Goal: Information Seeking & Learning: Learn about a topic

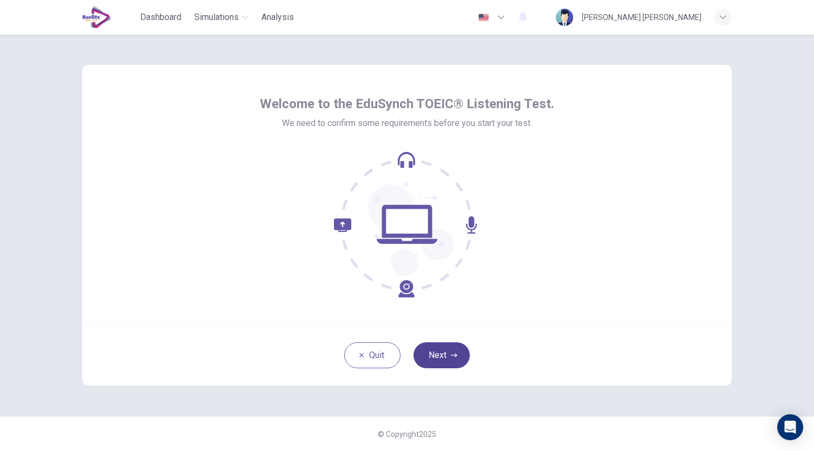
click at [452, 354] on icon "button" at bounding box center [454, 355] width 6 height 6
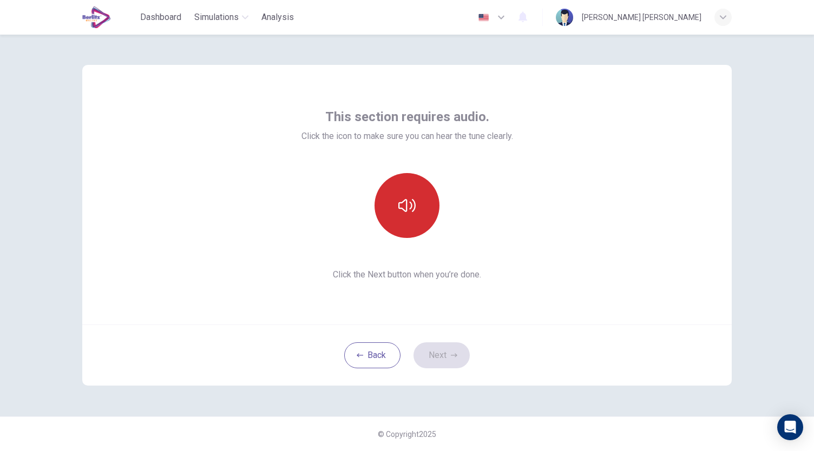
click at [414, 204] on icon "button" at bounding box center [406, 205] width 17 height 13
click at [444, 354] on button "Next" at bounding box center [441, 355] width 56 height 26
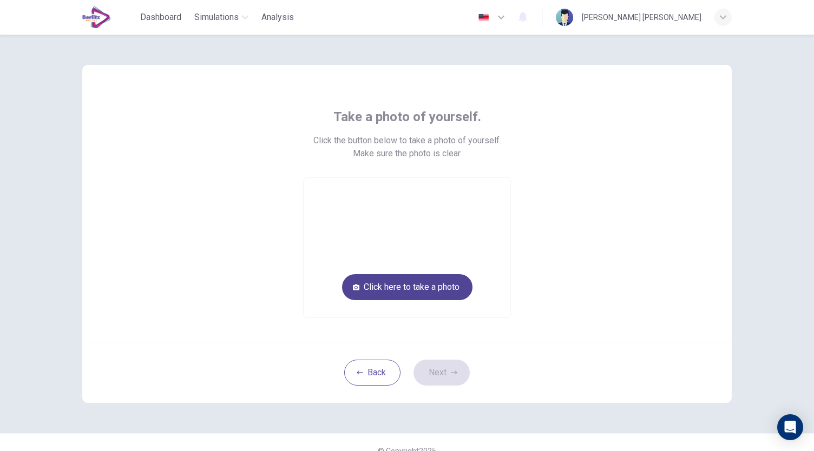
click at [438, 288] on button "Click here to take a photo" at bounding box center [407, 287] width 130 height 26
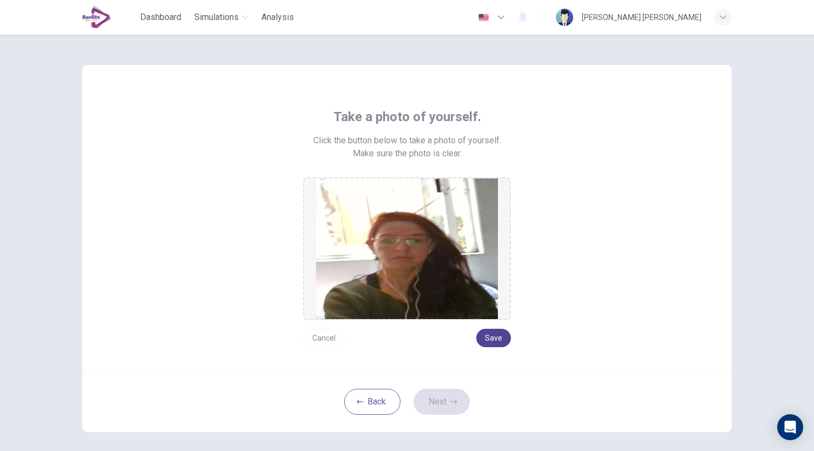
click at [486, 336] on button "Save" at bounding box center [493, 338] width 35 height 18
click at [429, 410] on button "Next" at bounding box center [441, 402] width 56 height 26
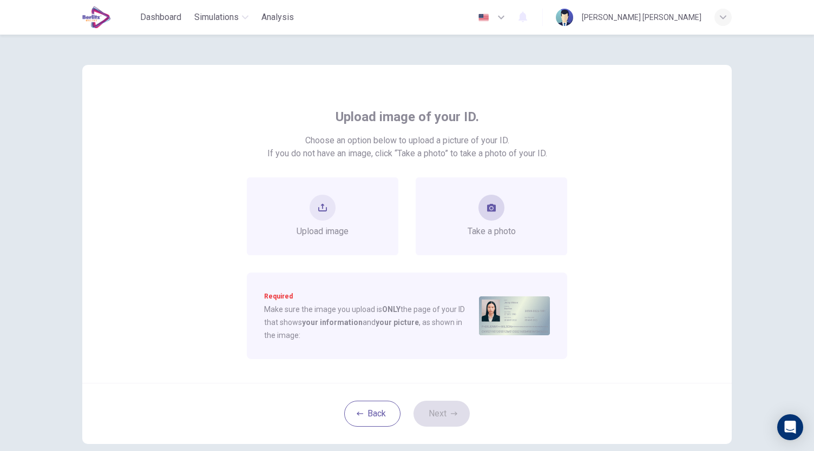
click at [488, 221] on div "Take a photo" at bounding box center [491, 216] width 48 height 43
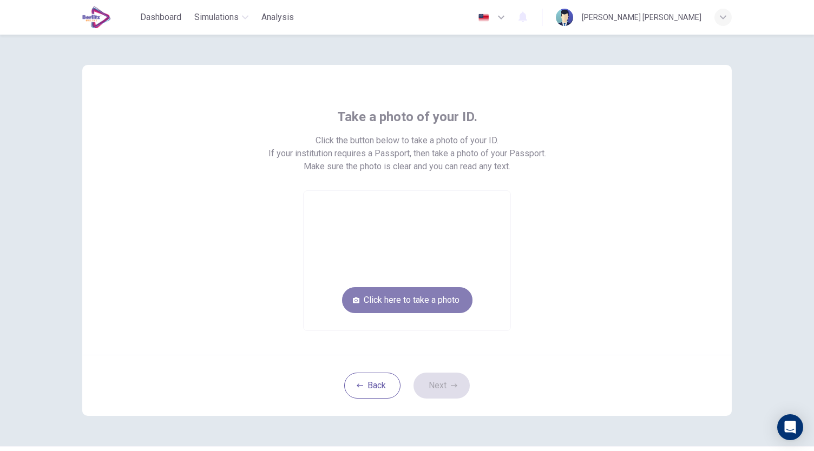
click at [441, 299] on button "Click here to take a photo" at bounding box center [407, 300] width 130 height 26
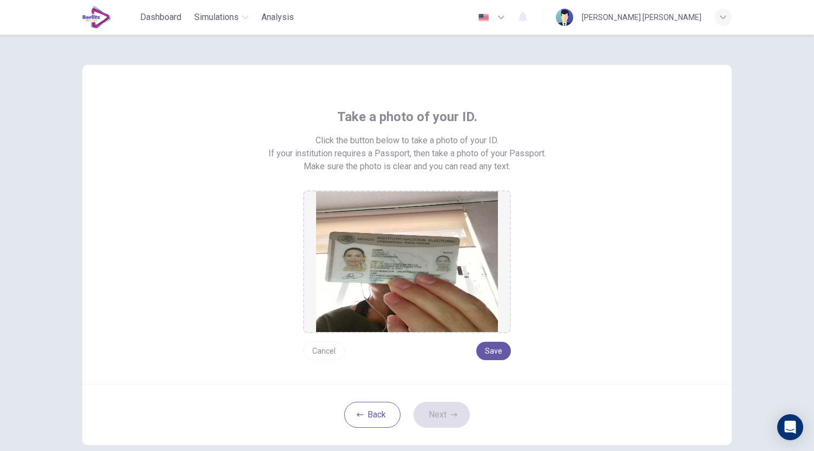
click at [319, 351] on button "Cancel" at bounding box center [324, 351] width 42 height 18
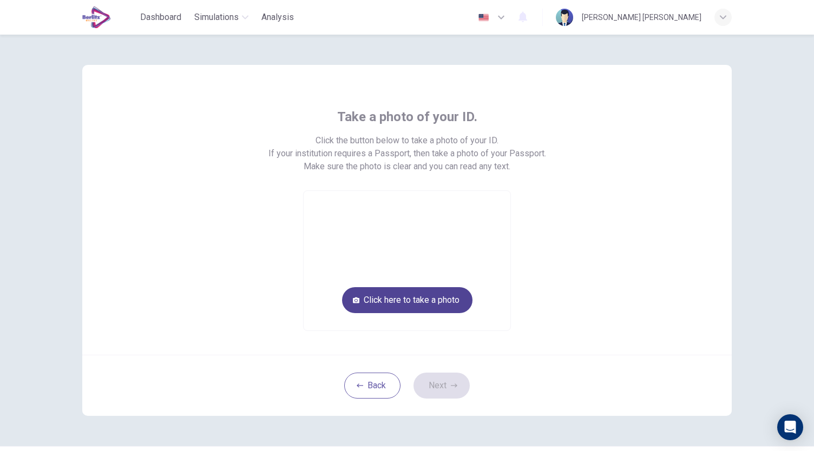
click at [414, 299] on button "Click here to take a photo" at bounding box center [407, 300] width 130 height 26
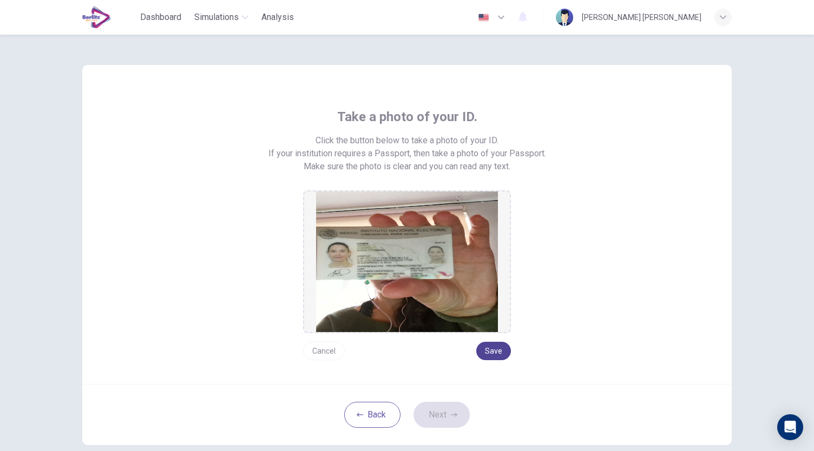
click at [490, 354] on button "Save" at bounding box center [493, 351] width 35 height 18
click at [443, 408] on button "Next" at bounding box center [441, 415] width 56 height 26
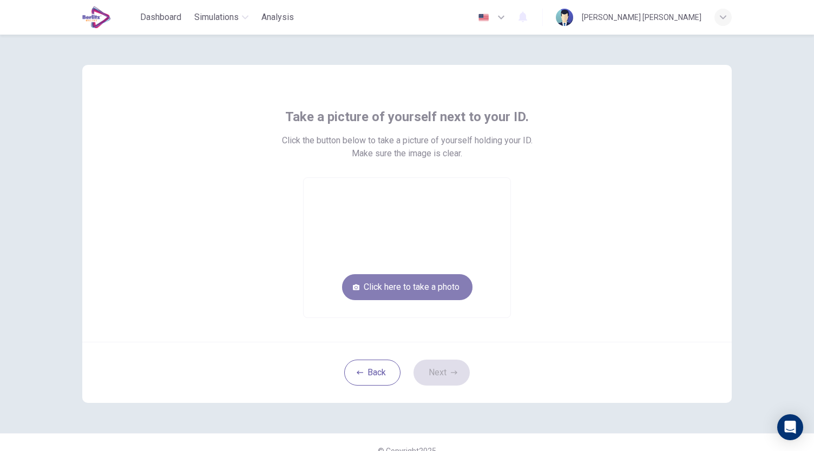
click at [437, 289] on button "Click here to take a photo" at bounding box center [407, 287] width 130 height 26
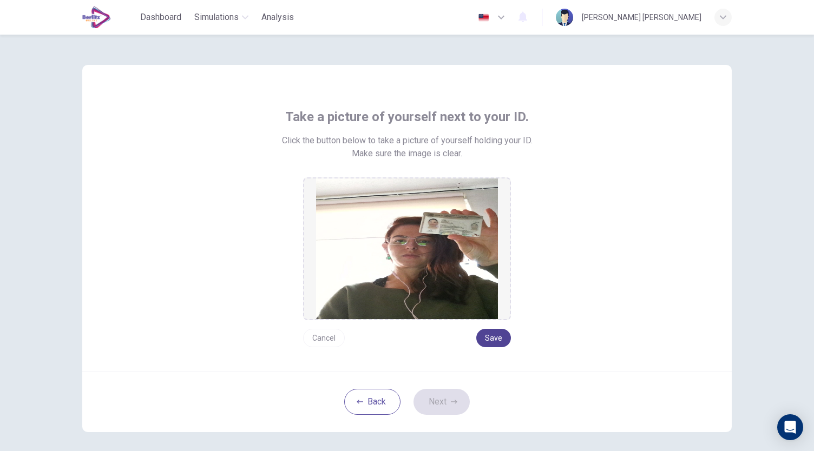
click at [491, 343] on button "Save" at bounding box center [493, 338] width 35 height 18
click at [443, 399] on button "Next" at bounding box center [441, 402] width 56 height 26
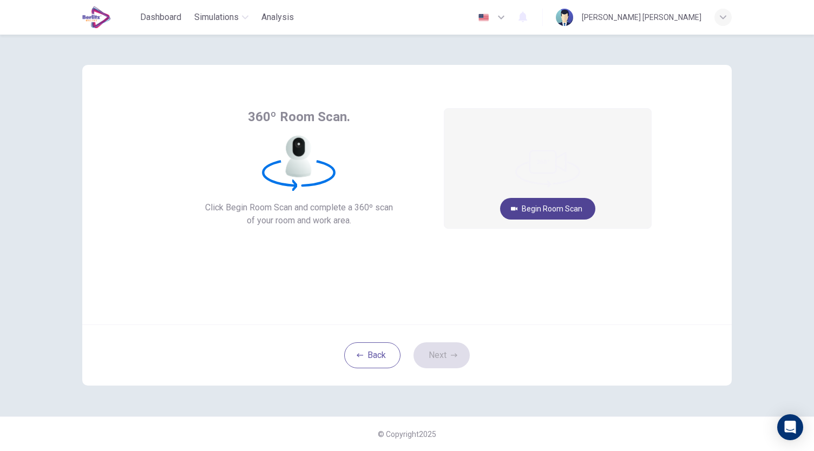
click at [551, 213] on button "Begin Room Scan" at bounding box center [547, 209] width 95 height 22
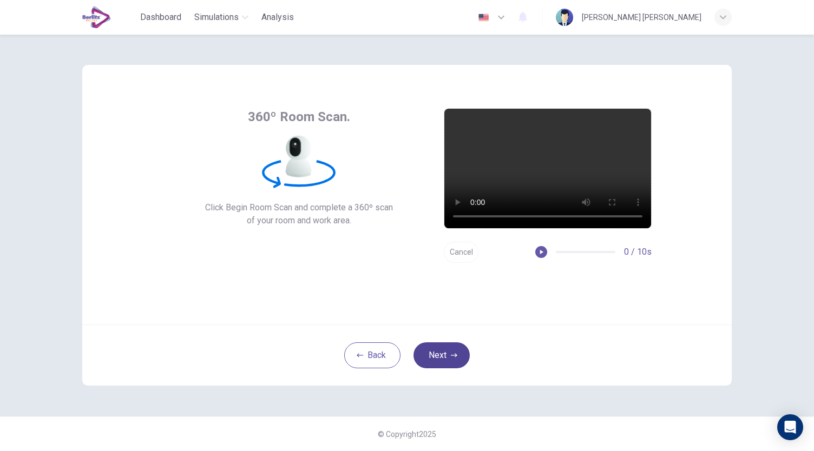
click at [435, 347] on button "Next" at bounding box center [441, 355] width 56 height 26
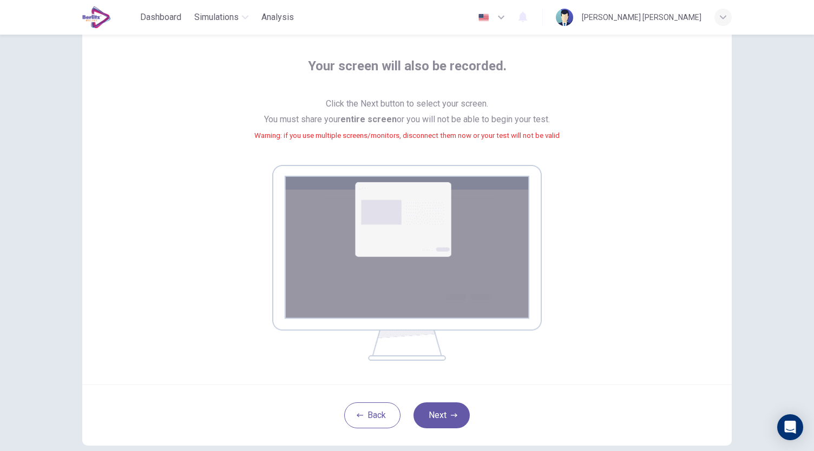
scroll to position [110, 0]
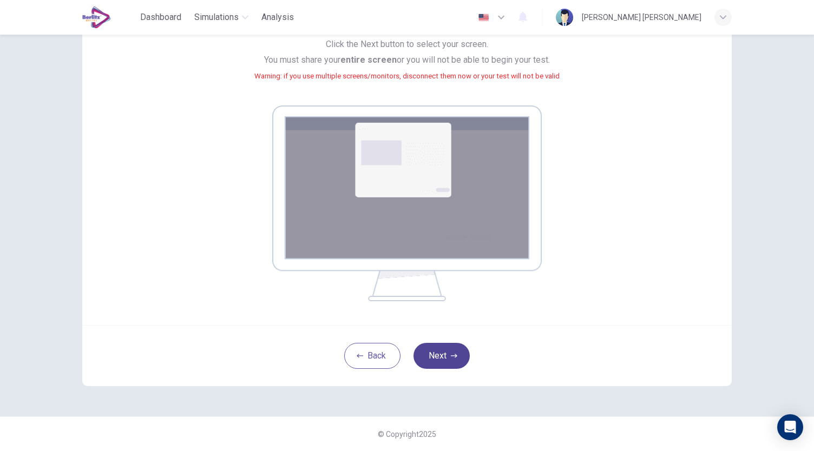
click at [453, 353] on icon "button" at bounding box center [454, 356] width 6 height 6
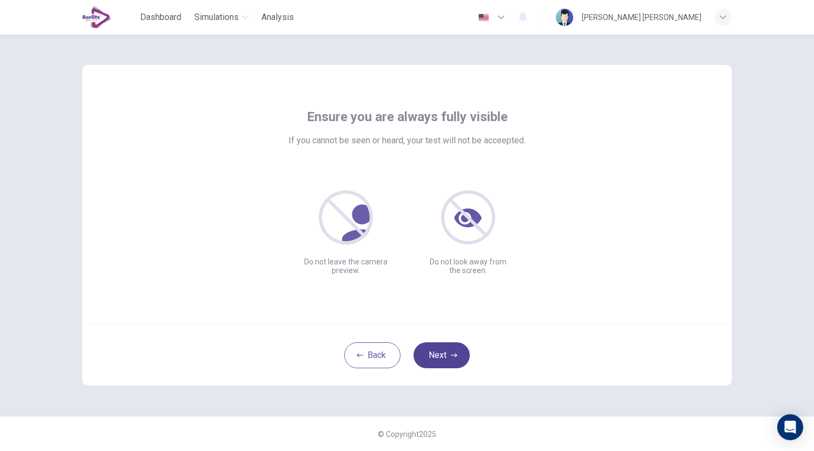
click at [454, 355] on icon "button" at bounding box center [454, 355] width 6 height 4
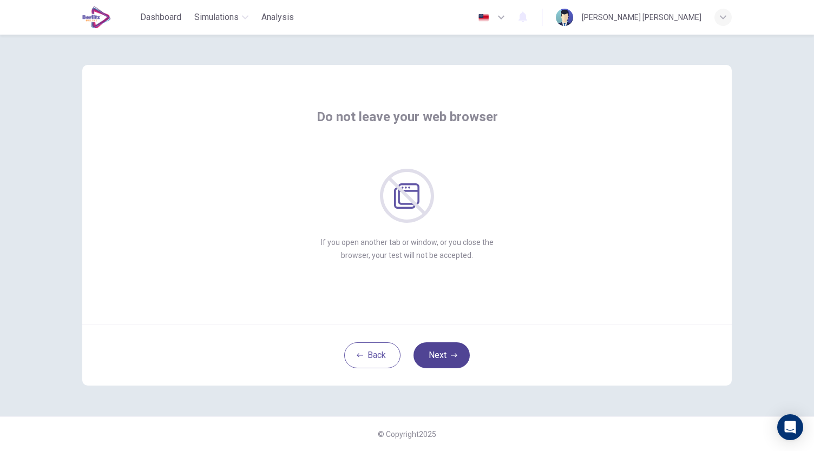
click at [454, 355] on icon "button" at bounding box center [454, 355] width 6 height 4
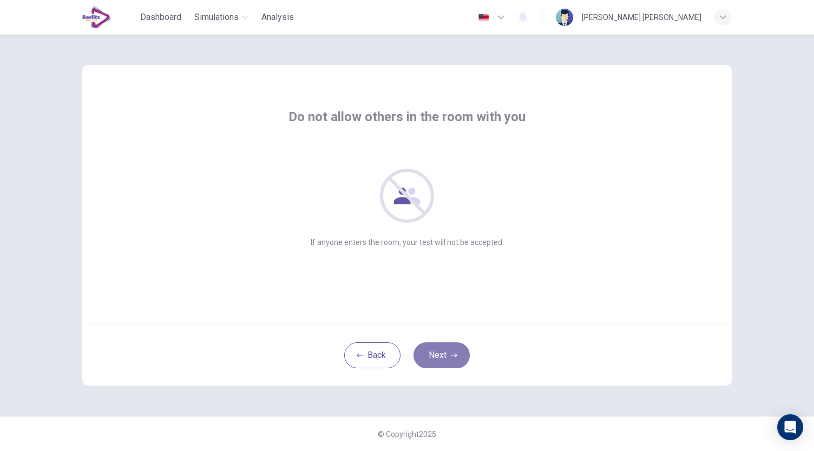
click at [454, 355] on icon "button" at bounding box center [454, 355] width 6 height 4
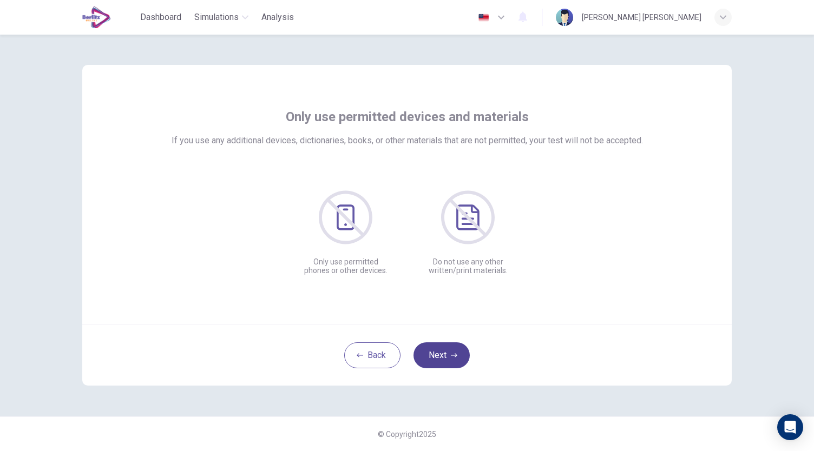
click at [454, 355] on icon "button" at bounding box center [454, 355] width 6 height 4
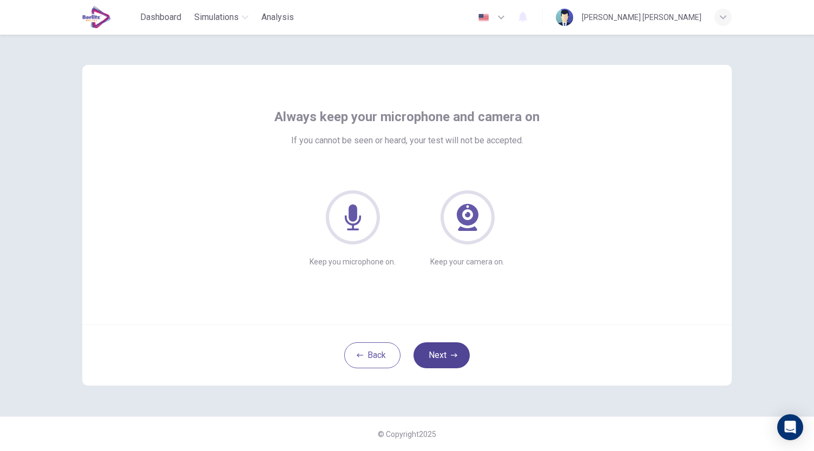
click at [454, 355] on icon "button" at bounding box center [454, 355] width 6 height 4
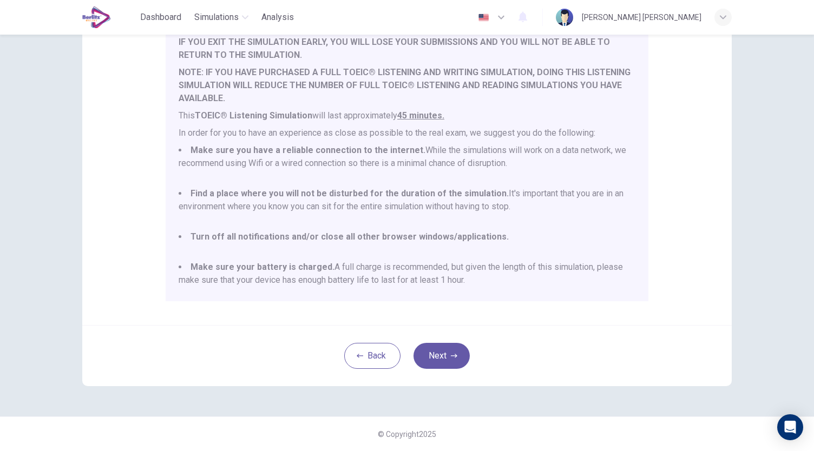
scroll to position [28, 0]
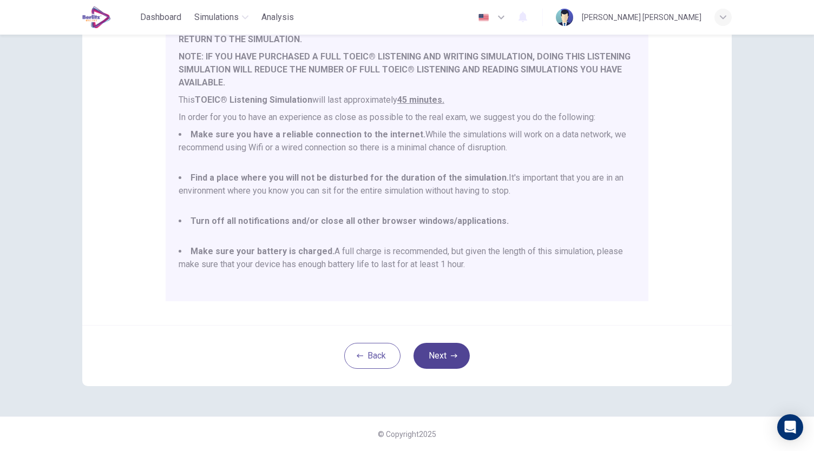
click at [442, 355] on button "Next" at bounding box center [441, 356] width 56 height 26
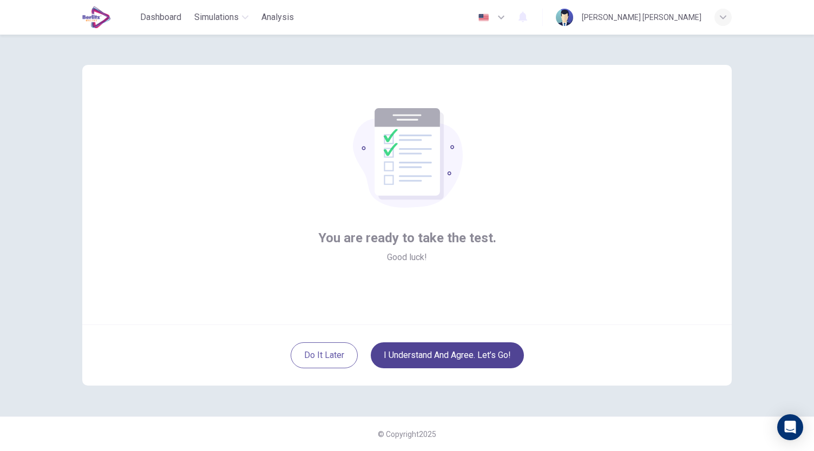
scroll to position [0, 0]
click at [462, 354] on button "I understand and agree. Let’s go!" at bounding box center [447, 355] width 153 height 26
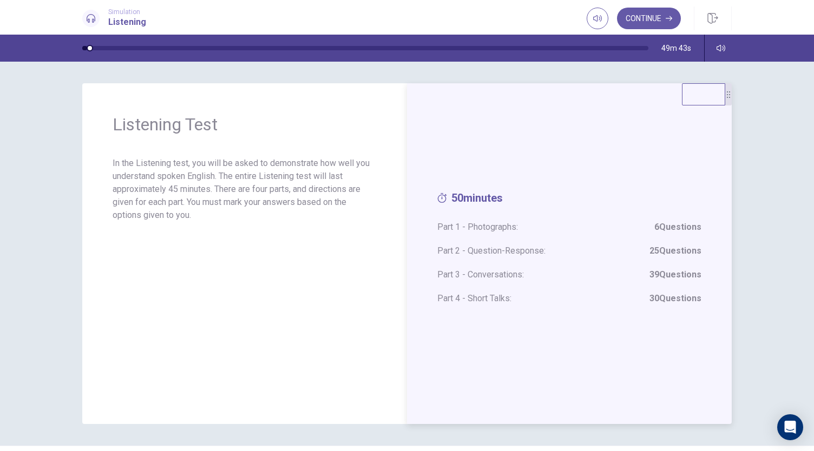
click at [646, 202] on span "50 minutes" at bounding box center [569, 200] width 264 height 18
click at [641, 19] on button "Continue" at bounding box center [649, 19] width 64 height 22
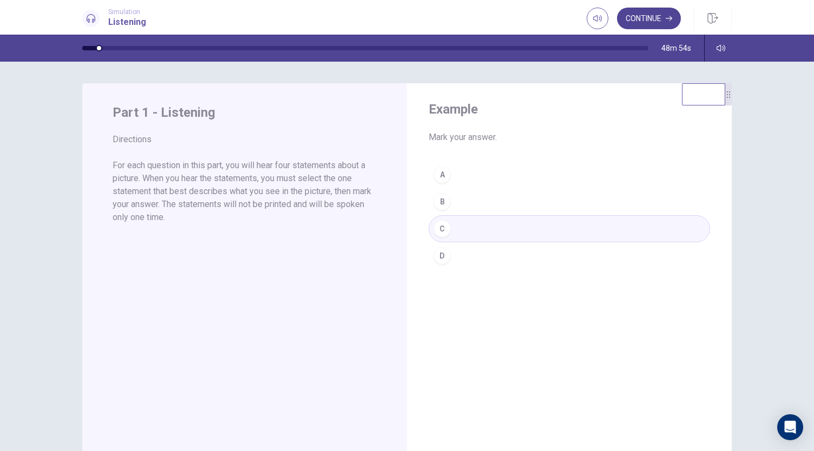
click at [662, 17] on button "Continue" at bounding box center [649, 19] width 64 height 22
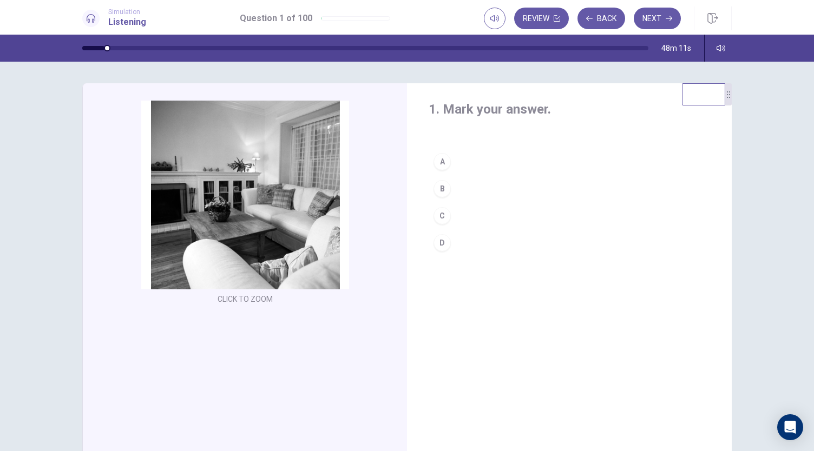
click at [436, 188] on div "B" at bounding box center [441, 188] width 17 height 17
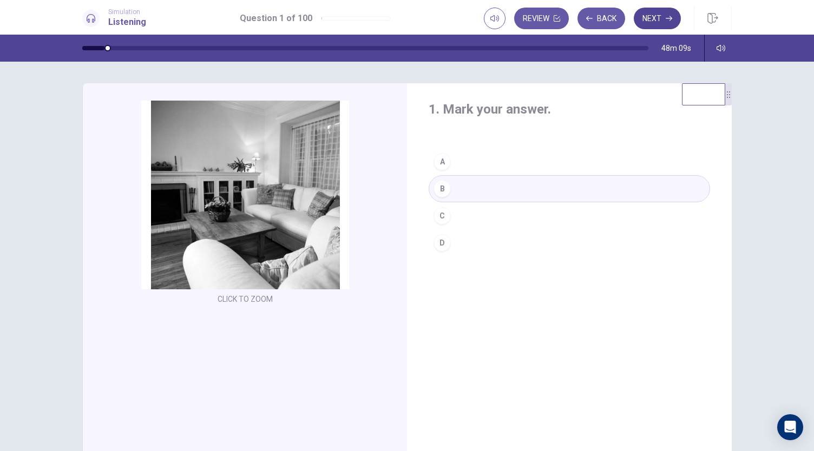
click at [654, 18] on button "Next" at bounding box center [656, 19] width 47 height 22
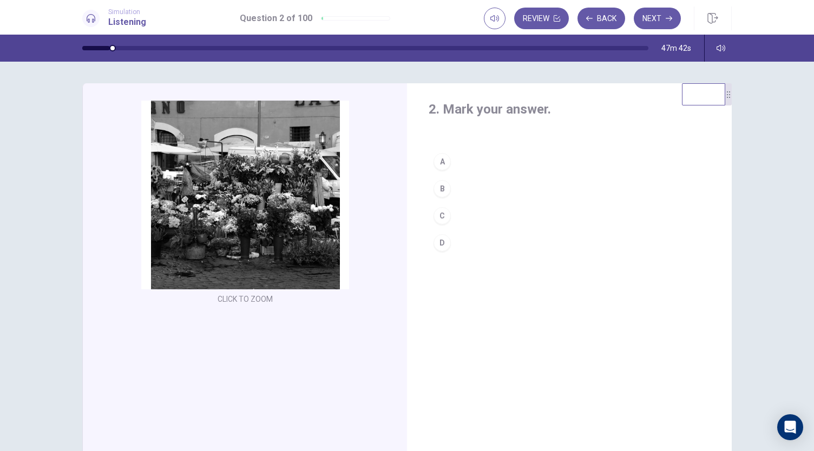
click at [443, 187] on div "B" at bounding box center [441, 188] width 17 height 17
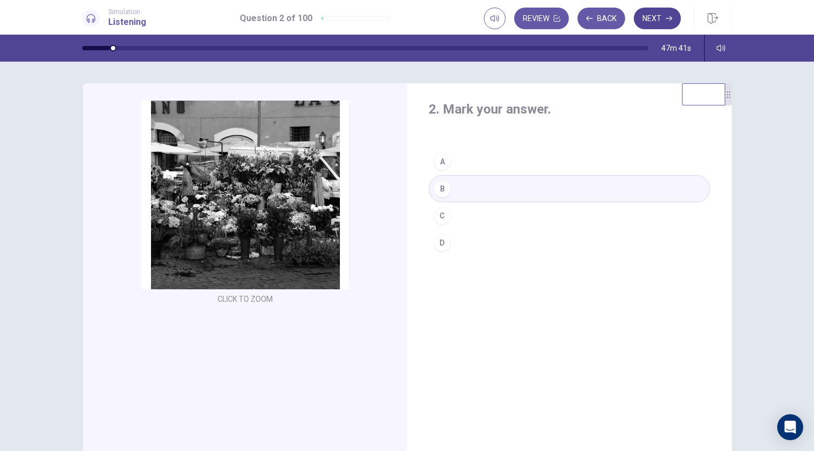
click at [652, 18] on button "Next" at bounding box center [656, 19] width 47 height 22
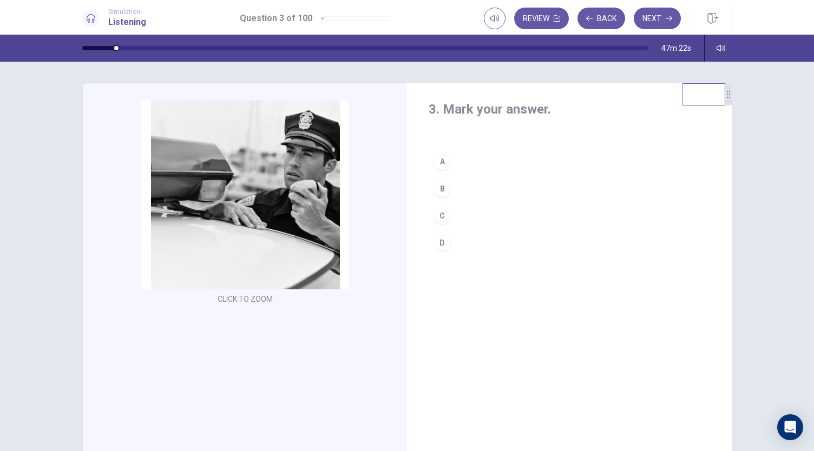
click at [442, 243] on div "D" at bounding box center [441, 242] width 17 height 17
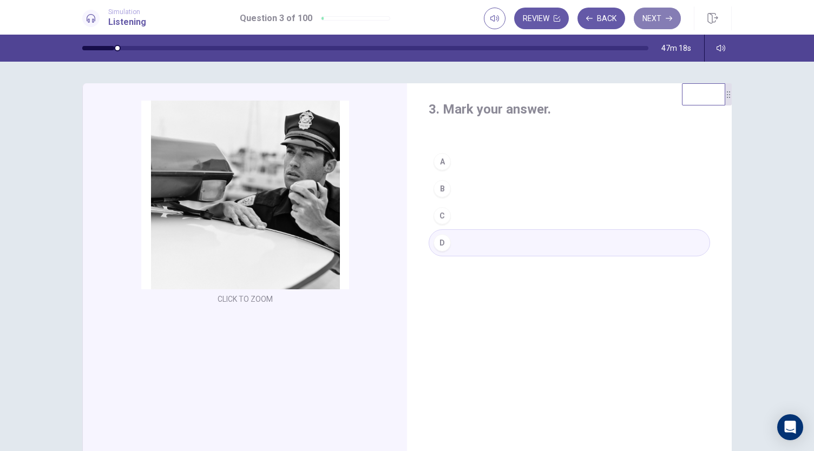
click at [663, 18] on button "Next" at bounding box center [656, 19] width 47 height 22
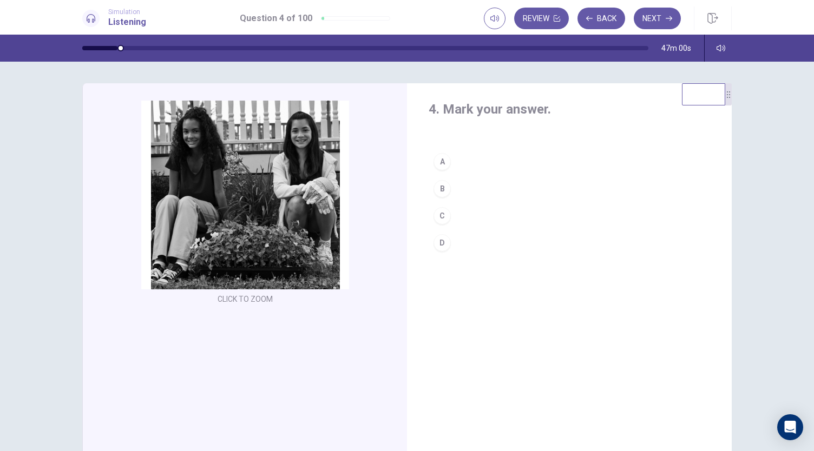
click at [465, 188] on button "B" at bounding box center [568, 188] width 281 height 27
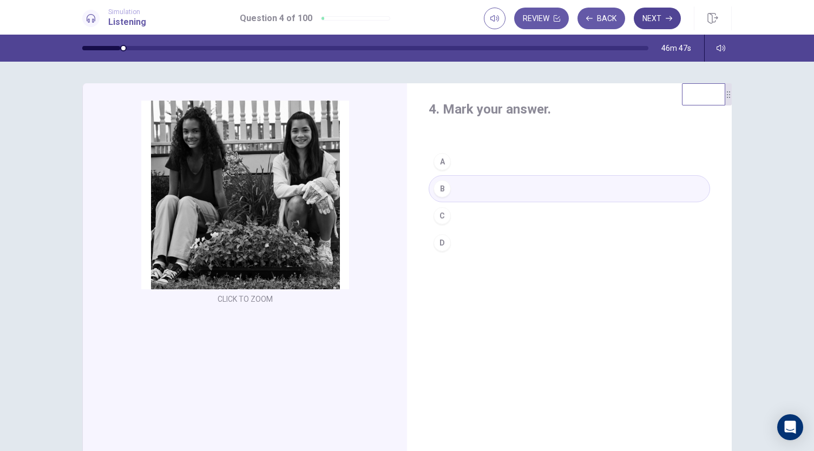
click at [656, 22] on button "Next" at bounding box center [656, 19] width 47 height 22
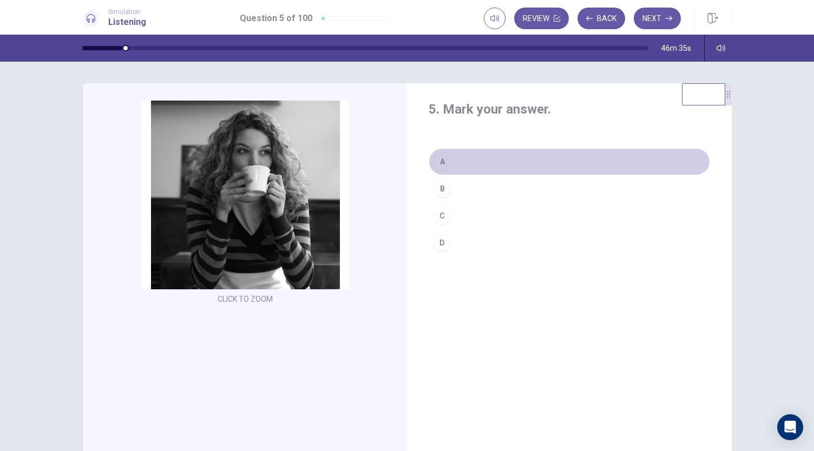
click at [453, 162] on button "A" at bounding box center [568, 161] width 281 height 27
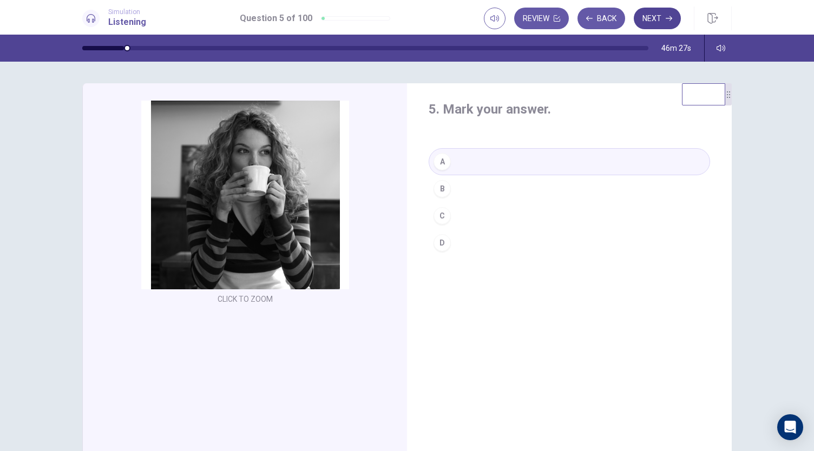
click at [657, 23] on button "Next" at bounding box center [656, 19] width 47 height 22
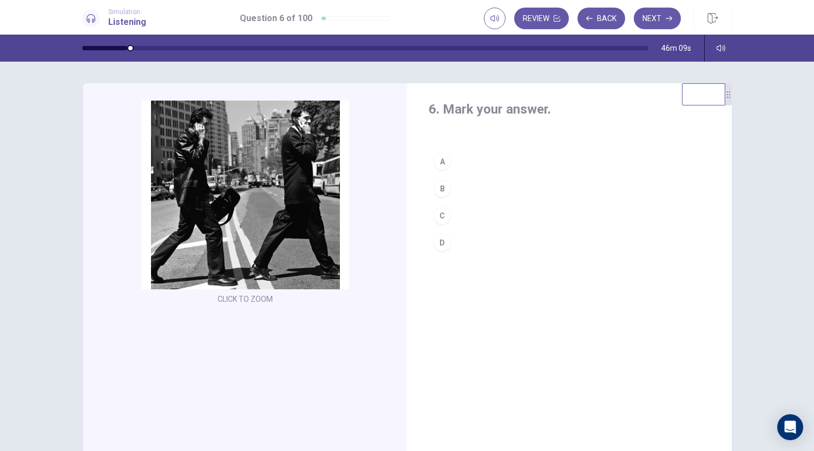
click at [450, 187] on button "B" at bounding box center [568, 188] width 281 height 27
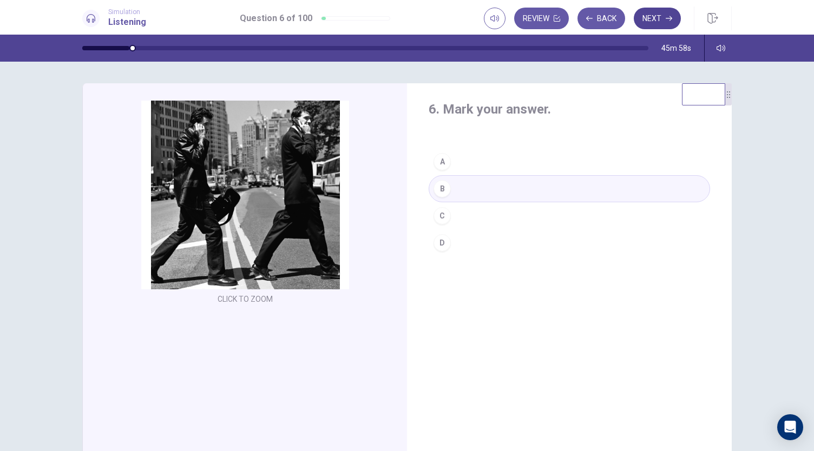
click at [671, 18] on icon "button" at bounding box center [668, 18] width 6 height 6
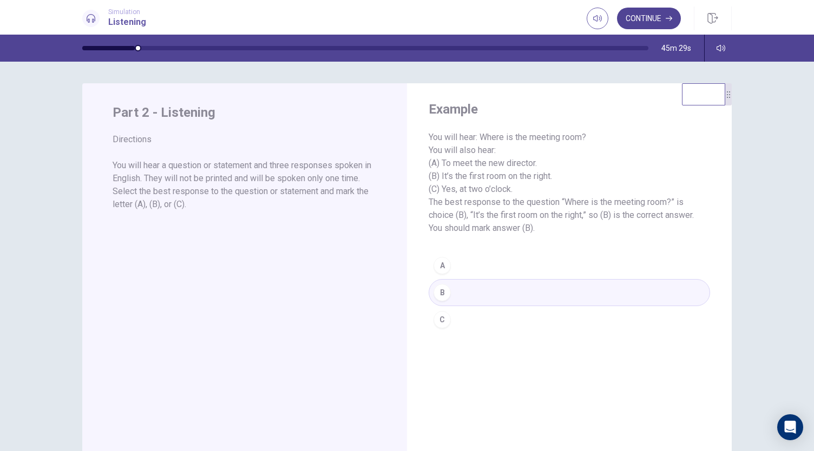
click at [658, 20] on button "Continue" at bounding box center [649, 19] width 64 height 22
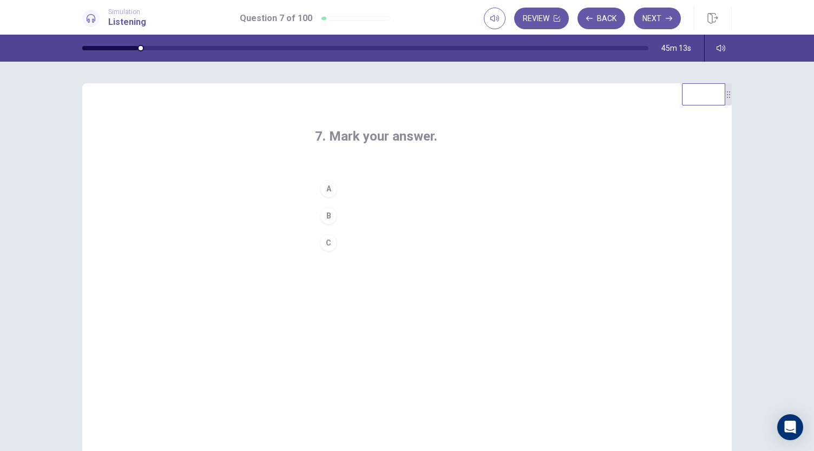
click at [332, 187] on div "A" at bounding box center [328, 188] width 17 height 17
click at [660, 24] on button "Next" at bounding box center [656, 19] width 47 height 22
click at [324, 245] on div "C" at bounding box center [328, 242] width 17 height 17
click at [653, 18] on button "Next" at bounding box center [656, 19] width 47 height 22
click at [328, 188] on div "A" at bounding box center [328, 188] width 17 height 17
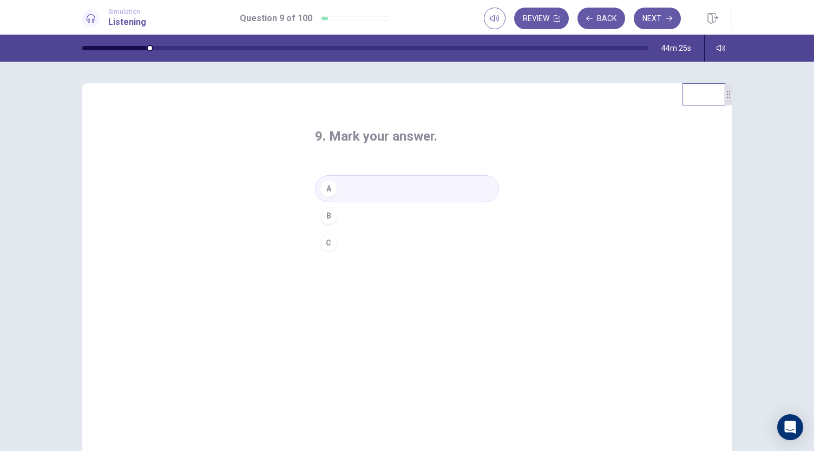
click at [335, 213] on button "B" at bounding box center [407, 215] width 184 height 27
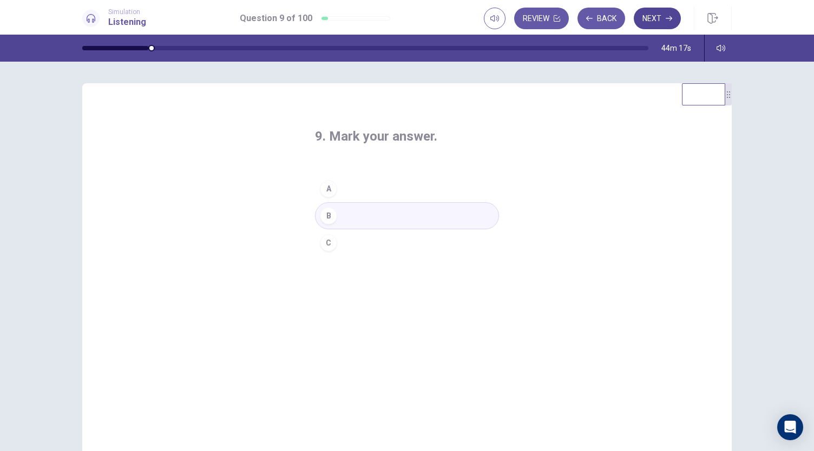
click at [660, 18] on button "Next" at bounding box center [656, 19] width 47 height 22
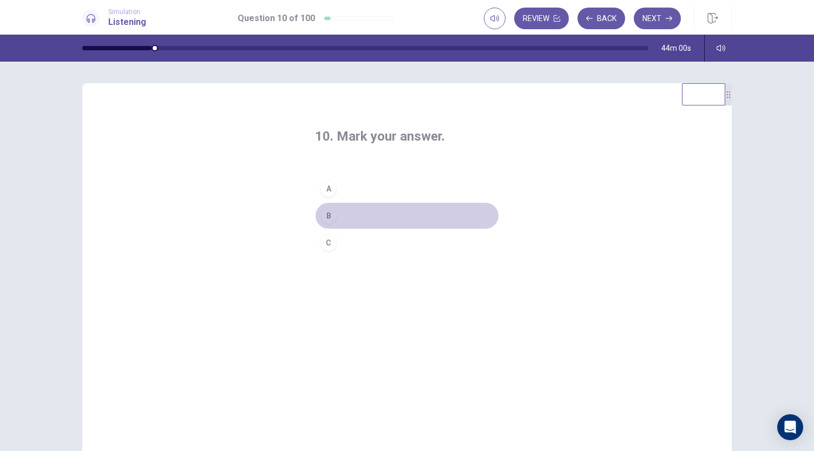
click at [328, 215] on div "B" at bounding box center [328, 215] width 17 height 17
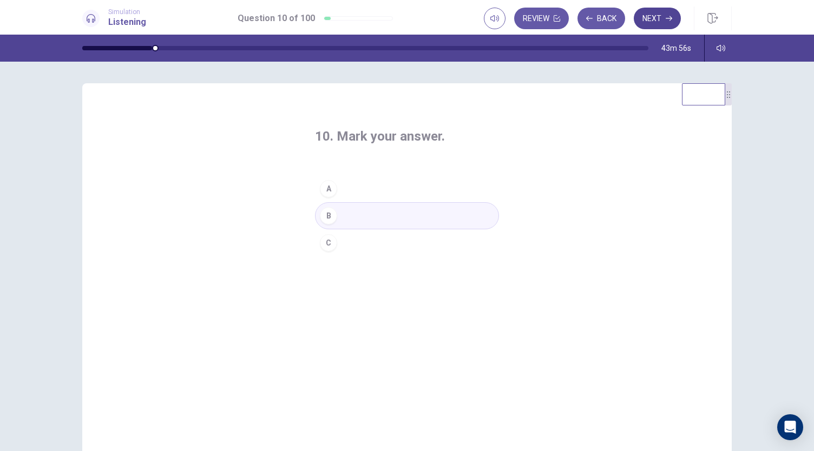
click at [652, 19] on button "Next" at bounding box center [656, 19] width 47 height 22
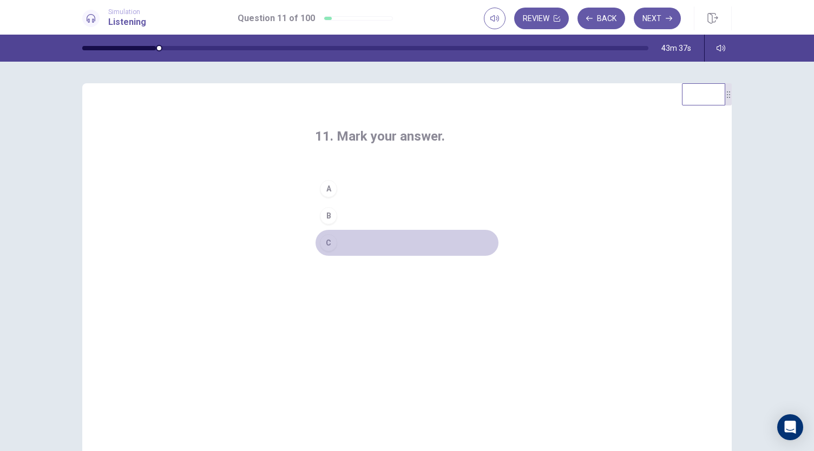
click at [345, 243] on button "C" at bounding box center [407, 242] width 184 height 27
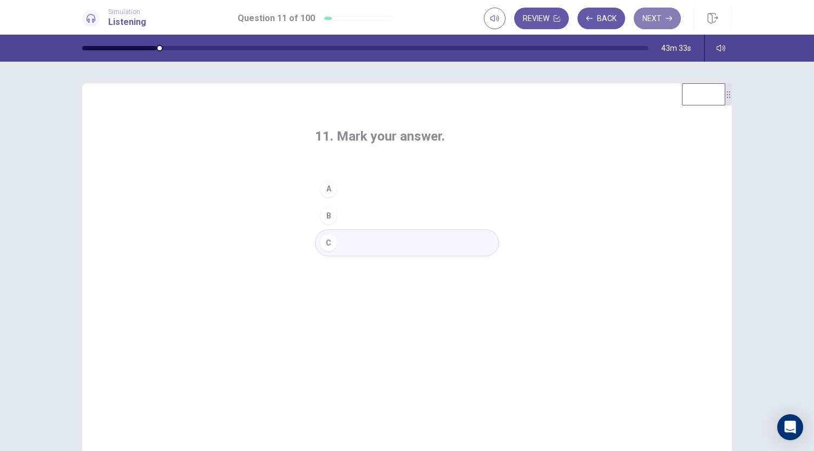
click at [658, 23] on button "Next" at bounding box center [656, 19] width 47 height 22
click at [351, 216] on button "B" at bounding box center [407, 215] width 184 height 27
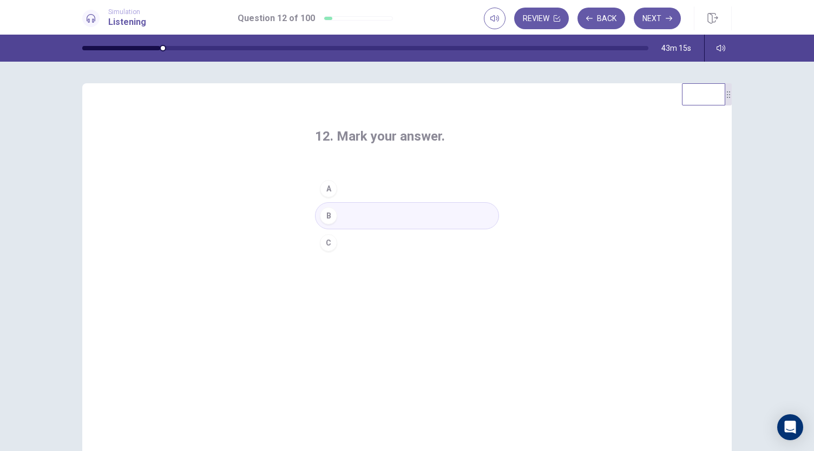
click at [374, 242] on button "C" at bounding box center [407, 242] width 184 height 27
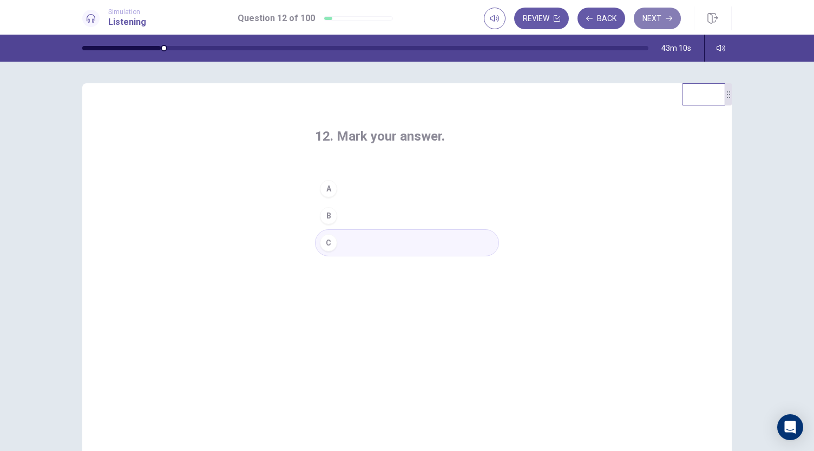
click at [654, 24] on button "Next" at bounding box center [656, 19] width 47 height 22
click at [375, 190] on button "A" at bounding box center [407, 188] width 184 height 27
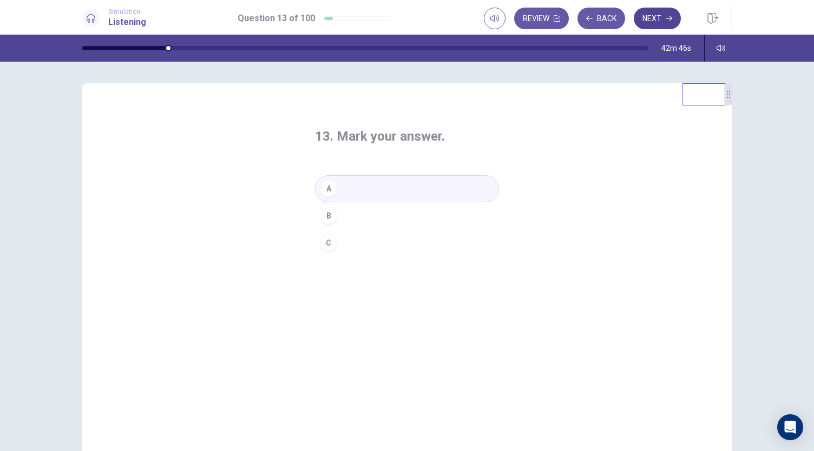
click at [659, 20] on button "Next" at bounding box center [656, 19] width 47 height 22
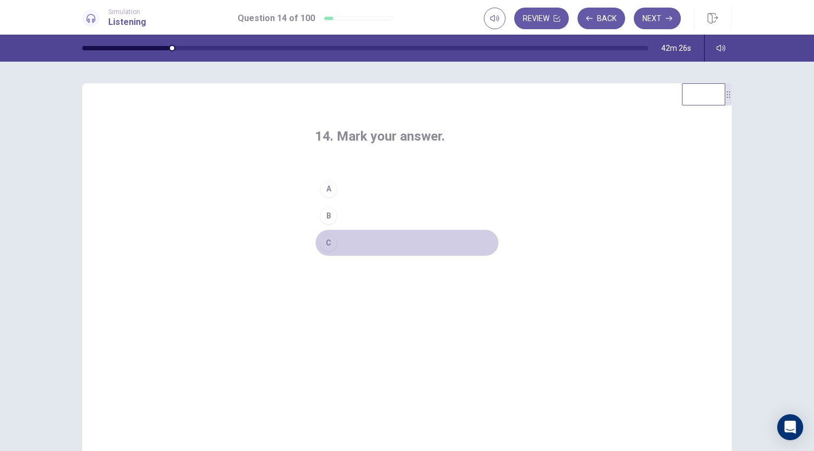
click at [342, 238] on button "C" at bounding box center [407, 242] width 184 height 27
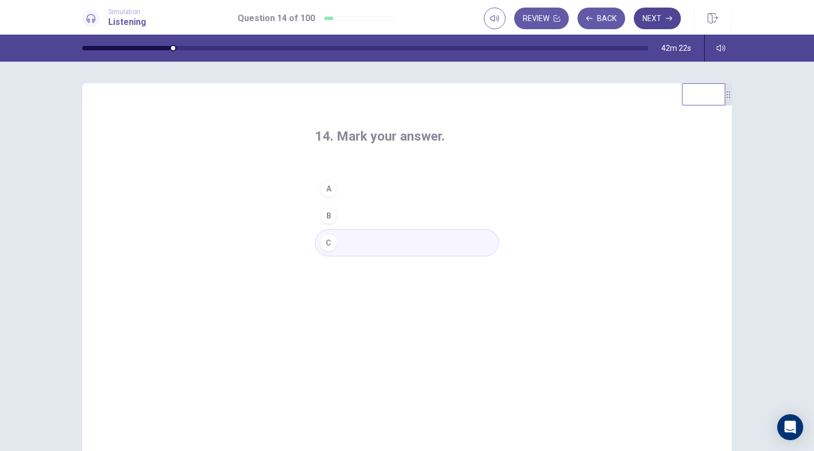
click at [657, 20] on button "Next" at bounding box center [656, 19] width 47 height 22
click at [351, 186] on button "A" at bounding box center [407, 188] width 184 height 27
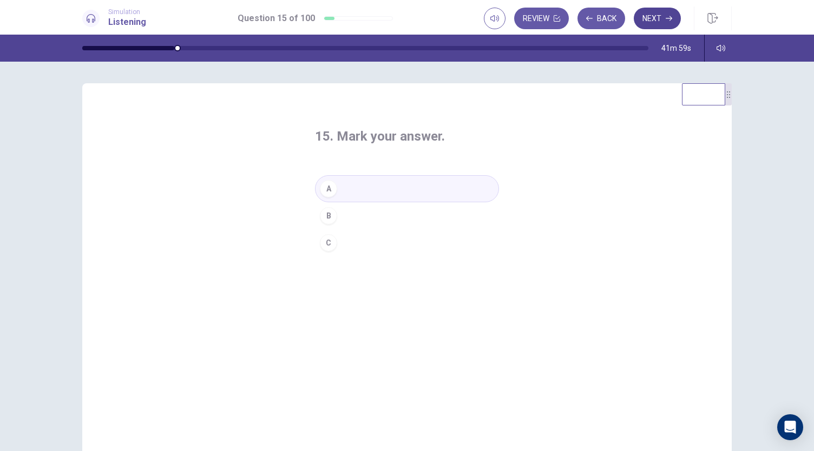
click at [657, 23] on button "Next" at bounding box center [656, 19] width 47 height 22
click at [379, 214] on button "B" at bounding box center [407, 215] width 184 height 27
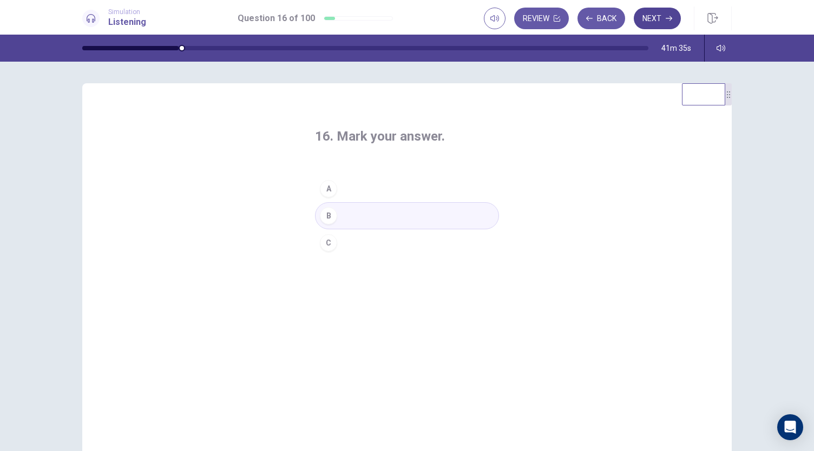
click at [656, 21] on button "Next" at bounding box center [656, 19] width 47 height 22
click at [374, 189] on button "A" at bounding box center [407, 188] width 184 height 27
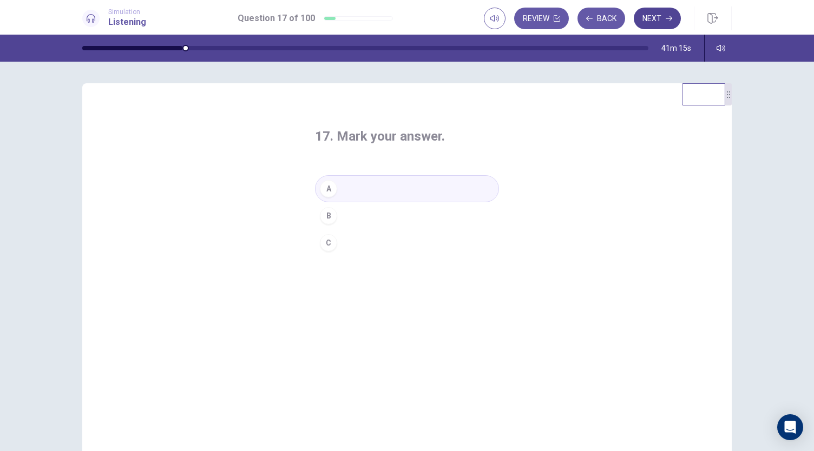
click at [658, 18] on button "Next" at bounding box center [656, 19] width 47 height 22
click at [398, 188] on button "A" at bounding box center [407, 188] width 184 height 27
click at [658, 19] on button "Next" at bounding box center [656, 19] width 47 height 22
click at [382, 189] on button "A" at bounding box center [407, 188] width 184 height 27
click at [659, 19] on button "Next" at bounding box center [656, 19] width 47 height 22
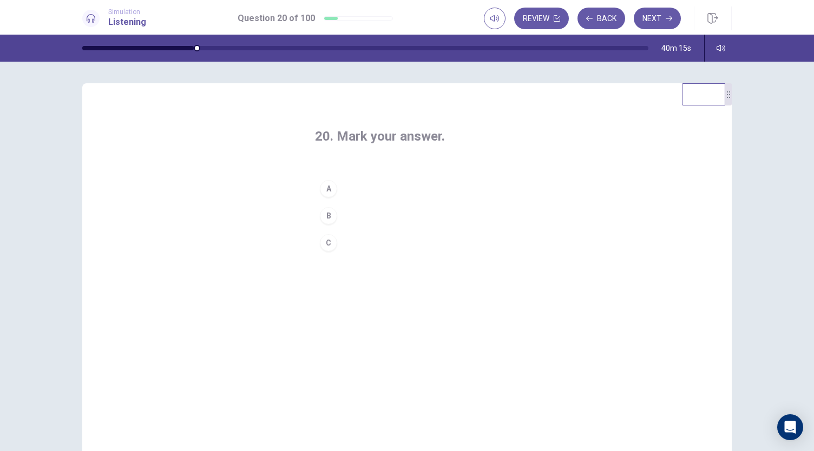
click at [381, 217] on button "B" at bounding box center [407, 215] width 184 height 27
click at [380, 239] on button "C" at bounding box center [407, 242] width 184 height 27
click at [656, 19] on button "Next" at bounding box center [656, 19] width 47 height 22
click at [393, 242] on button "C" at bounding box center [407, 242] width 184 height 27
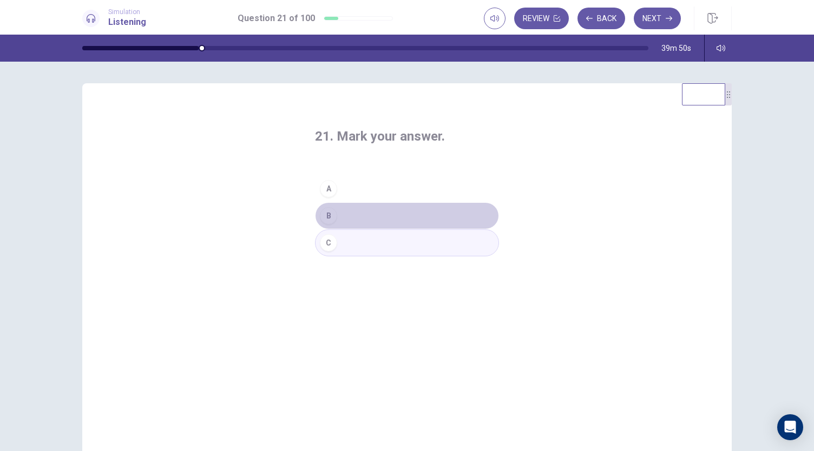
click at [419, 215] on button "B" at bounding box center [407, 215] width 184 height 27
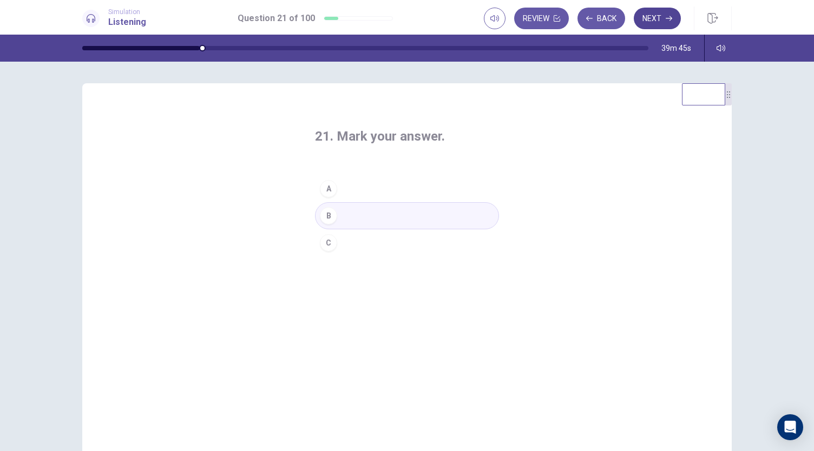
click at [656, 19] on button "Next" at bounding box center [656, 19] width 47 height 22
click at [388, 214] on button "B" at bounding box center [407, 215] width 184 height 27
click at [656, 23] on button "Next" at bounding box center [656, 19] width 47 height 22
click at [391, 213] on button "B" at bounding box center [407, 215] width 184 height 27
click at [655, 21] on button "Next" at bounding box center [656, 19] width 47 height 22
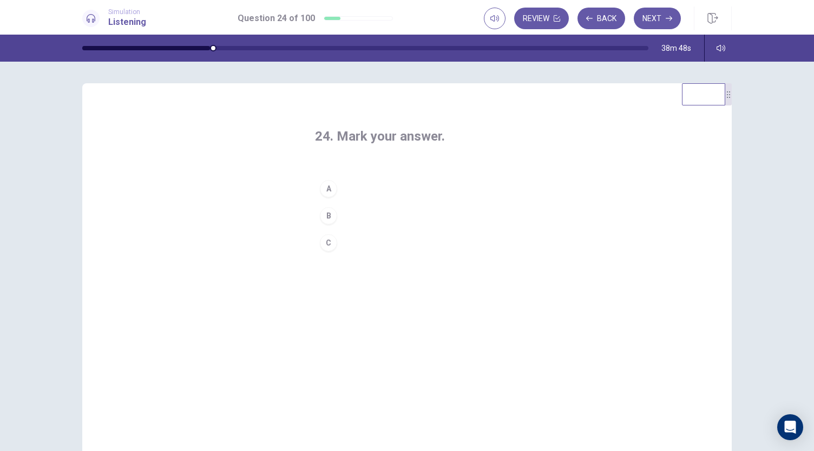
click at [385, 215] on button "B" at bounding box center [407, 215] width 184 height 27
click at [665, 15] on button "Next" at bounding box center [656, 19] width 47 height 22
click at [405, 217] on button "B" at bounding box center [407, 215] width 184 height 27
click at [657, 18] on button "Next" at bounding box center [656, 19] width 47 height 22
click at [400, 184] on button "A" at bounding box center [407, 188] width 184 height 27
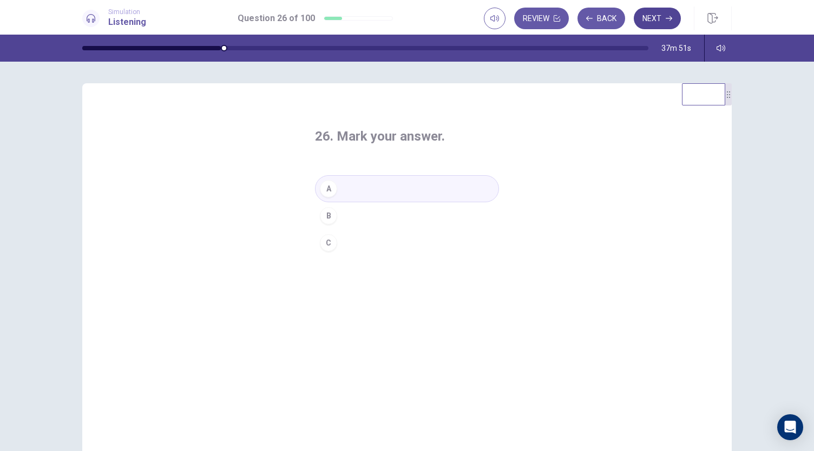
click at [653, 21] on button "Next" at bounding box center [656, 19] width 47 height 22
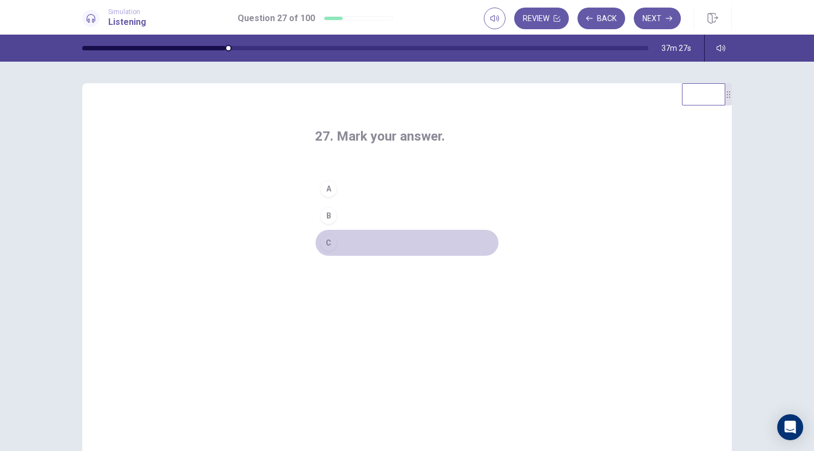
click at [381, 244] on button "C" at bounding box center [407, 242] width 184 height 27
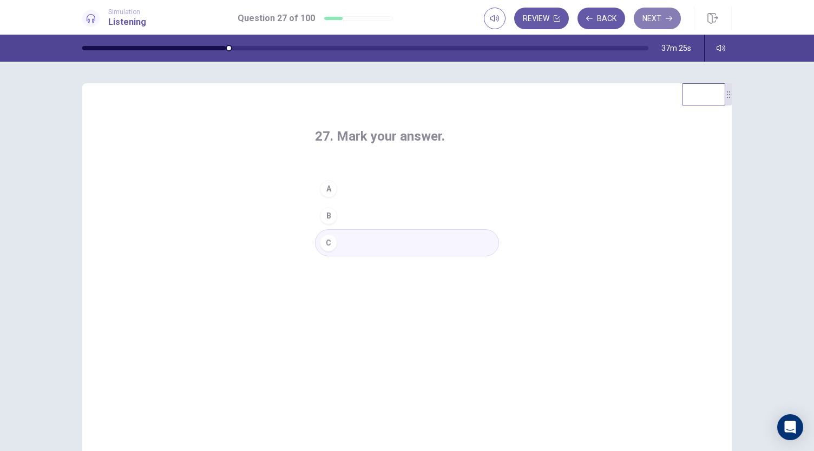
click at [657, 17] on button "Next" at bounding box center [656, 19] width 47 height 22
click at [381, 214] on button "B" at bounding box center [407, 215] width 184 height 27
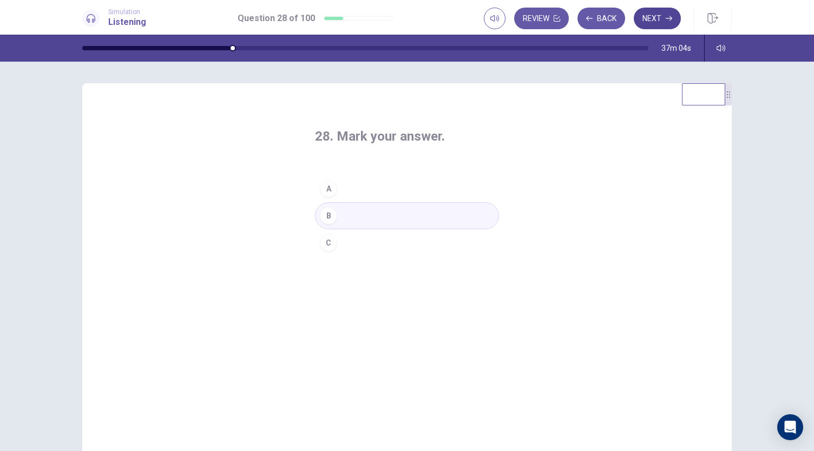
click at [661, 14] on button "Next" at bounding box center [656, 19] width 47 height 22
click at [333, 219] on div "B" at bounding box center [328, 215] width 17 height 17
click at [338, 241] on button "C" at bounding box center [407, 242] width 184 height 27
click at [654, 23] on button "Next" at bounding box center [656, 19] width 47 height 22
click at [375, 187] on button "A" at bounding box center [407, 188] width 184 height 27
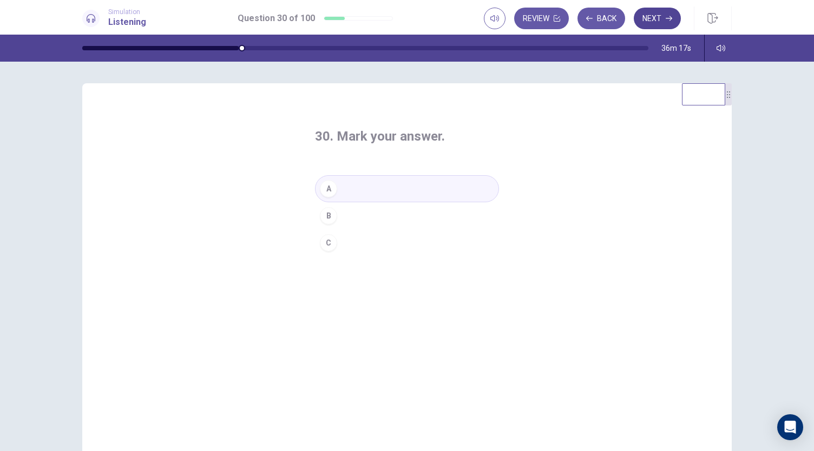
click at [662, 22] on button "Next" at bounding box center [656, 19] width 47 height 22
click at [418, 197] on button "A" at bounding box center [407, 188] width 184 height 27
click at [658, 22] on button "Next" at bounding box center [656, 19] width 47 height 22
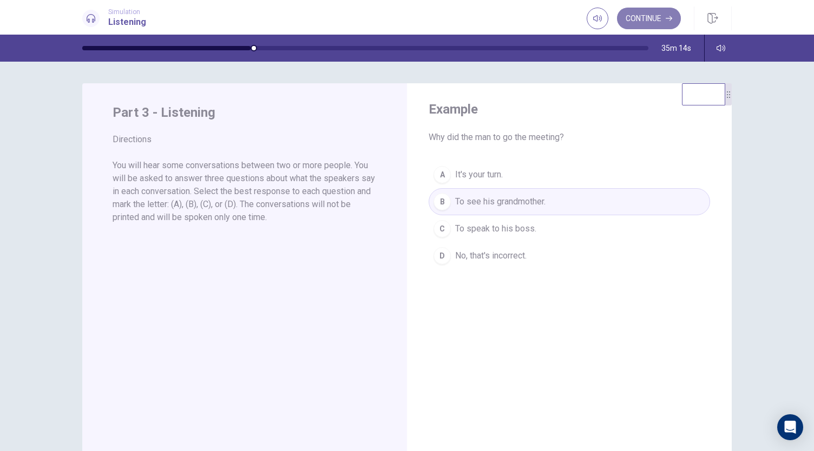
click at [652, 14] on button "Continue" at bounding box center [649, 19] width 64 height 22
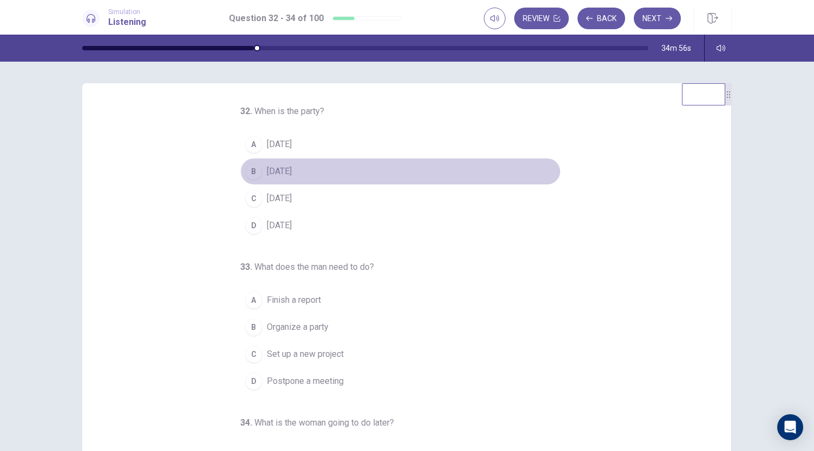
click at [290, 173] on span "[DATE]" at bounding box center [279, 171] width 25 height 13
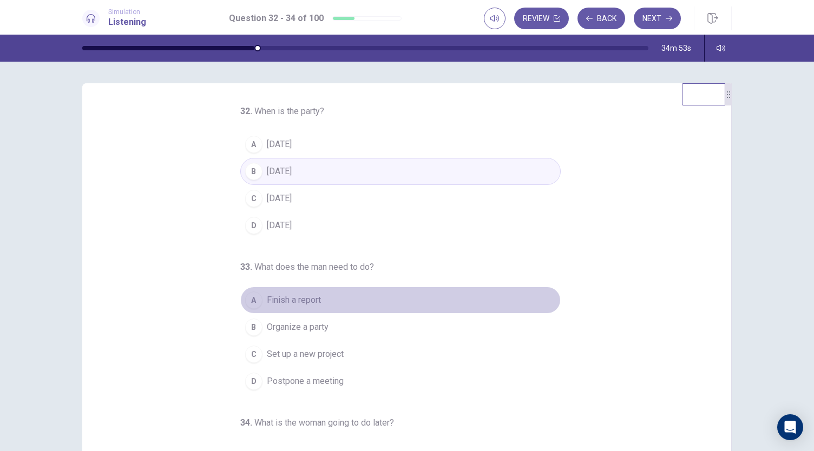
click at [305, 300] on span "Finish a report" at bounding box center [294, 300] width 54 height 13
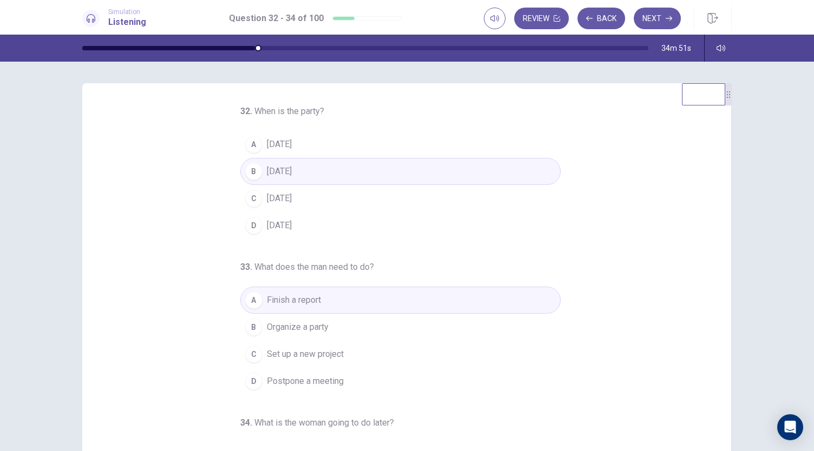
scroll to position [108, 0]
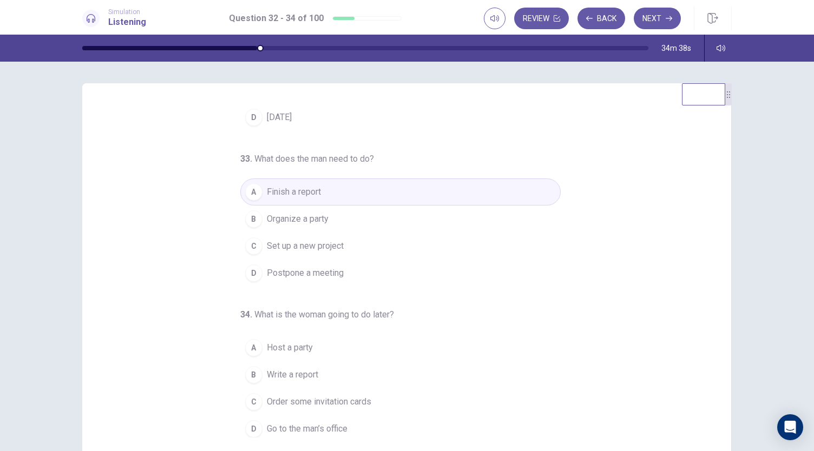
click at [289, 372] on span "Write a report" at bounding box center [292, 374] width 51 height 13
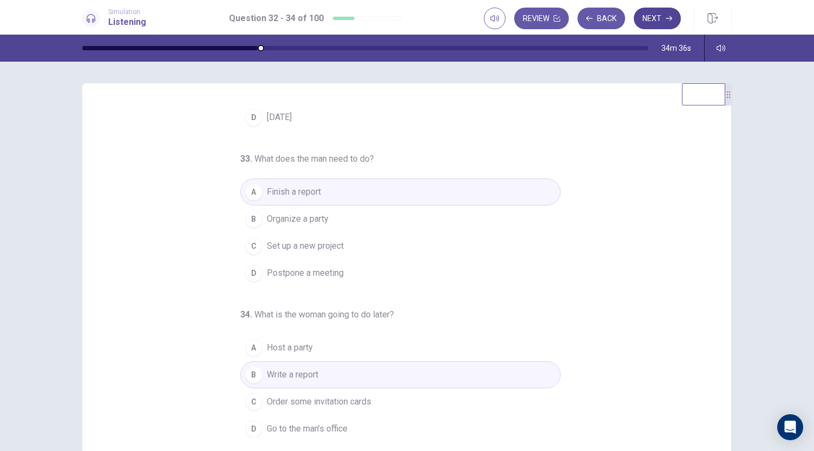
click at [648, 16] on button "Next" at bounding box center [656, 19] width 47 height 22
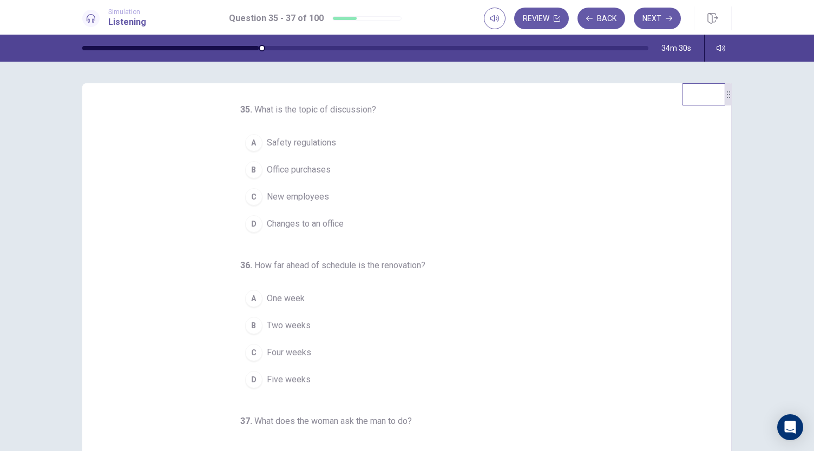
scroll to position [0, 0]
click at [605, 22] on button "Back" at bounding box center [601, 19] width 48 height 22
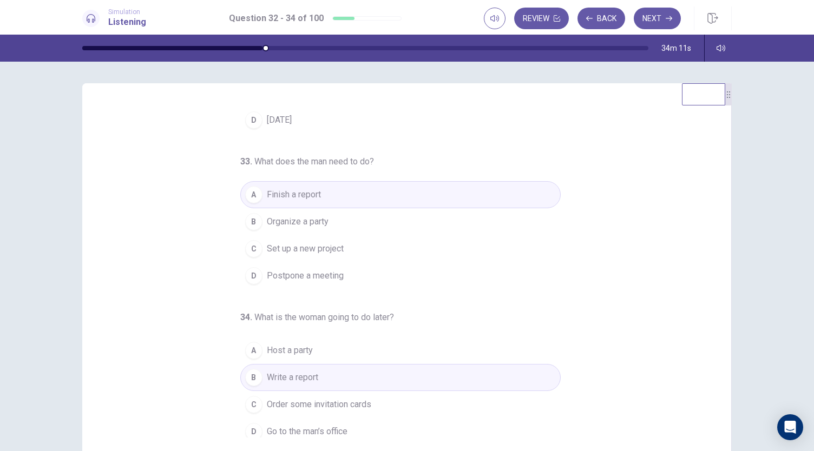
scroll to position [108, 0]
click at [663, 14] on button "Next" at bounding box center [656, 19] width 47 height 22
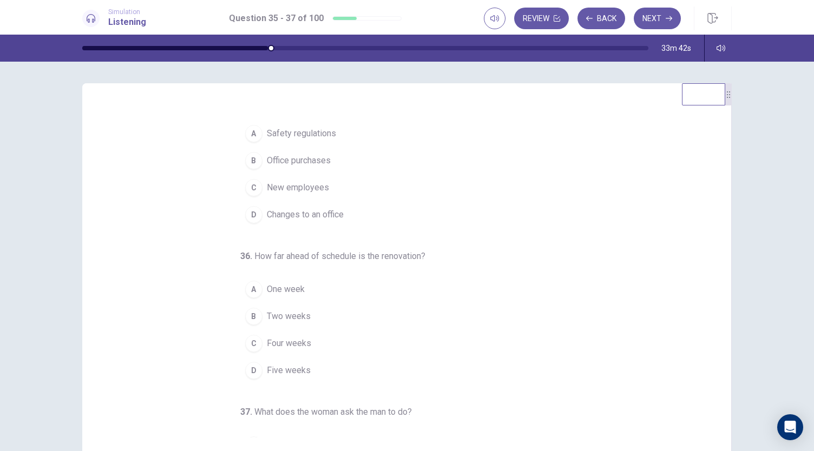
scroll to position [0, 0]
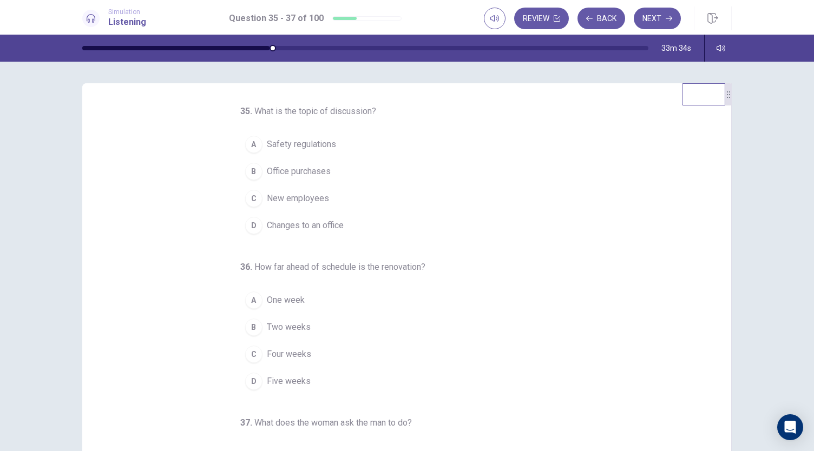
click at [293, 299] on span "One week" at bounding box center [286, 300] width 38 height 13
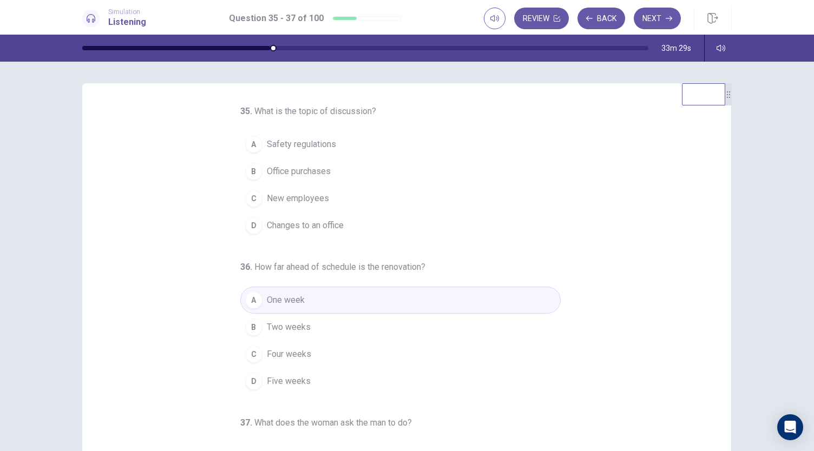
click at [328, 220] on span "Changes to an office" at bounding box center [305, 225] width 77 height 13
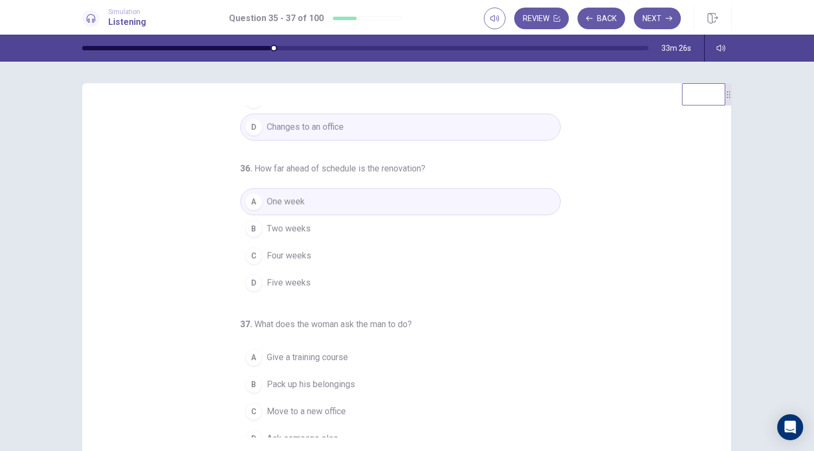
scroll to position [108, 0]
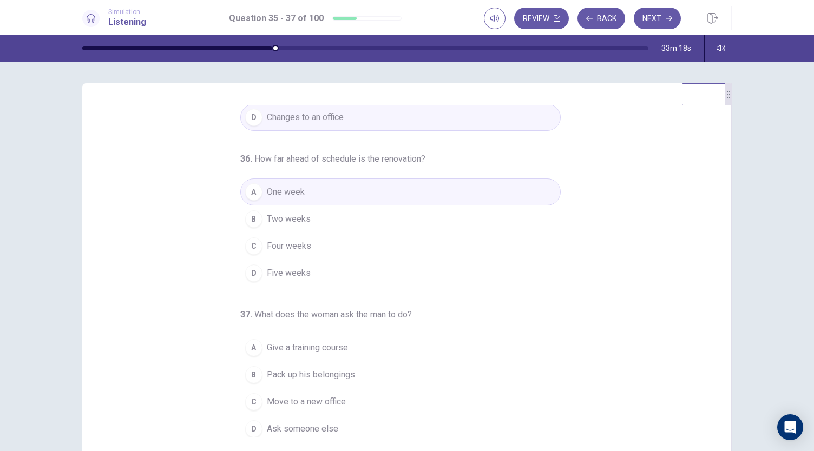
click at [332, 370] on span "Pack up his belongings" at bounding box center [311, 374] width 88 height 13
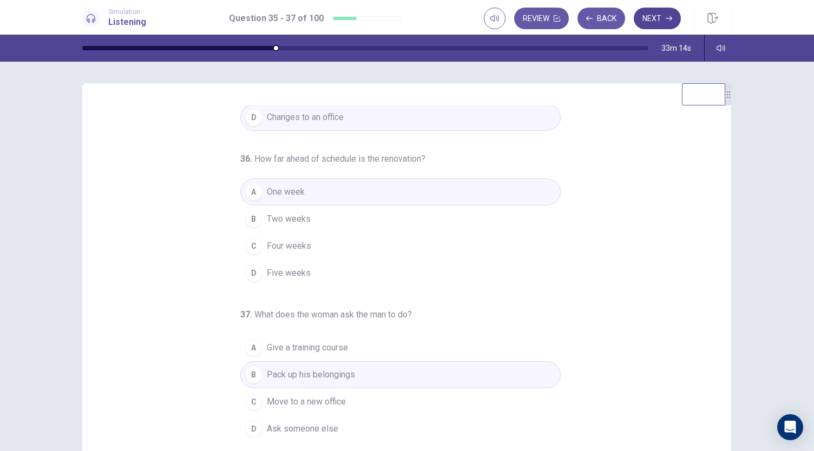
click at [660, 23] on button "Next" at bounding box center [656, 19] width 47 height 22
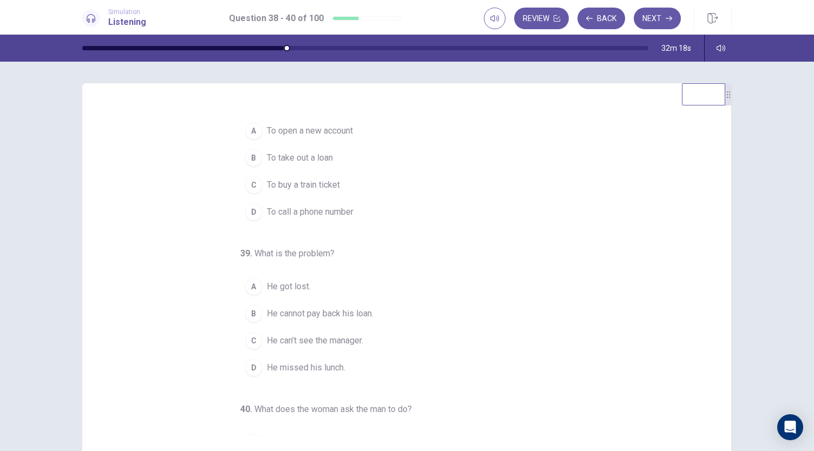
scroll to position [0, 0]
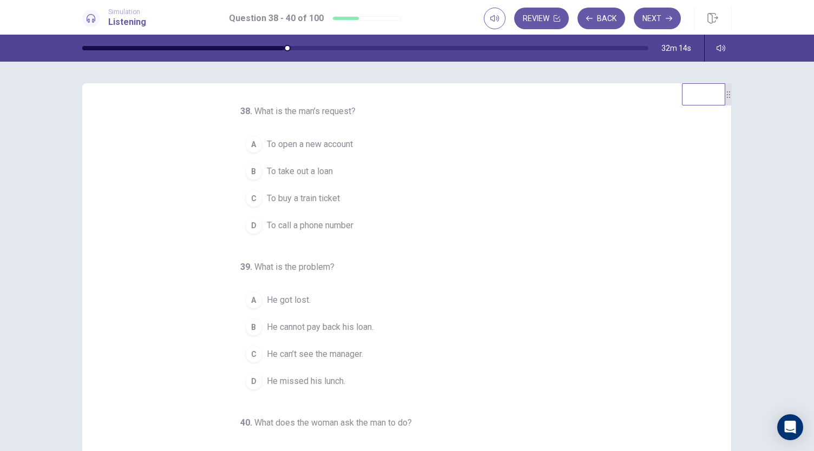
click at [322, 168] on span "To take out a loan" at bounding box center [300, 171] width 66 height 13
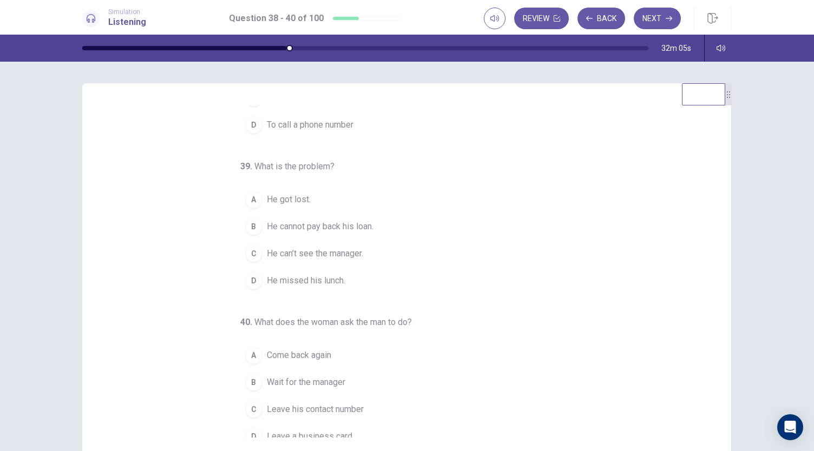
scroll to position [108, 0]
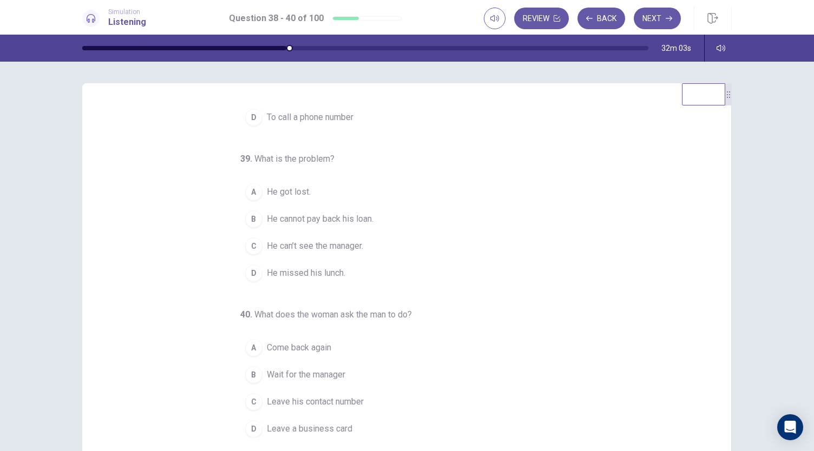
click at [325, 345] on span "Come back again" at bounding box center [299, 347] width 64 height 13
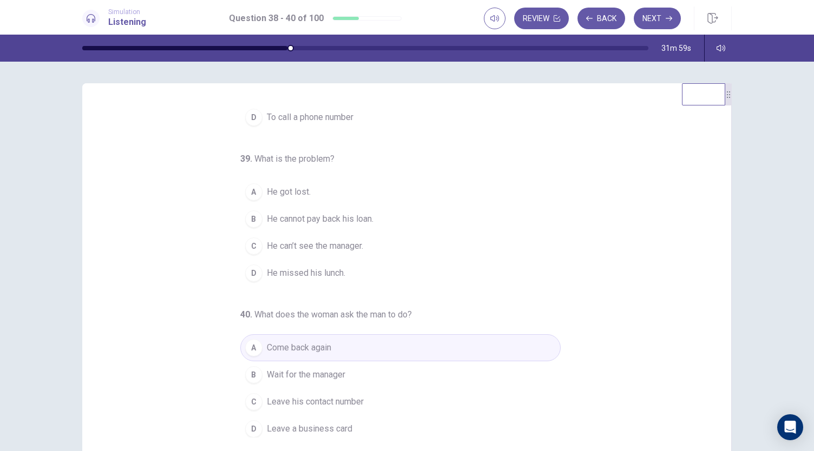
scroll to position [108, 0]
click at [359, 247] on span "He can’t see the manager." at bounding box center [315, 246] width 96 height 13
click at [353, 399] on span "Leave his contact number" at bounding box center [315, 402] width 97 height 13
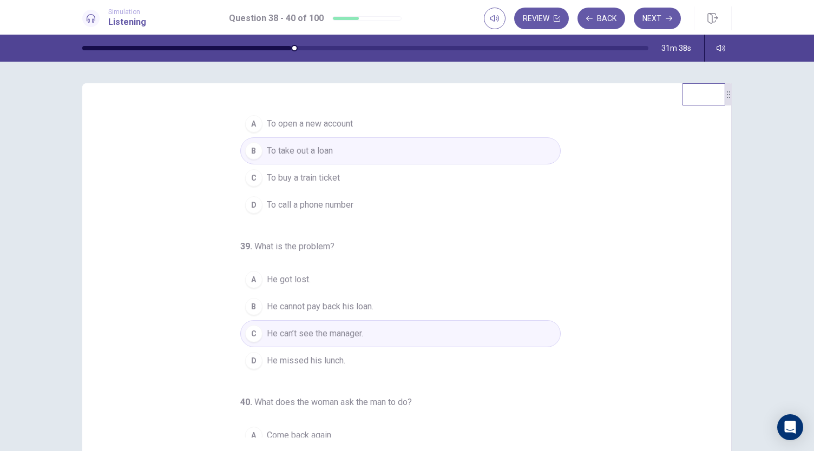
scroll to position [0, 0]
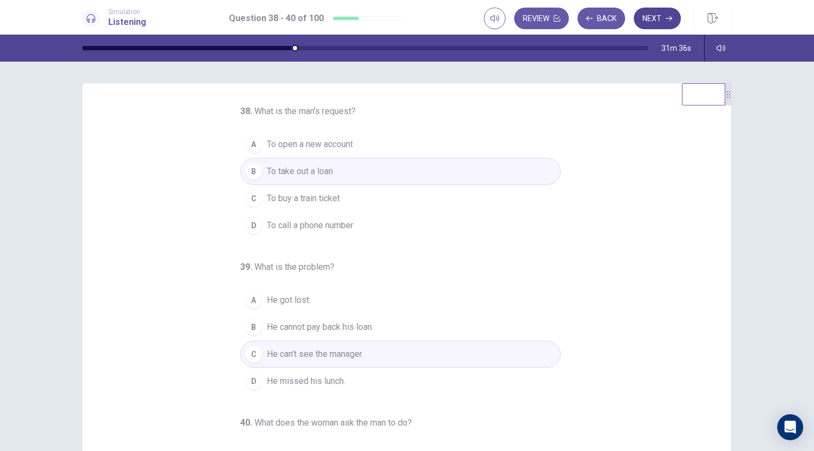
click at [659, 19] on button "Next" at bounding box center [656, 19] width 47 height 22
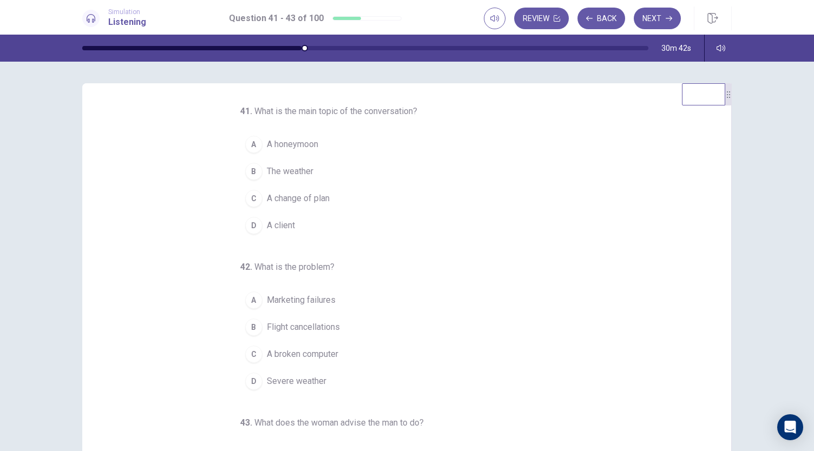
click at [312, 202] on span "A change of plan" at bounding box center [298, 198] width 63 height 13
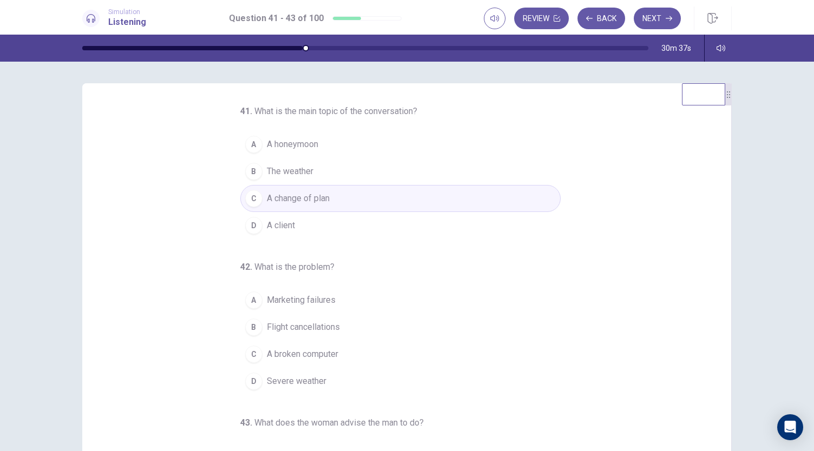
drag, startPoint x: 720, startPoint y: 236, endPoint x: 722, endPoint y: 266, distance: 29.3
click at [722, 266] on div "41 . What is the main topic of the conversation? A A honeymoon B The weather C …" at bounding box center [406, 271] width 649 height 376
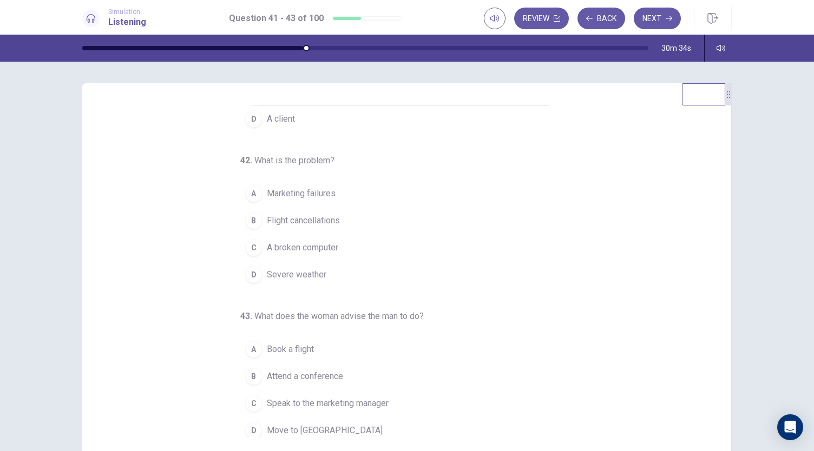
scroll to position [108, 0]
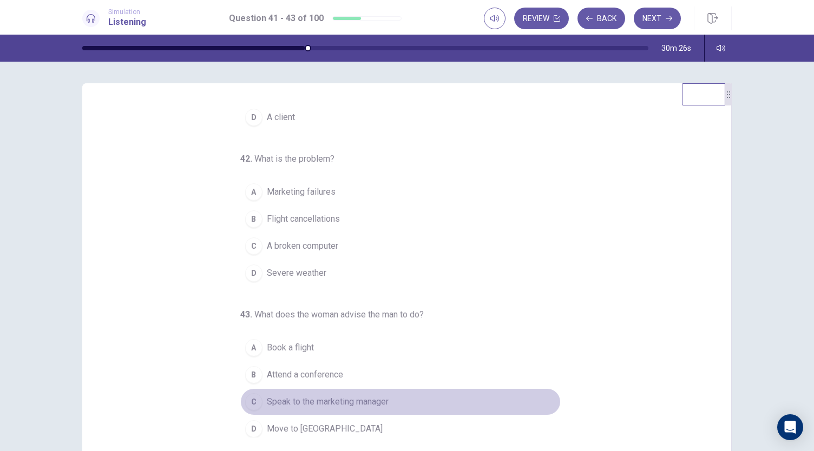
click at [375, 395] on span "Speak to the marketing manager" at bounding box center [328, 401] width 122 height 13
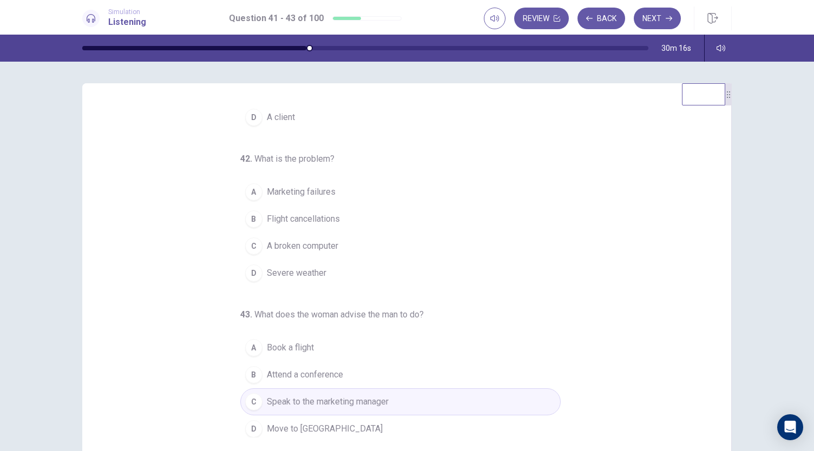
click at [319, 268] on span "Severe weather" at bounding box center [296, 273] width 59 height 13
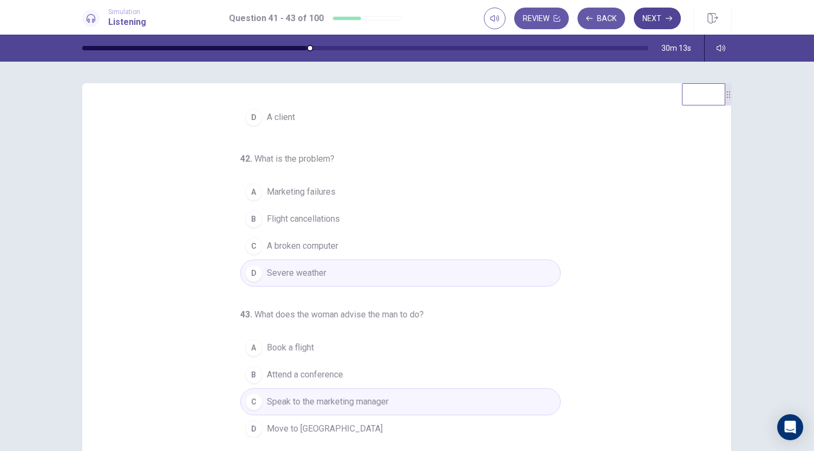
click at [659, 21] on button "Next" at bounding box center [656, 19] width 47 height 22
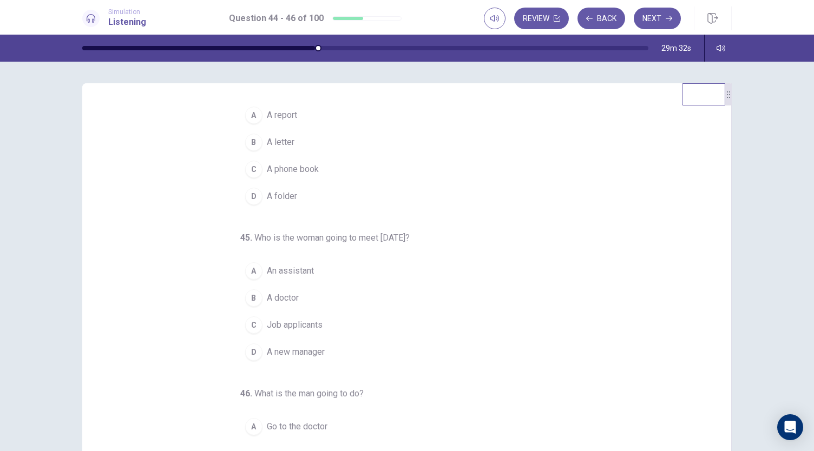
scroll to position [0, 0]
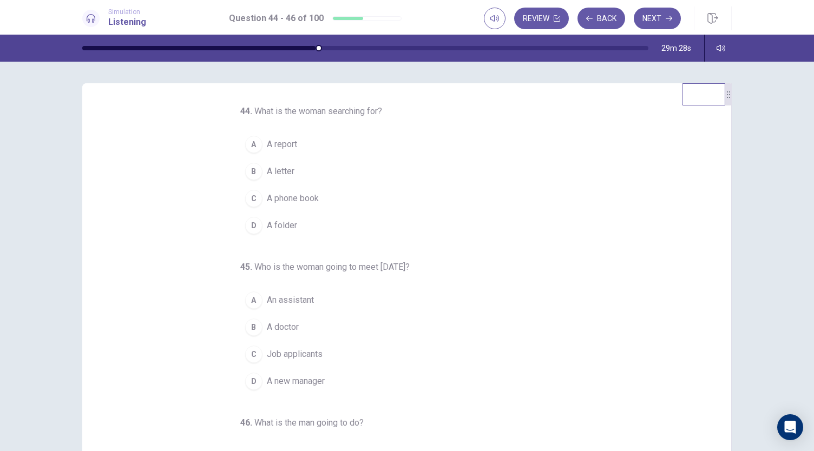
click at [285, 224] on span "A folder" at bounding box center [282, 225] width 30 height 13
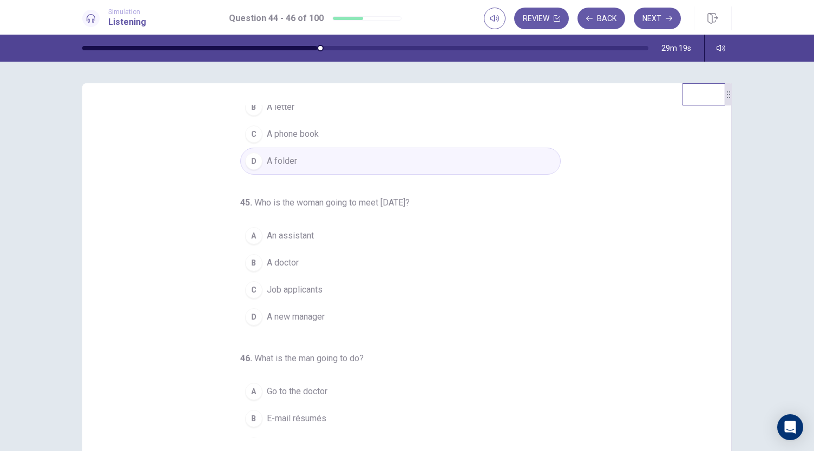
scroll to position [65, 0]
click at [301, 287] on span "Job applicants" at bounding box center [295, 289] width 56 height 13
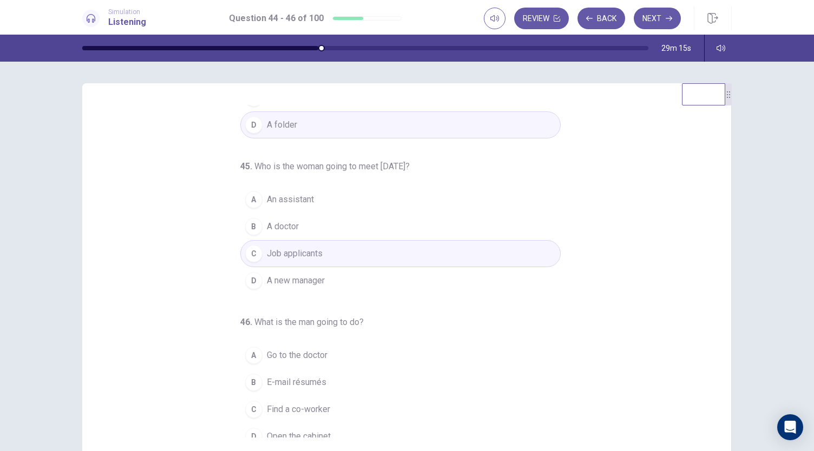
scroll to position [108, 0]
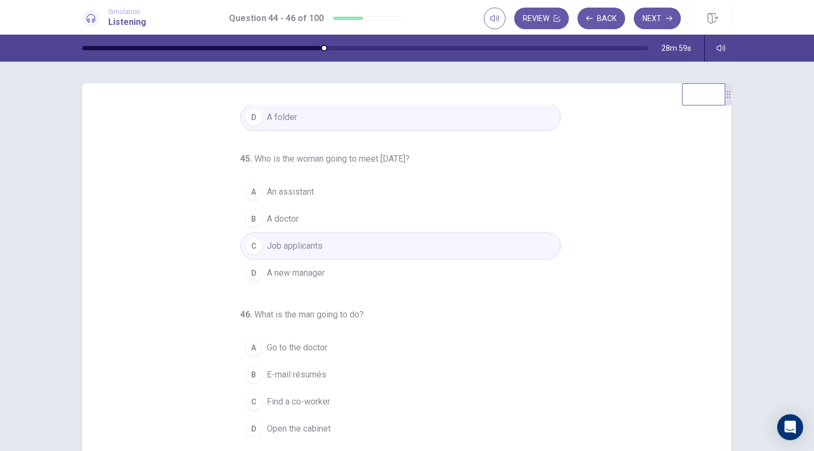
click at [310, 368] on span "E-mail résumés" at bounding box center [296, 374] width 59 height 13
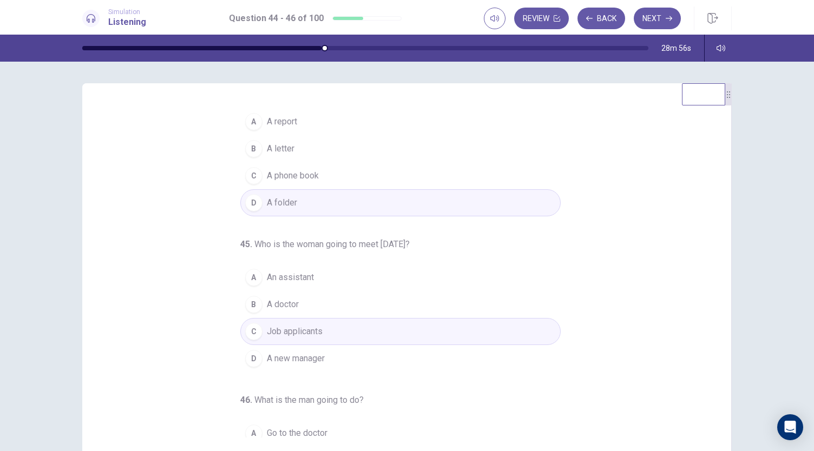
scroll to position [0, 0]
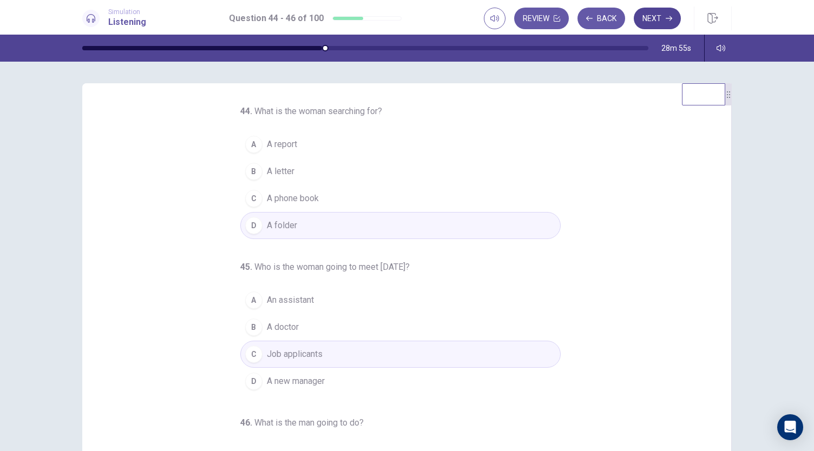
click at [643, 18] on button "Next" at bounding box center [656, 19] width 47 height 22
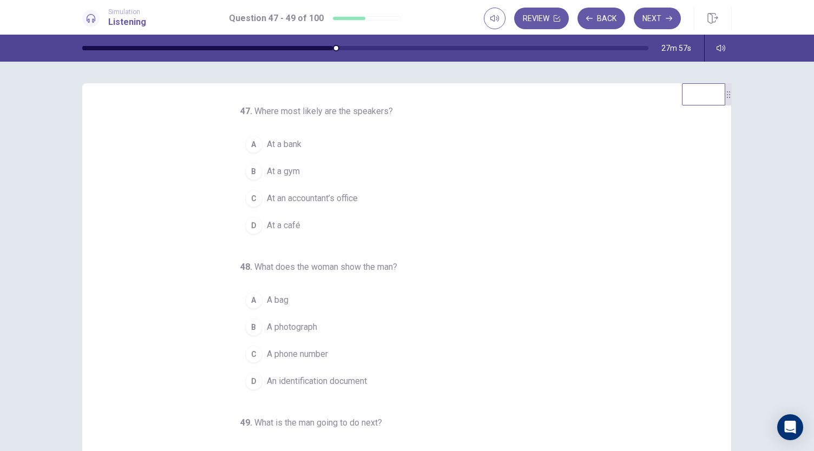
click at [285, 141] on span "At a bank" at bounding box center [284, 144] width 35 height 13
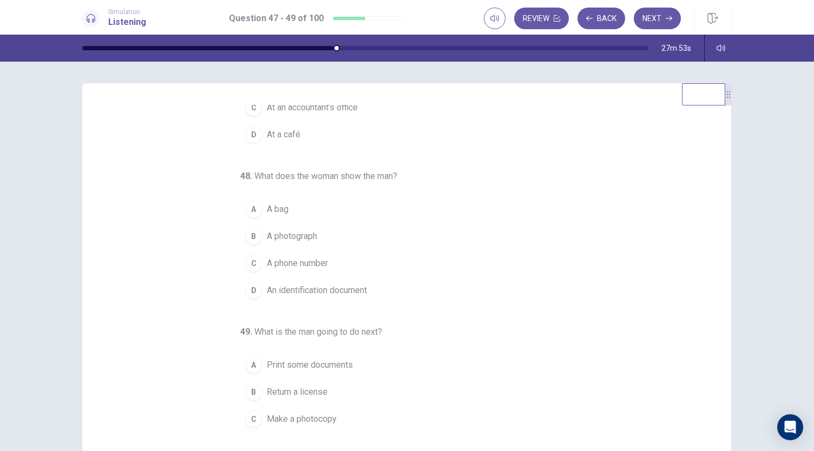
scroll to position [108, 0]
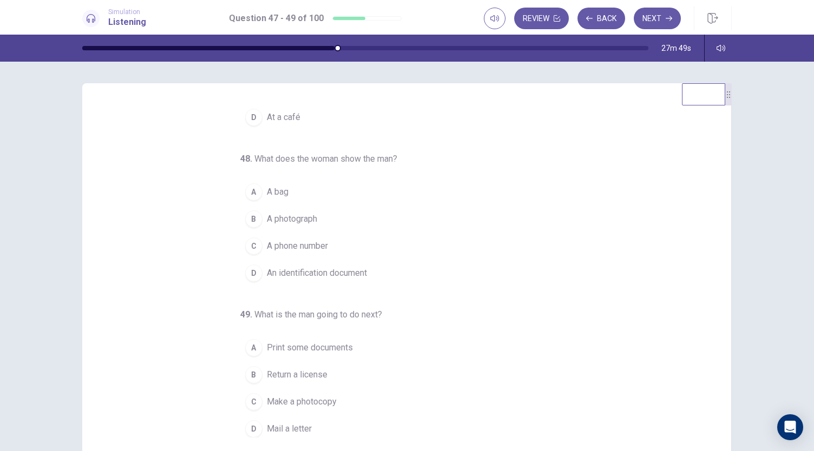
click at [317, 273] on span "An identification document" at bounding box center [317, 273] width 100 height 13
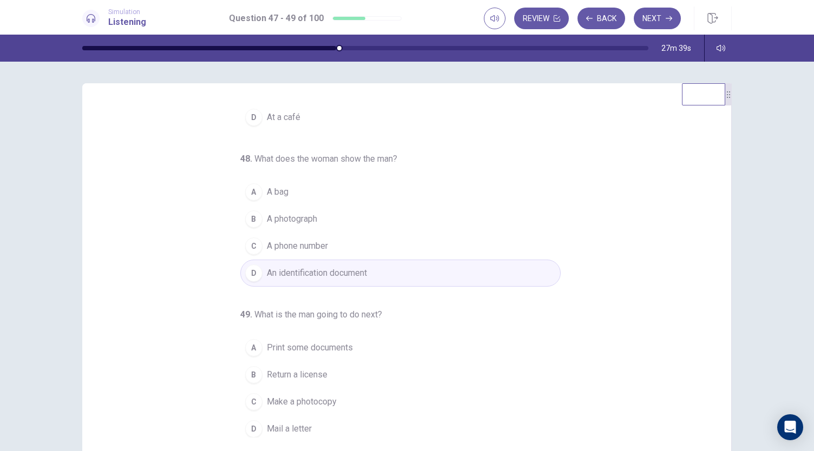
click at [293, 399] on span "Make a photocopy" at bounding box center [302, 401] width 70 height 13
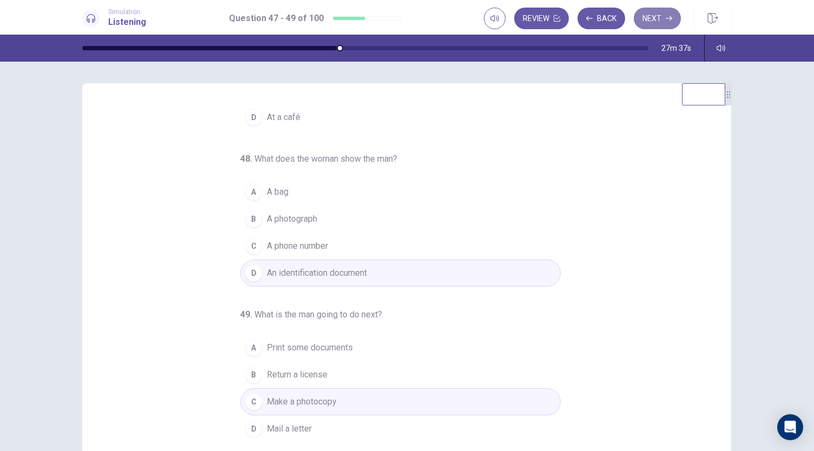
click at [663, 19] on button "Next" at bounding box center [656, 19] width 47 height 22
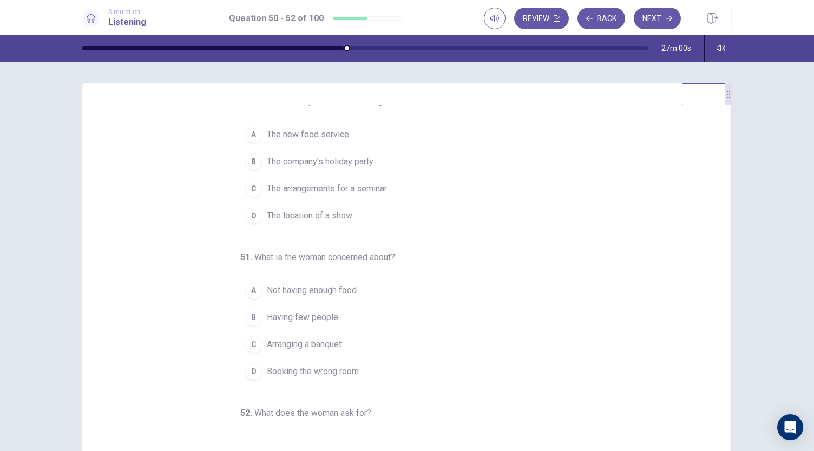
scroll to position [0, 0]
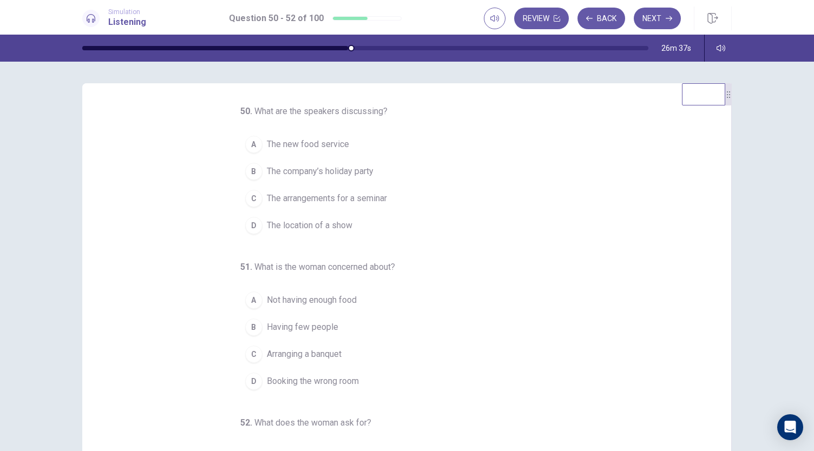
click at [379, 199] on span "The arrangements for a seminar" at bounding box center [327, 198] width 120 height 13
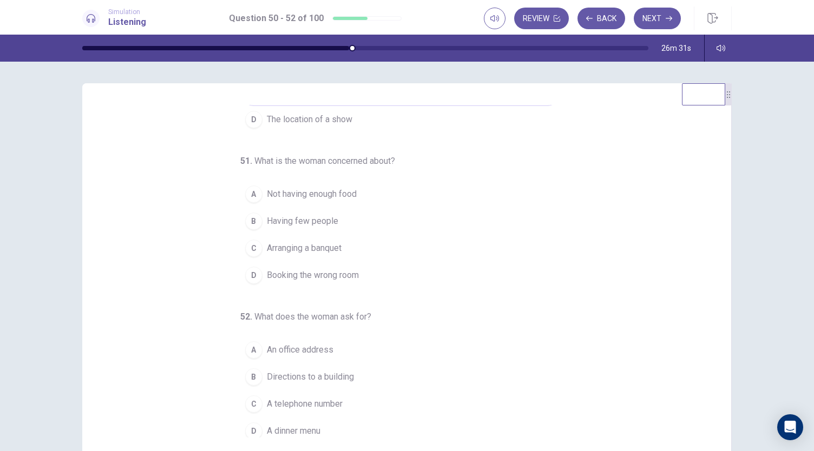
scroll to position [108, 0]
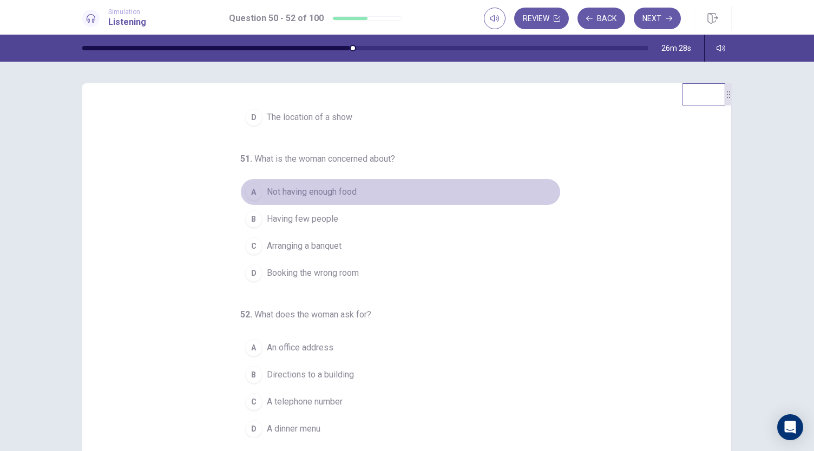
click at [331, 193] on span "Not having enough food" at bounding box center [312, 192] width 90 height 13
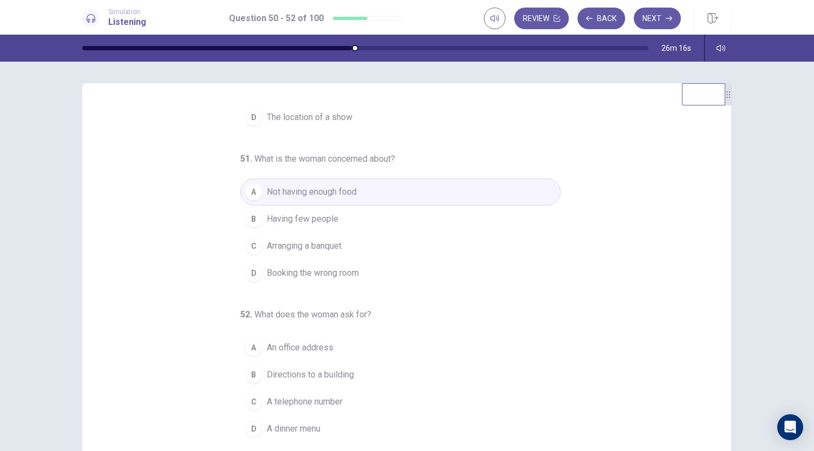
click at [335, 399] on span "A telephone number" at bounding box center [305, 401] width 76 height 13
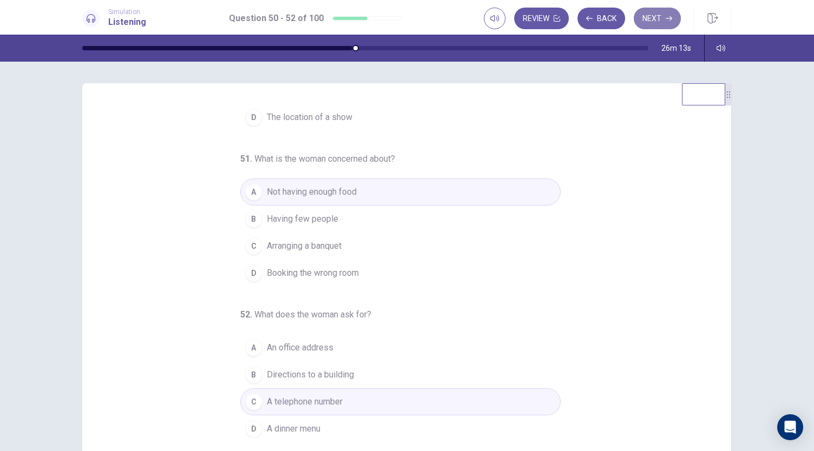
click at [652, 24] on button "Next" at bounding box center [656, 19] width 47 height 22
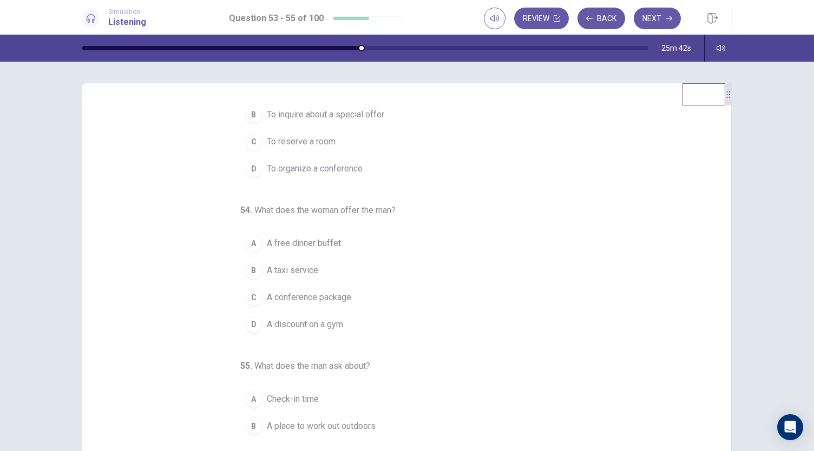
scroll to position [0, 0]
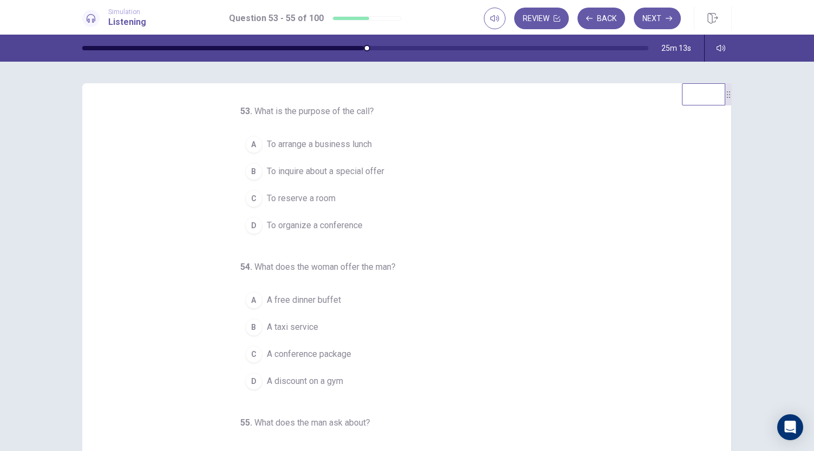
click at [306, 196] on span "To reserve a room" at bounding box center [301, 198] width 69 height 13
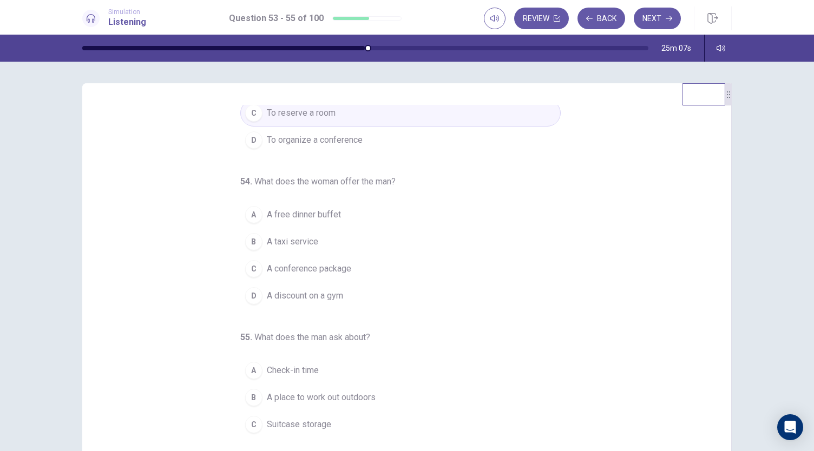
scroll to position [108, 0]
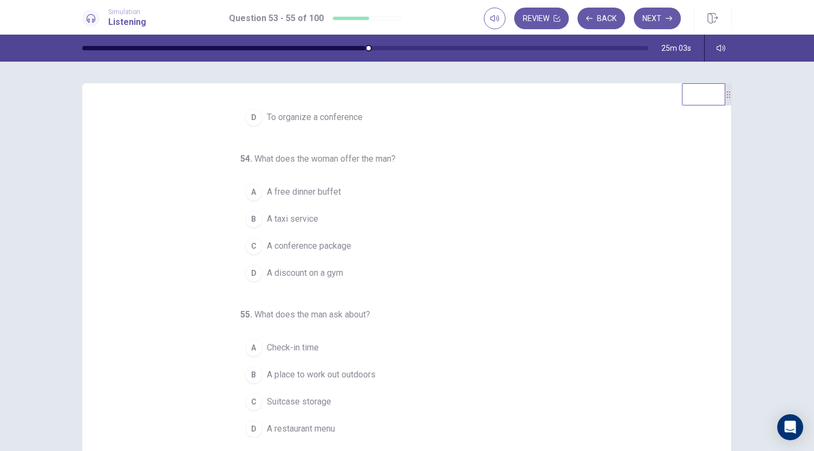
click at [335, 241] on span "A conference package" at bounding box center [309, 246] width 84 height 13
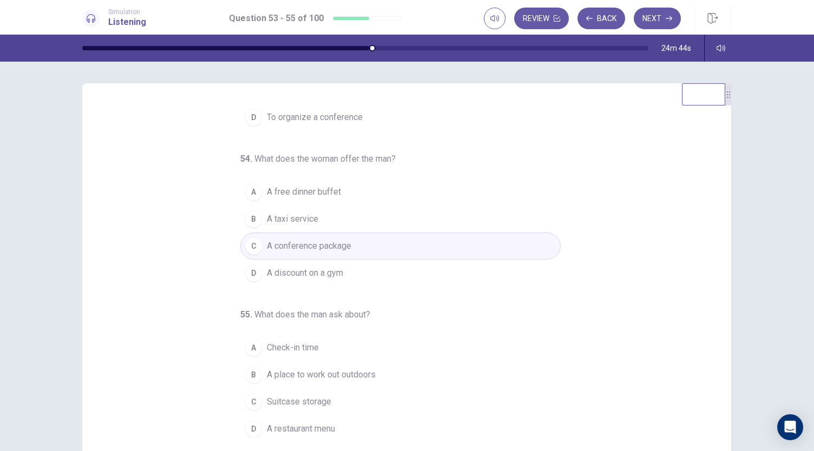
click at [348, 370] on span "A place to work out outdoors" at bounding box center [321, 374] width 109 height 13
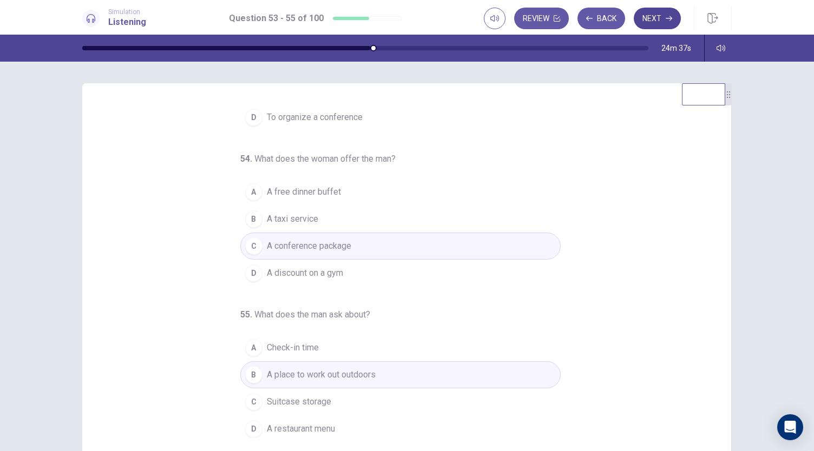
click at [658, 21] on button "Next" at bounding box center [656, 19] width 47 height 22
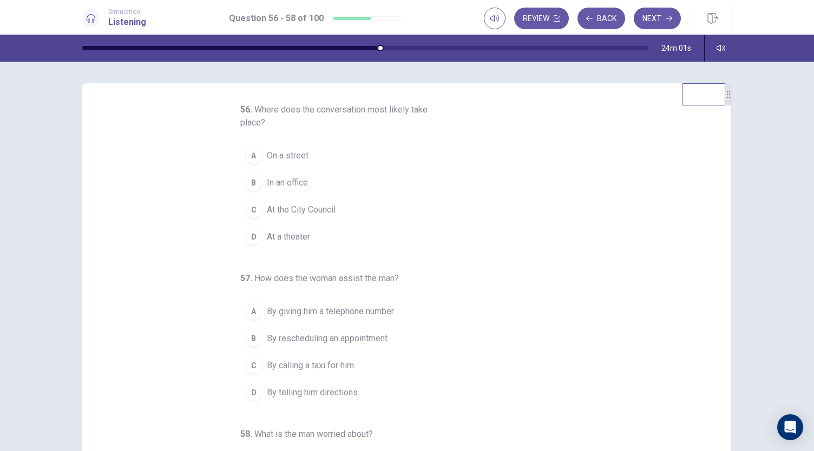
scroll to position [0, 0]
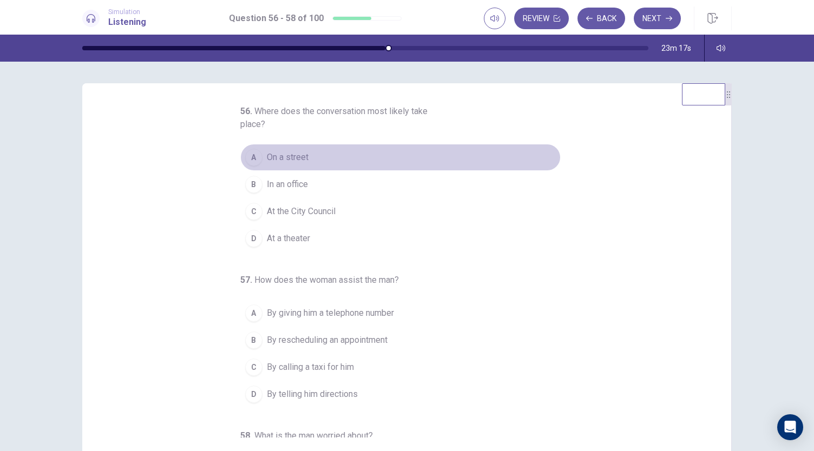
click at [297, 161] on span "On a street" at bounding box center [288, 157] width 42 height 13
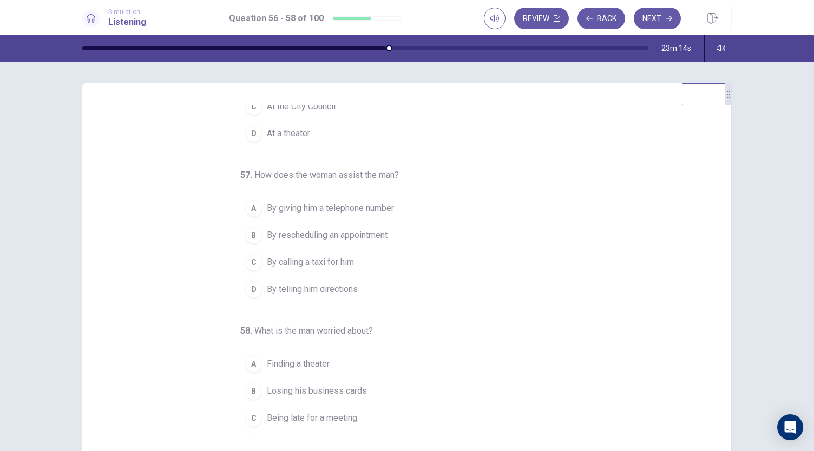
scroll to position [108, 0]
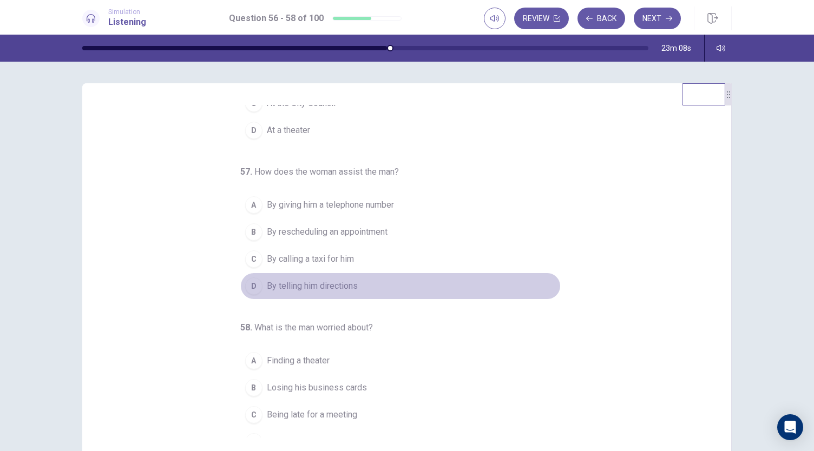
click at [335, 281] on span "By telling him directions" at bounding box center [312, 286] width 91 height 13
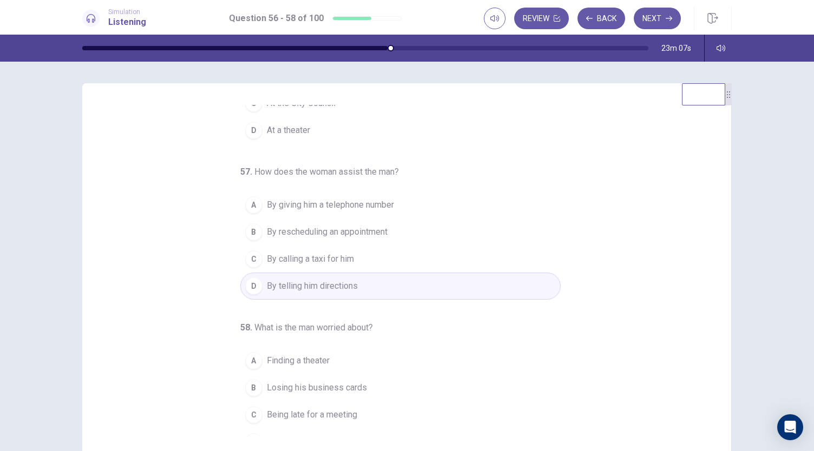
scroll to position [121, 0]
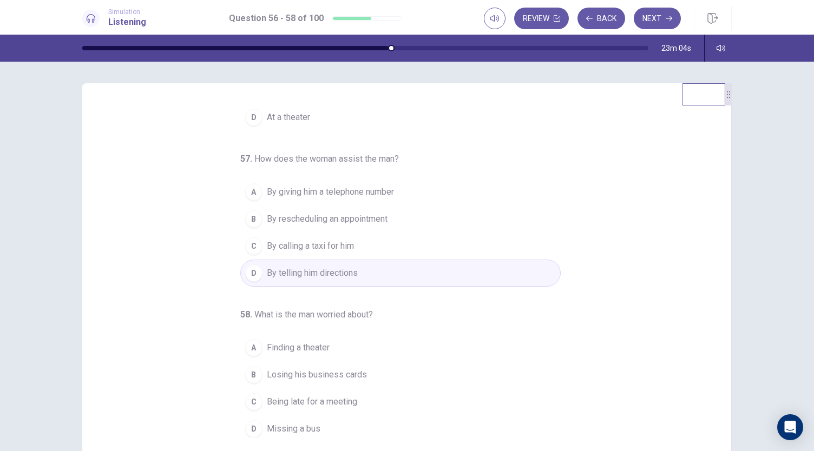
click at [342, 396] on span "Being late for a meeting" at bounding box center [312, 401] width 90 height 13
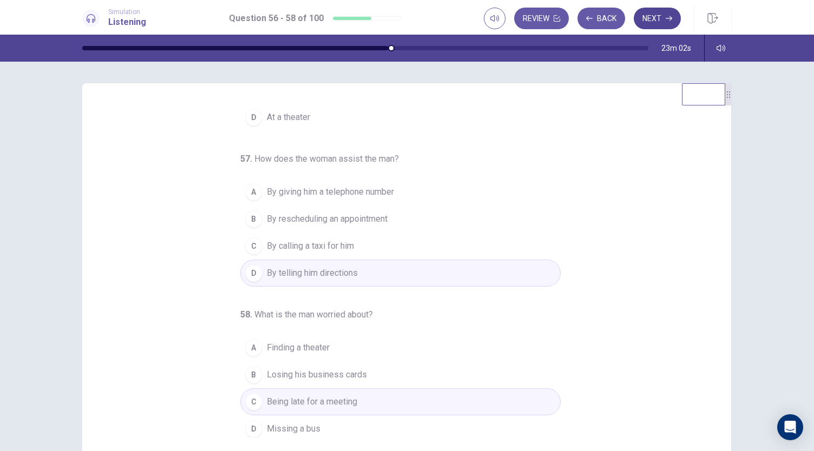
click at [657, 21] on button "Next" at bounding box center [656, 19] width 47 height 22
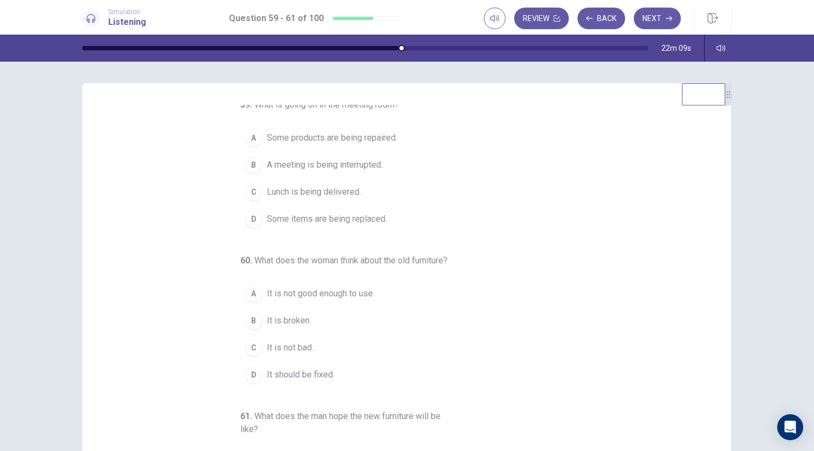
scroll to position [0, 0]
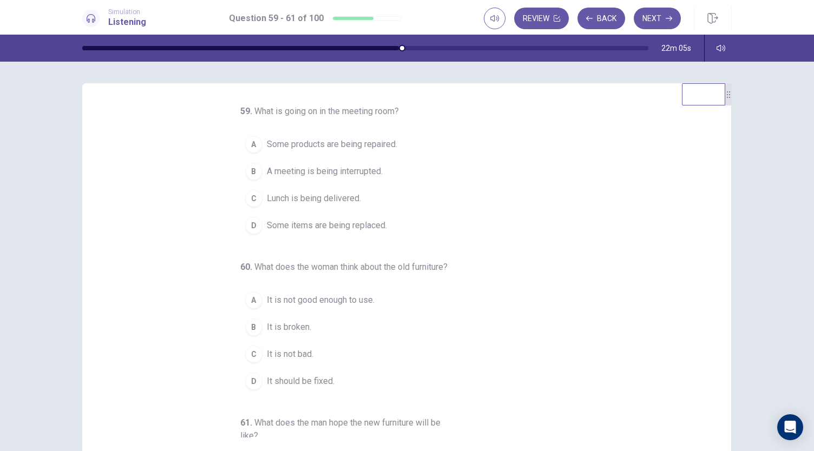
click at [373, 224] on span "Some items are being replaced." at bounding box center [327, 225] width 120 height 13
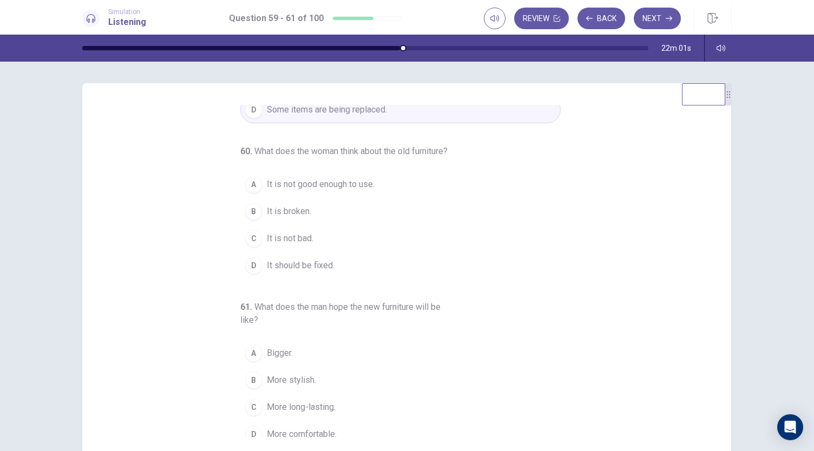
scroll to position [134, 0]
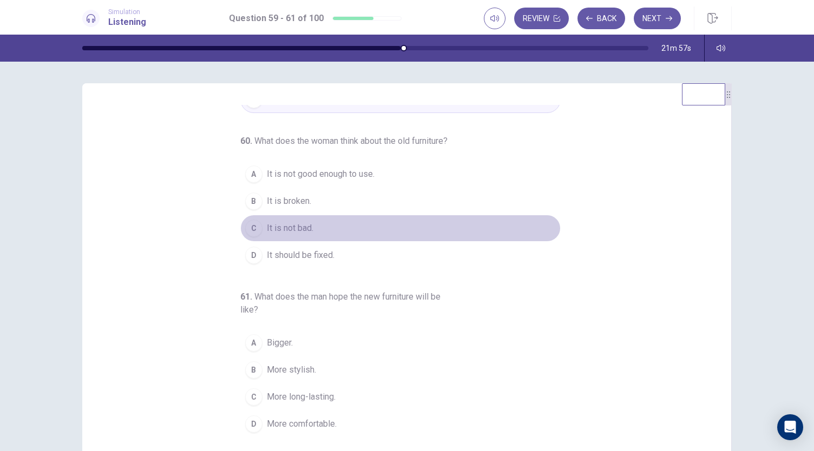
click at [301, 233] on span "It is not bad." at bounding box center [290, 228] width 47 height 13
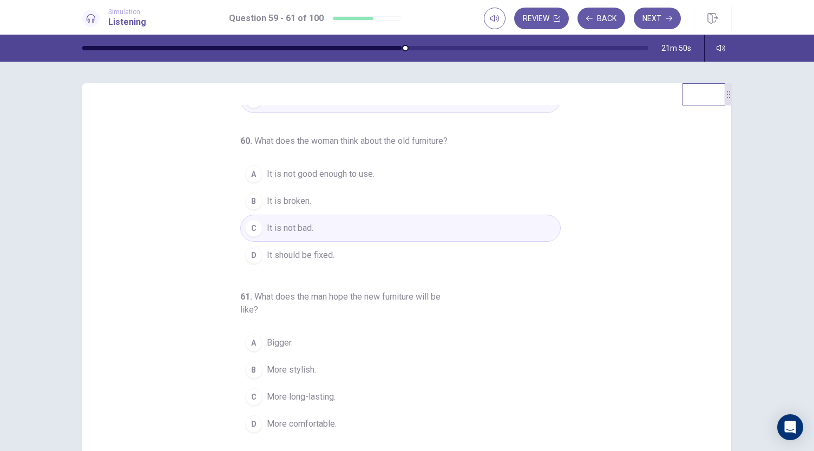
click at [320, 423] on span "More comfortable." at bounding box center [302, 424] width 70 height 13
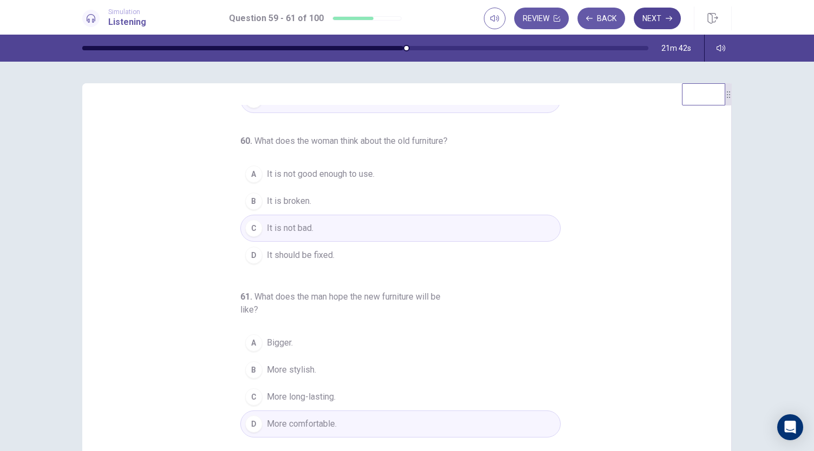
click at [648, 27] on button "Next" at bounding box center [656, 19] width 47 height 22
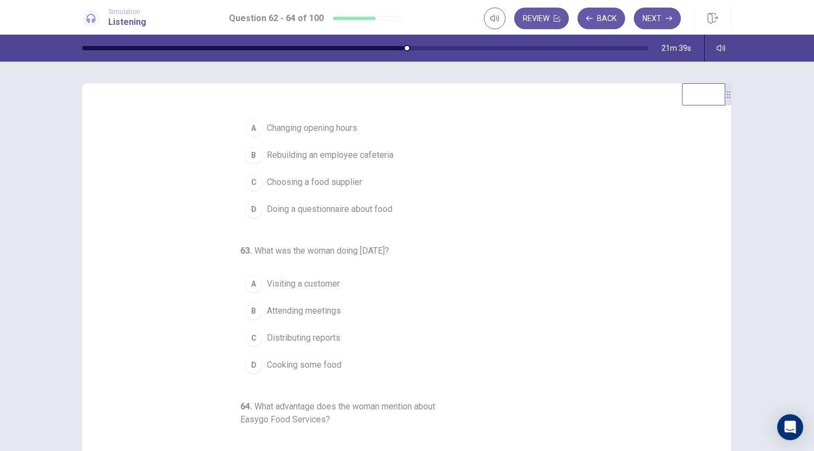
scroll to position [0, 0]
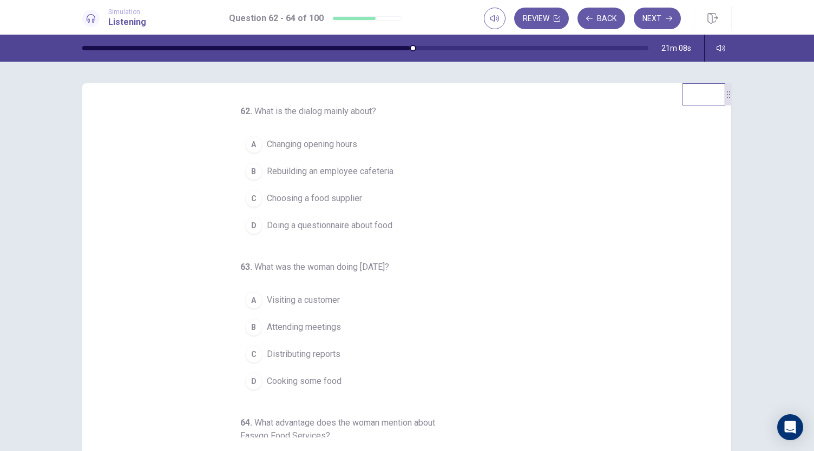
drag, startPoint x: 713, startPoint y: 214, endPoint x: 714, endPoint y: 237, distance: 23.3
click at [714, 237] on div "62 . What is the dialog mainly about? A Changing opening hours B Rebuilding an …" at bounding box center [411, 271] width 623 height 333
click at [338, 199] on span "Choosing a food supplier" at bounding box center [314, 198] width 95 height 13
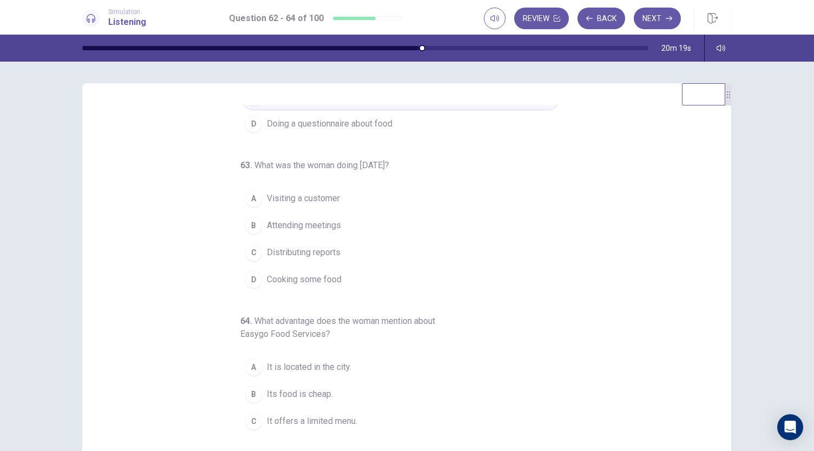
scroll to position [121, 0]
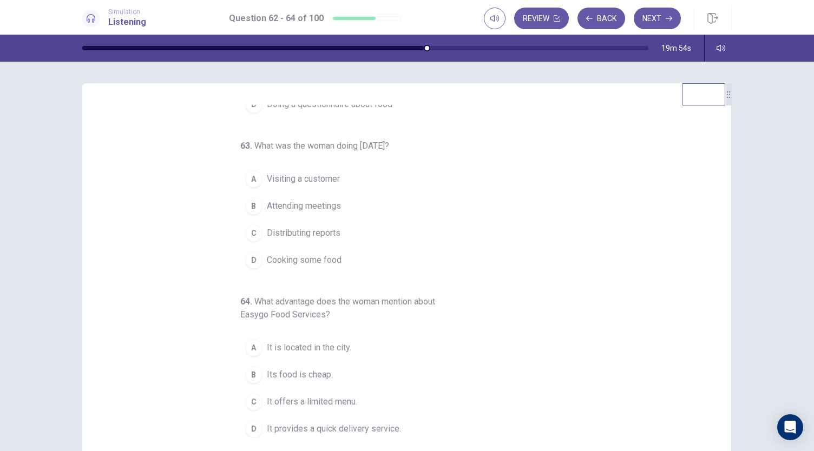
click at [328, 206] on span "Attending meetings" at bounding box center [304, 206] width 74 height 13
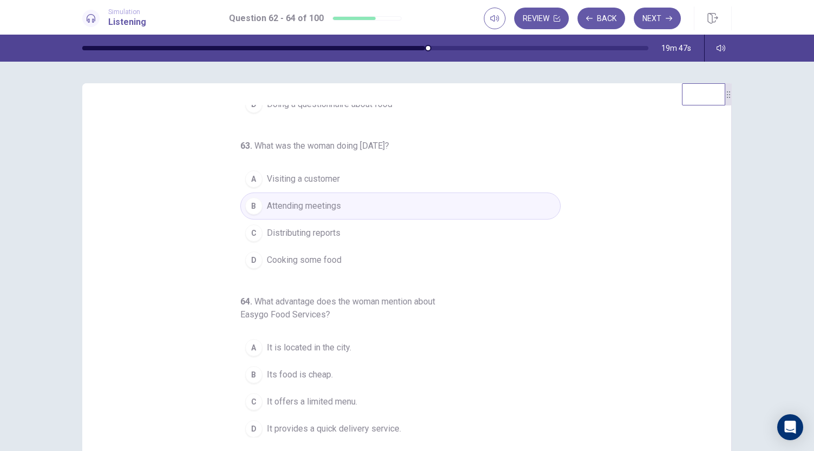
click at [319, 368] on span "Its food is cheap." at bounding box center [300, 374] width 66 height 13
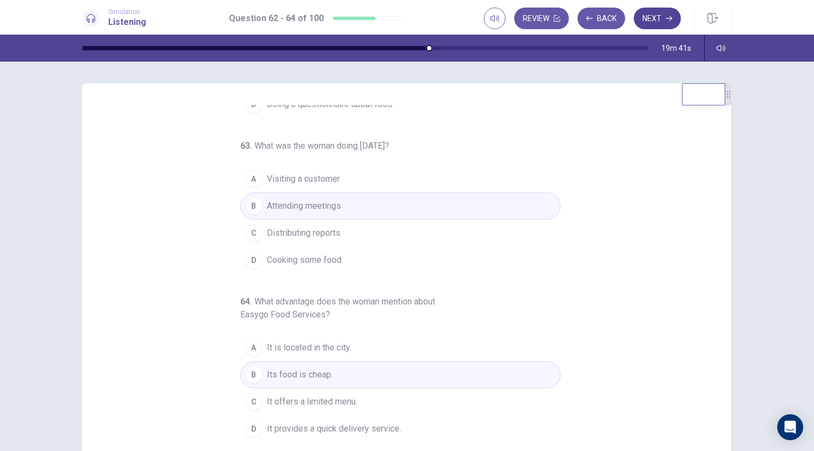
click at [661, 16] on button "Next" at bounding box center [656, 19] width 47 height 22
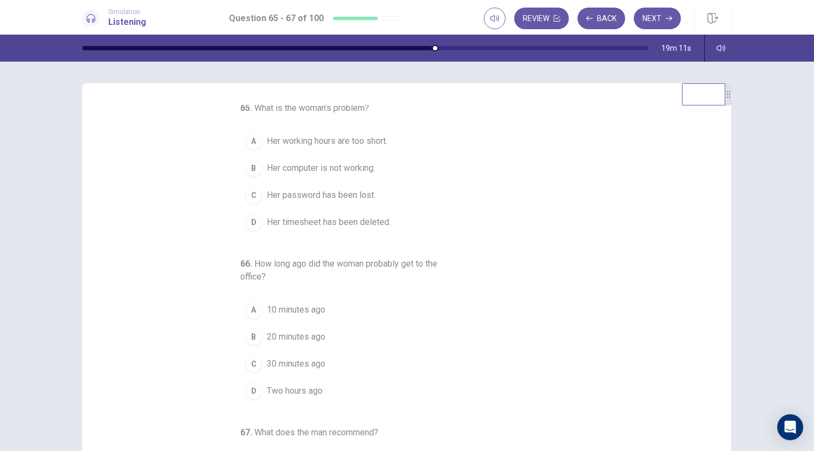
scroll to position [0, 0]
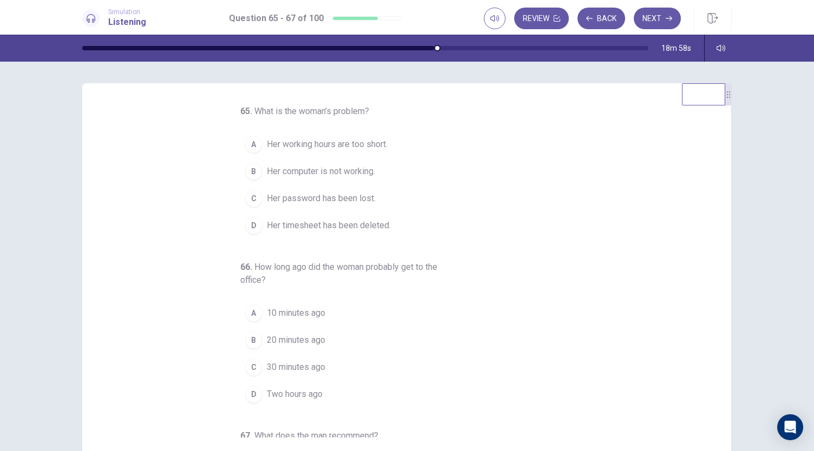
click at [363, 171] on span "Her computer is not working." at bounding box center [321, 171] width 108 height 13
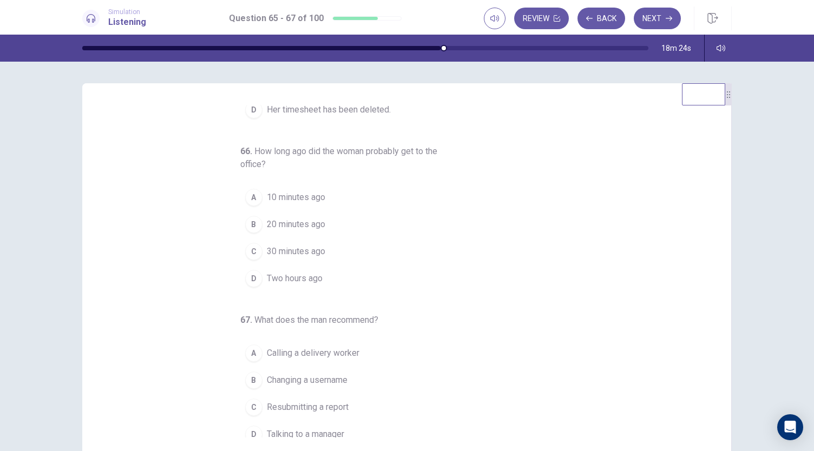
scroll to position [121, 0]
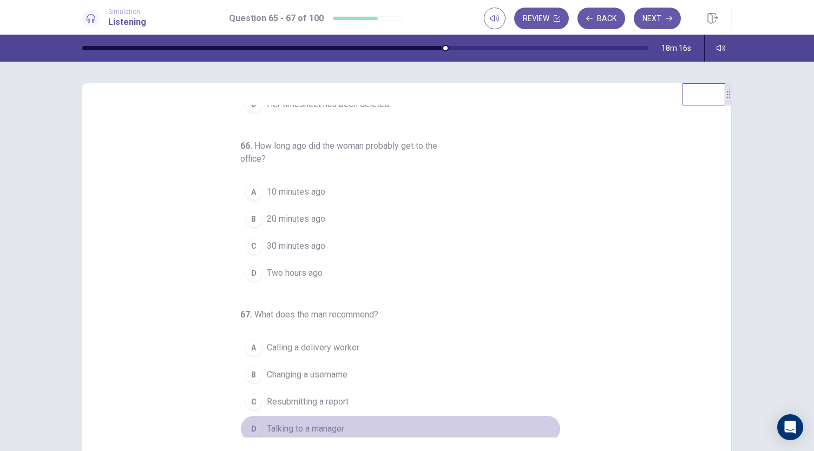
click at [314, 427] on span "Talking to a manager" at bounding box center [305, 428] width 77 height 13
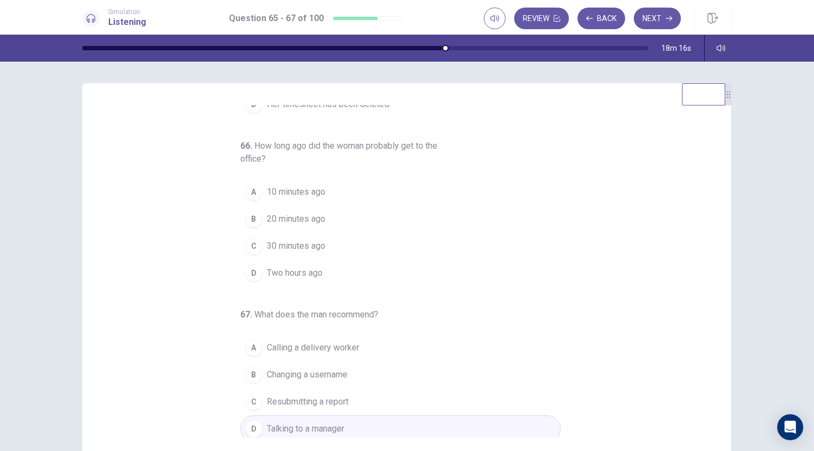
click at [282, 188] on span "10 minutes ago" at bounding box center [296, 192] width 58 height 13
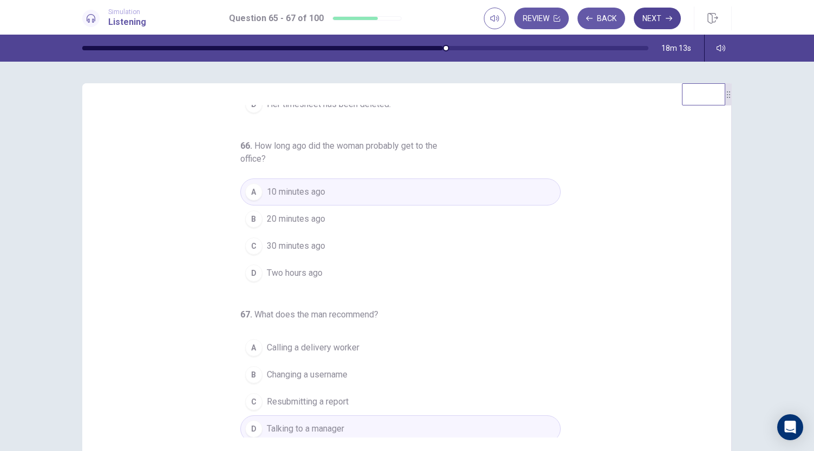
click at [665, 14] on button "Next" at bounding box center [656, 19] width 47 height 22
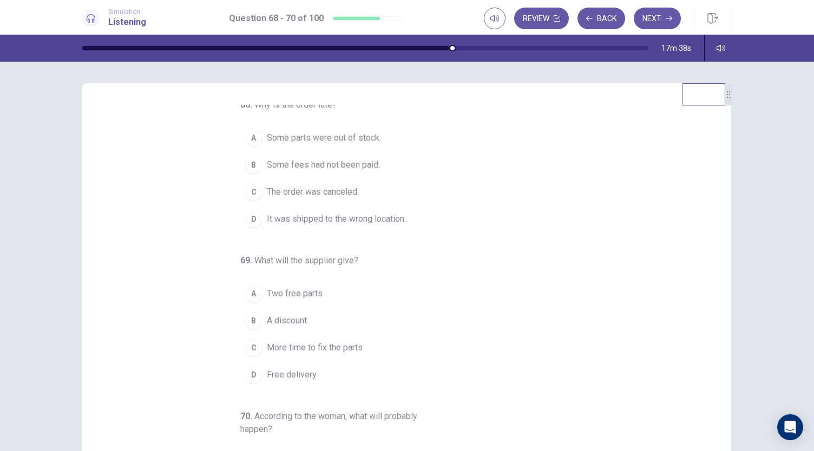
scroll to position [0, 0]
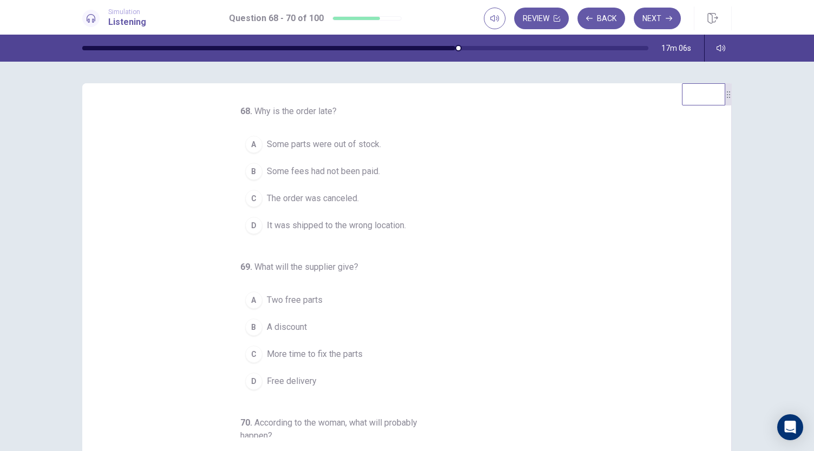
click at [367, 225] on span "It was shipped to the wrong location." at bounding box center [336, 225] width 139 height 13
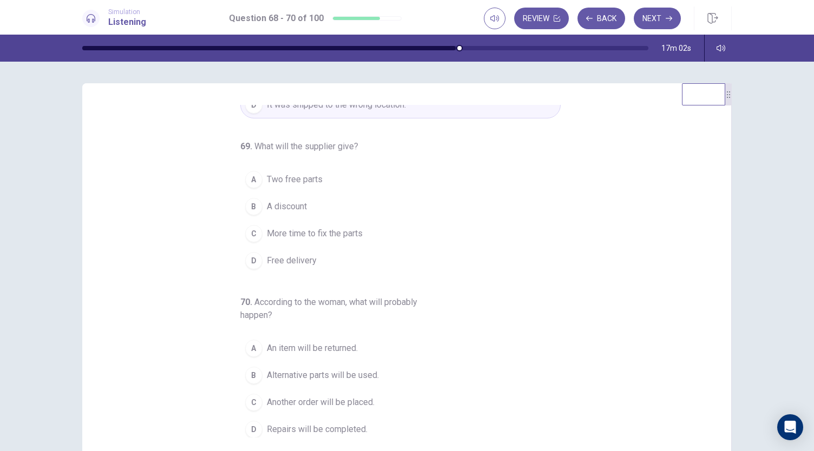
scroll to position [121, 0]
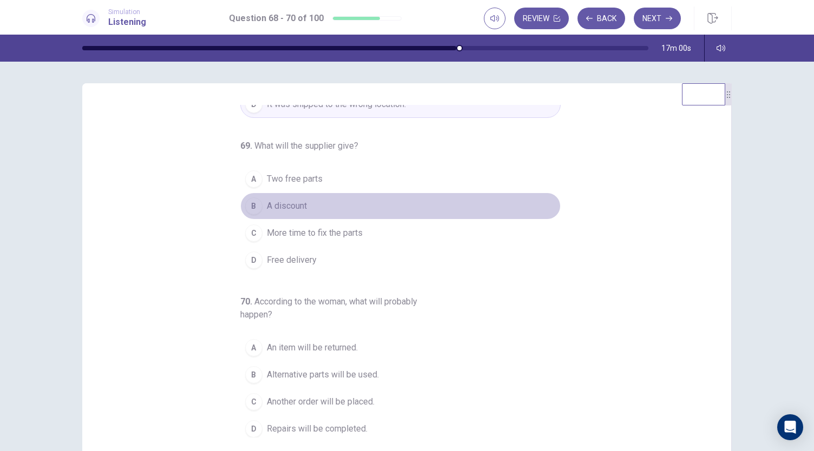
click at [290, 208] on span "A discount" at bounding box center [287, 206] width 40 height 13
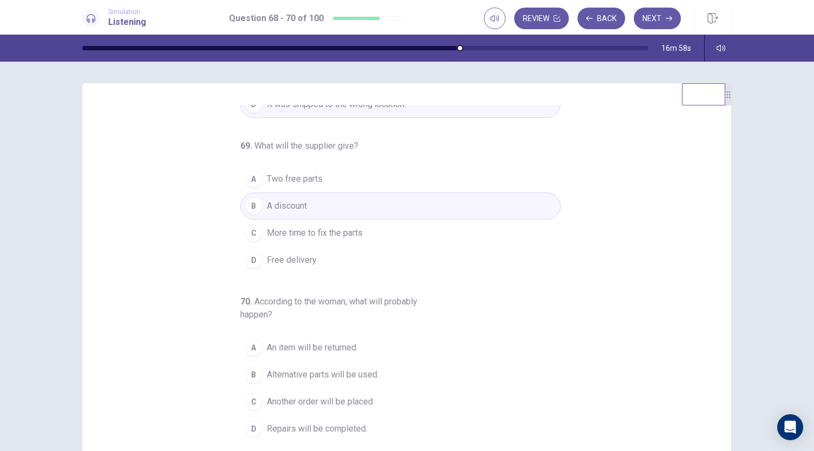
drag, startPoint x: 713, startPoint y: 263, endPoint x: 725, endPoint y: 324, distance: 61.7
click at [725, 324] on div "68 . Why is the order late? A Some parts were out of stock. B Some fees had not…" at bounding box center [406, 271] width 649 height 376
click at [342, 423] on span "Repairs will be completed." at bounding box center [317, 428] width 101 height 13
click at [664, 19] on button "Next" at bounding box center [656, 19] width 47 height 22
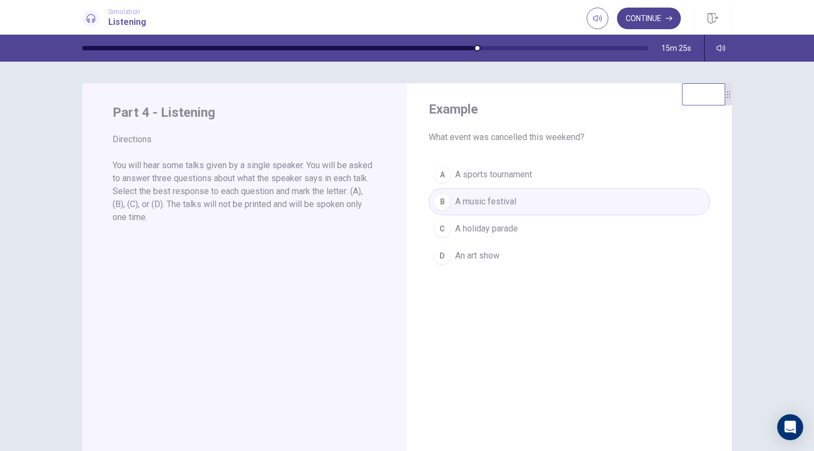
click at [649, 21] on button "Continue" at bounding box center [649, 19] width 64 height 22
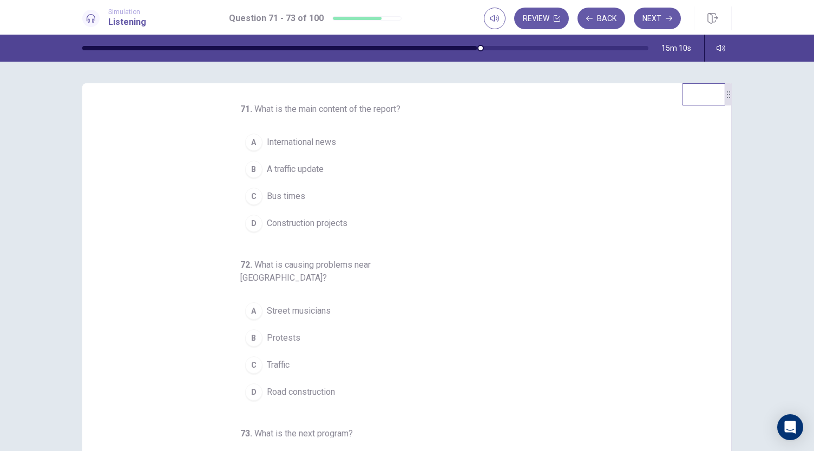
scroll to position [0, 0]
click at [301, 171] on span "A traffic update" at bounding box center [295, 171] width 57 height 13
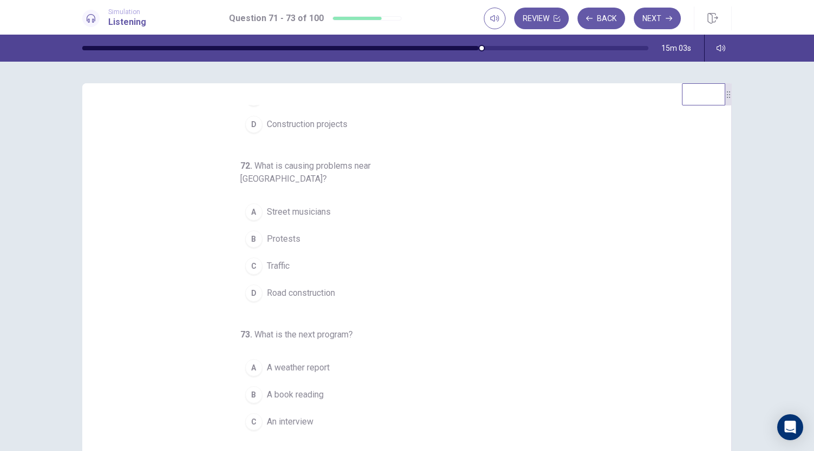
scroll to position [108, 0]
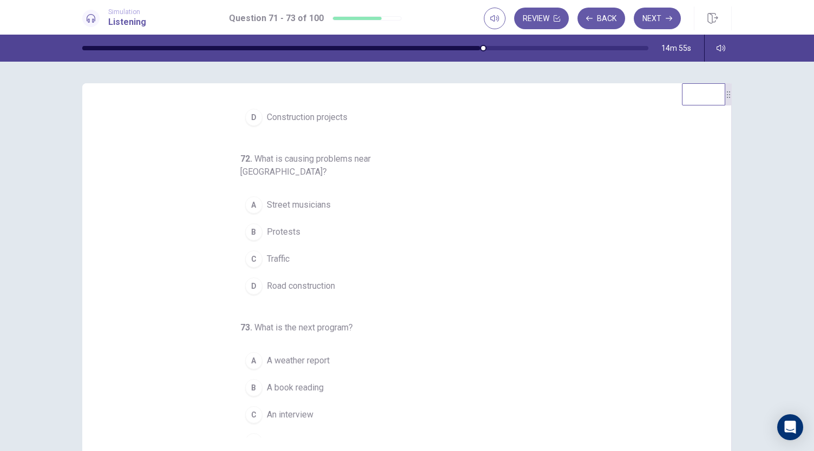
click at [321, 280] on span "Road construction" at bounding box center [301, 286] width 68 height 13
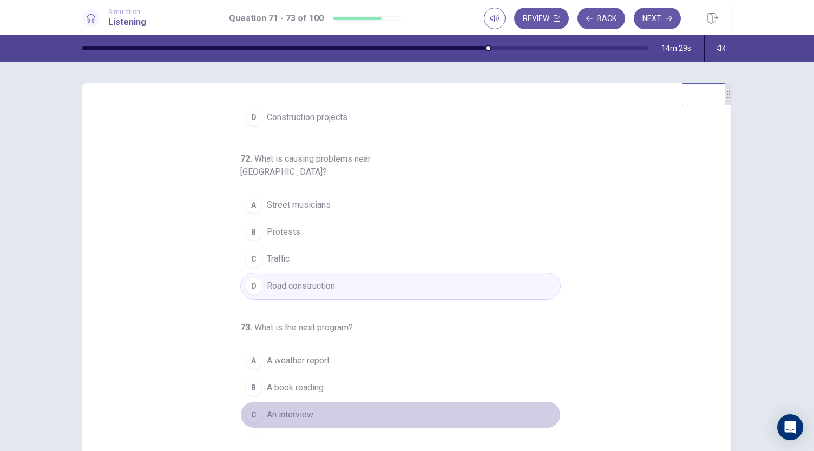
click at [298, 408] on span "An interview" at bounding box center [290, 414] width 47 height 13
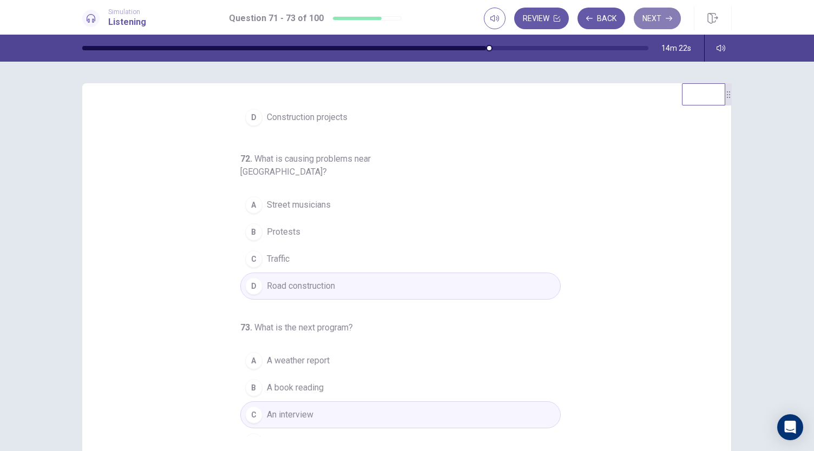
click at [653, 19] on button "Next" at bounding box center [656, 19] width 47 height 22
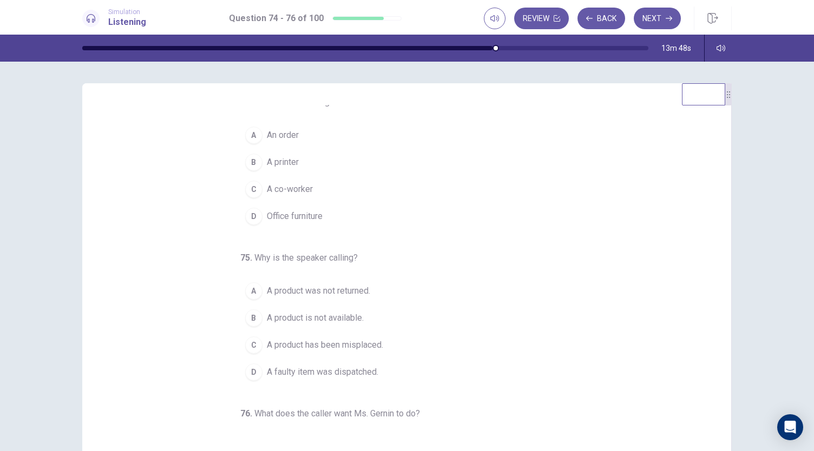
scroll to position [0, 0]
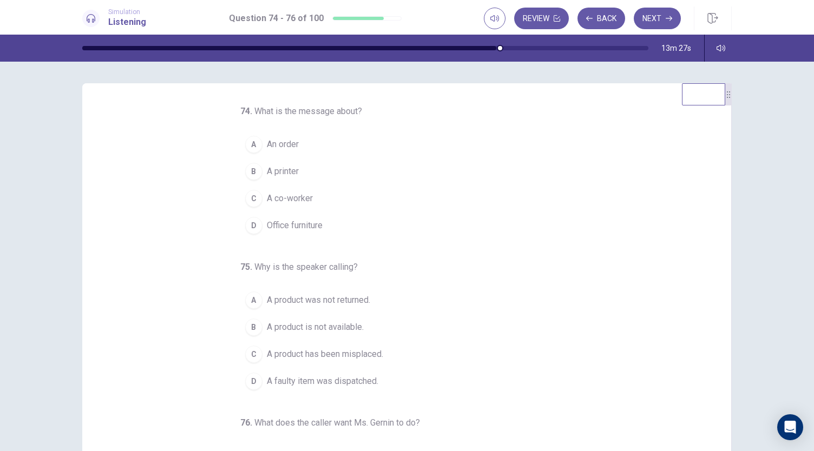
click at [305, 170] on button "B A printer" at bounding box center [400, 171] width 320 height 27
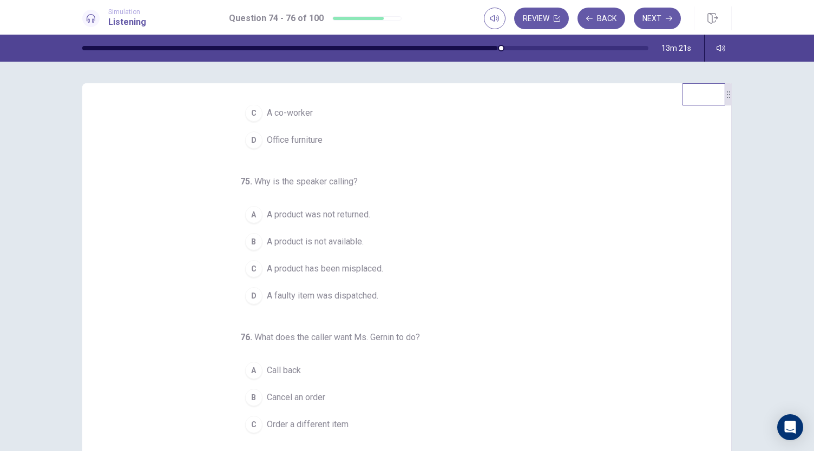
scroll to position [88, 0]
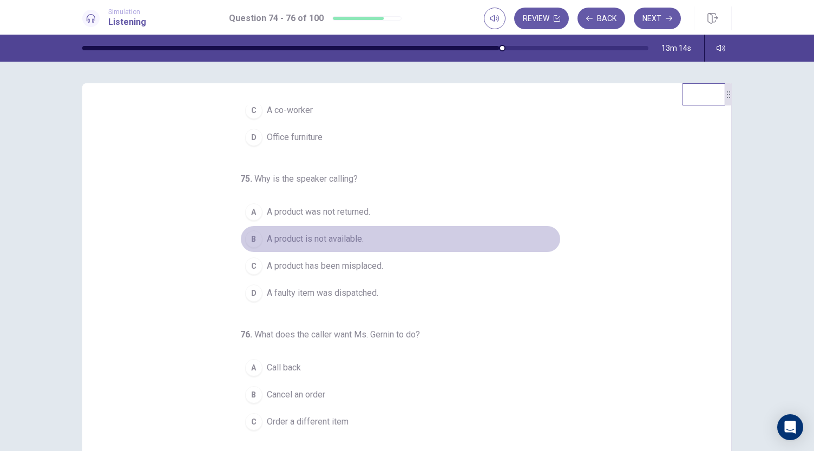
click at [346, 235] on span "A product is not available." at bounding box center [315, 239] width 97 height 13
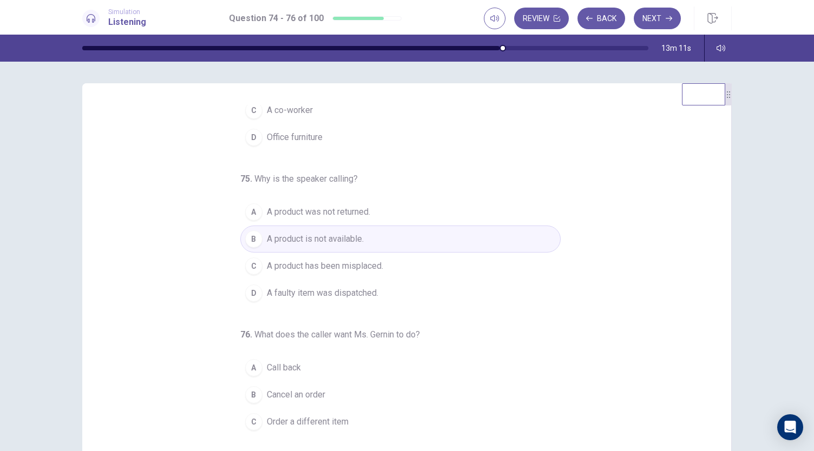
scroll to position [108, 0]
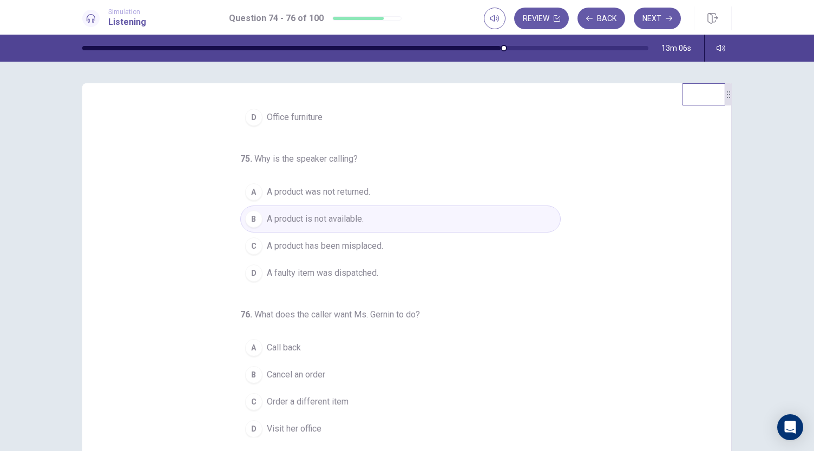
click at [304, 347] on button "A Call back" at bounding box center [400, 347] width 320 height 27
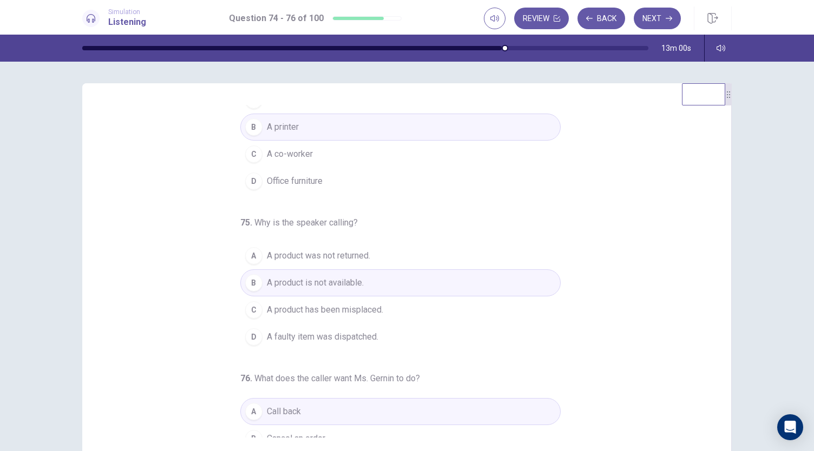
scroll to position [0, 0]
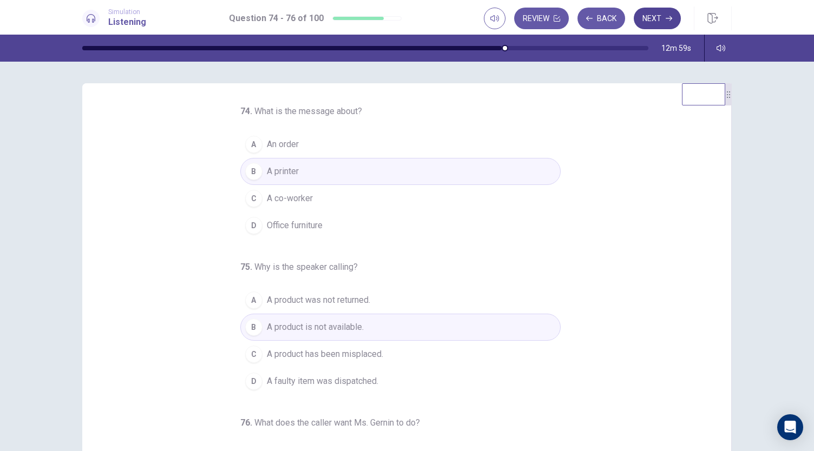
click at [657, 21] on button "Next" at bounding box center [656, 19] width 47 height 22
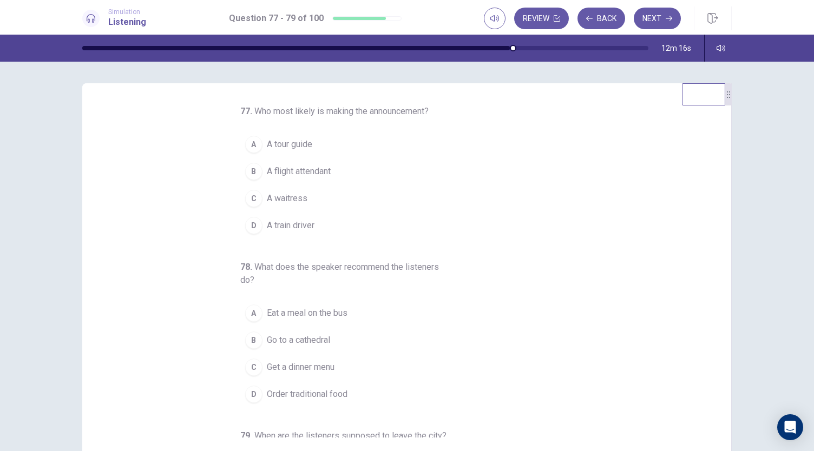
click at [304, 144] on span "A tour guide" at bounding box center [289, 144] width 45 height 13
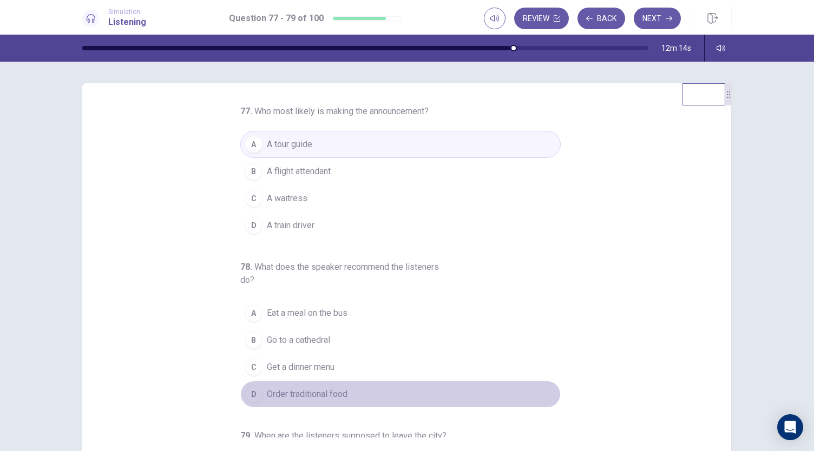
click at [336, 392] on span "Order traditional food" at bounding box center [307, 394] width 81 height 13
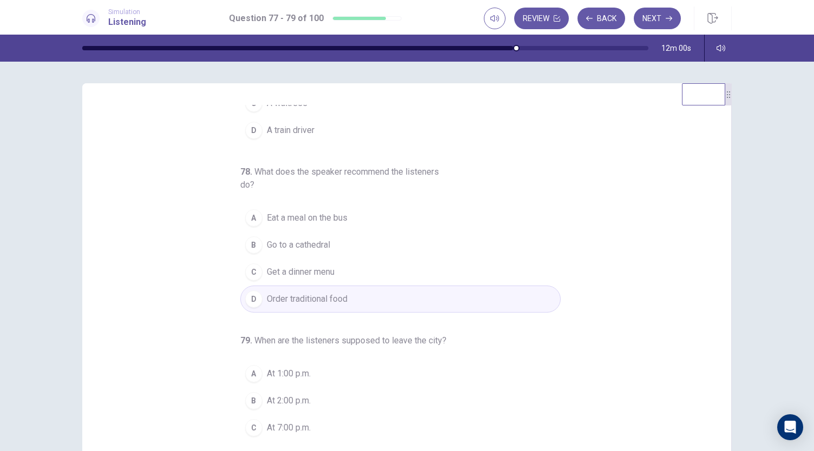
scroll to position [121, 0]
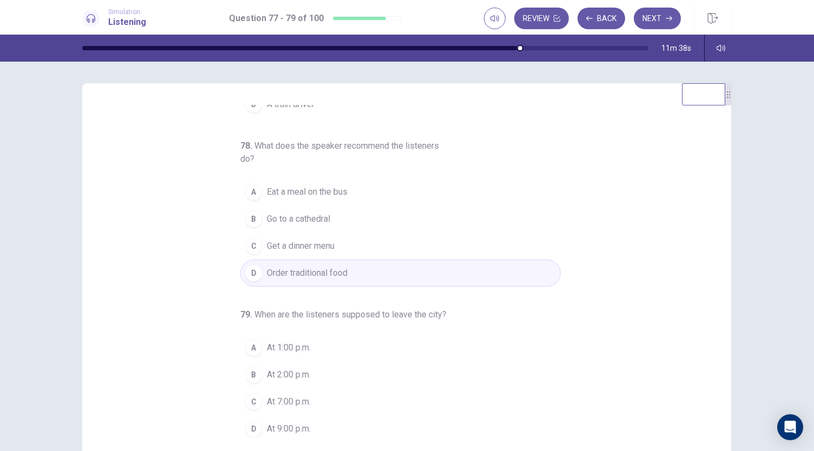
click at [280, 398] on span "At 7:00 p.m." at bounding box center [289, 401] width 44 height 13
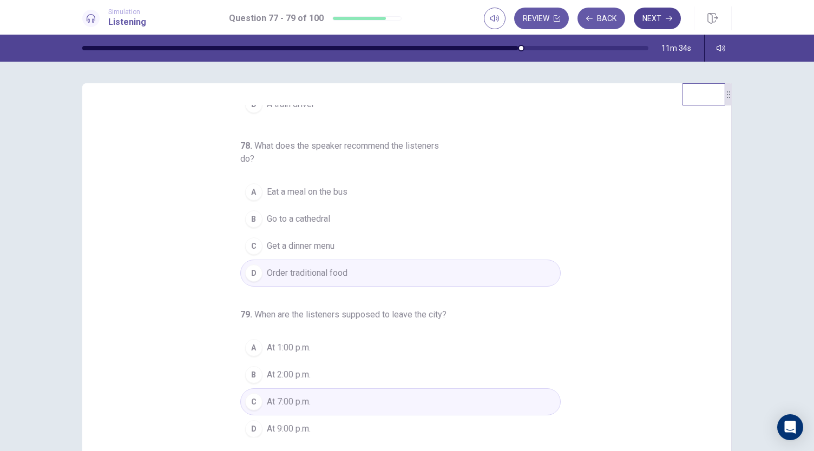
click at [656, 22] on button "Next" at bounding box center [656, 19] width 47 height 22
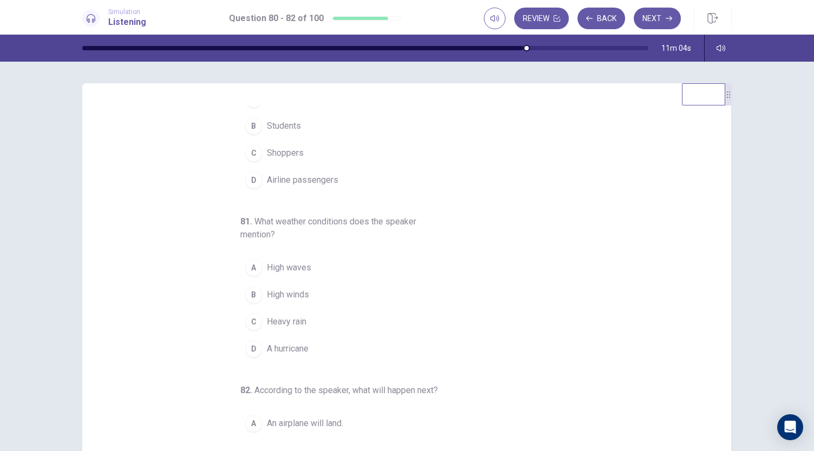
scroll to position [0, 0]
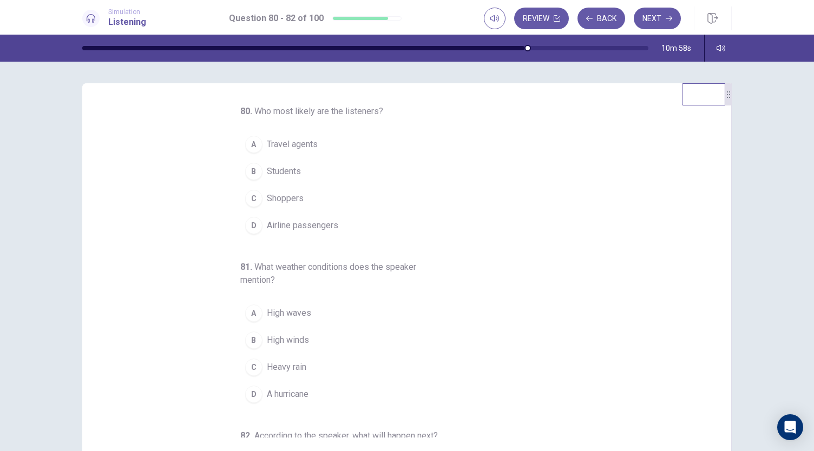
click at [328, 222] on span "Airline passengers" at bounding box center [302, 225] width 71 height 13
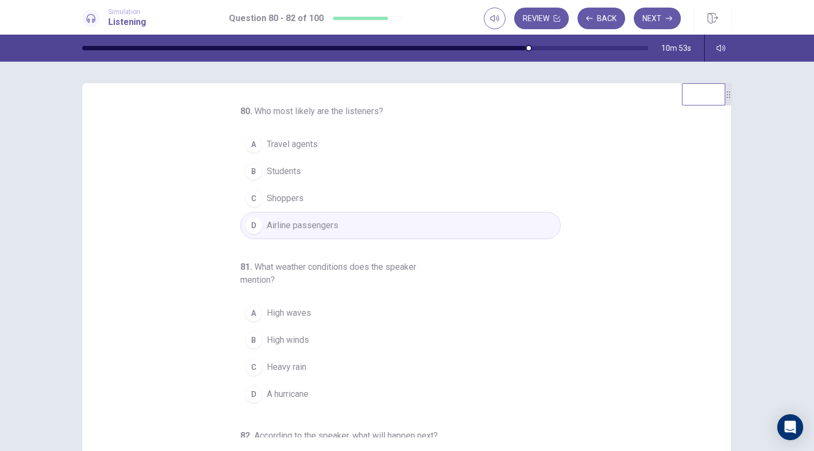
click at [295, 389] on span "A hurricane" at bounding box center [288, 394] width 42 height 13
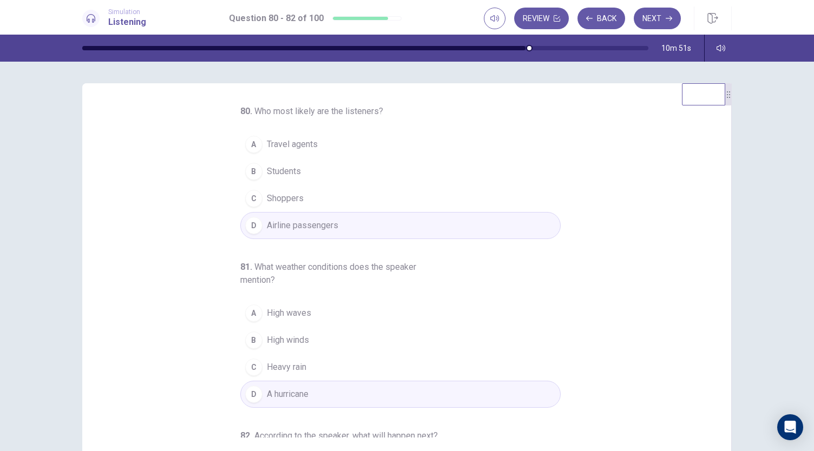
click at [316, 360] on button "C Heavy rain" at bounding box center [400, 367] width 320 height 27
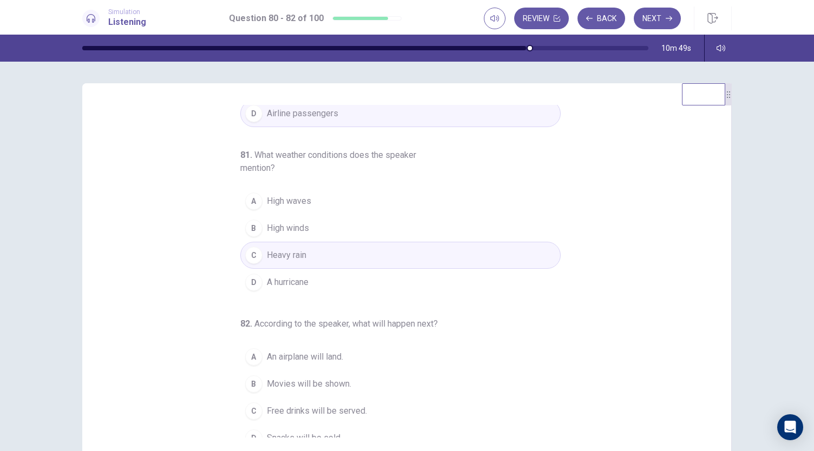
scroll to position [121, 0]
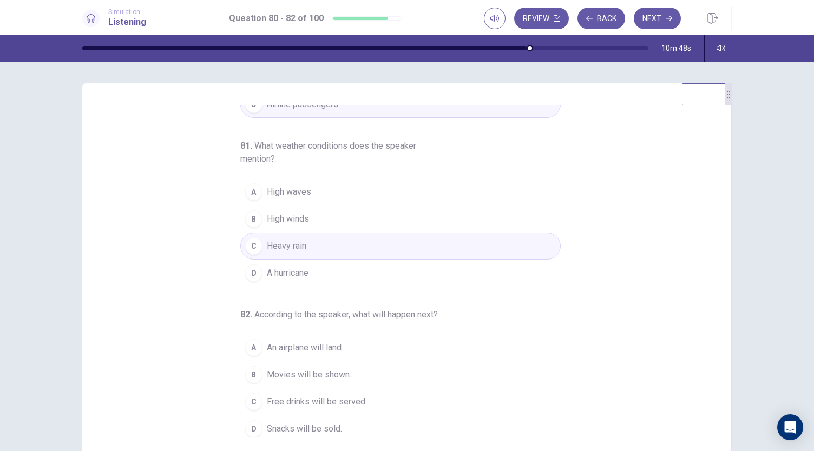
click at [313, 344] on span "An airplane will land." at bounding box center [305, 347] width 76 height 13
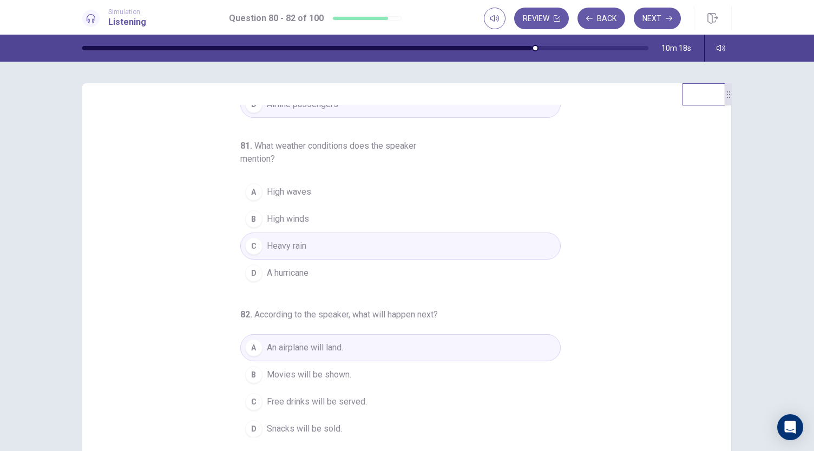
click at [334, 215] on button "B High winds" at bounding box center [400, 219] width 320 height 27
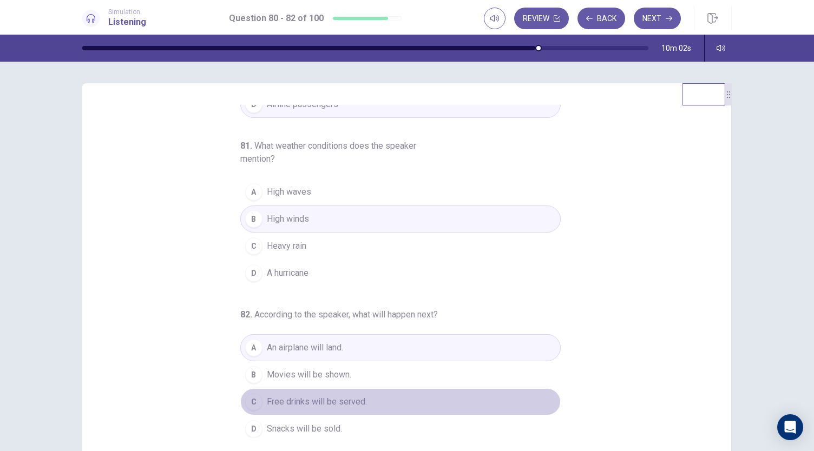
click at [353, 400] on span "Free drinks will be served." at bounding box center [317, 401] width 100 height 13
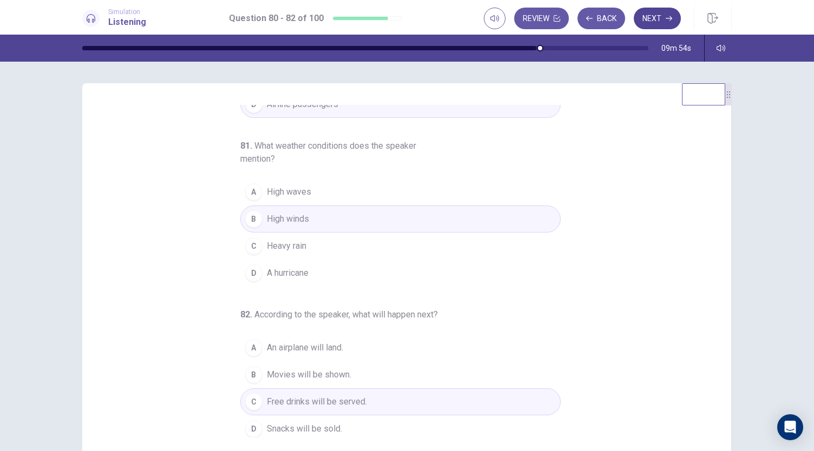
click at [656, 17] on button "Next" at bounding box center [656, 19] width 47 height 22
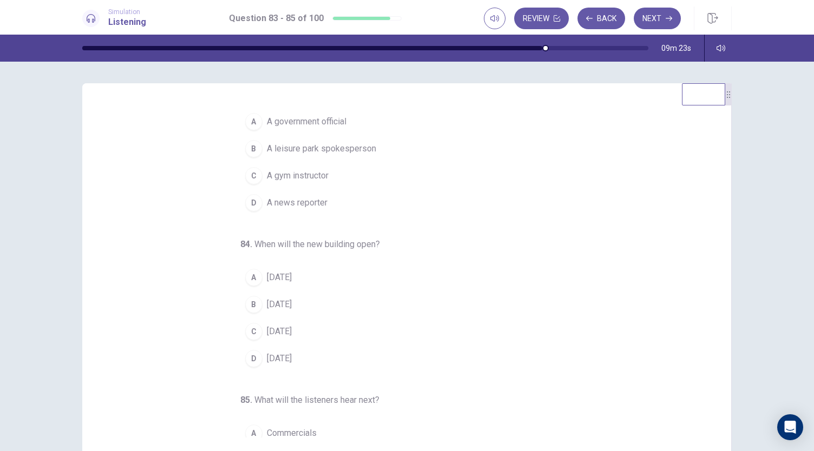
scroll to position [12, 0]
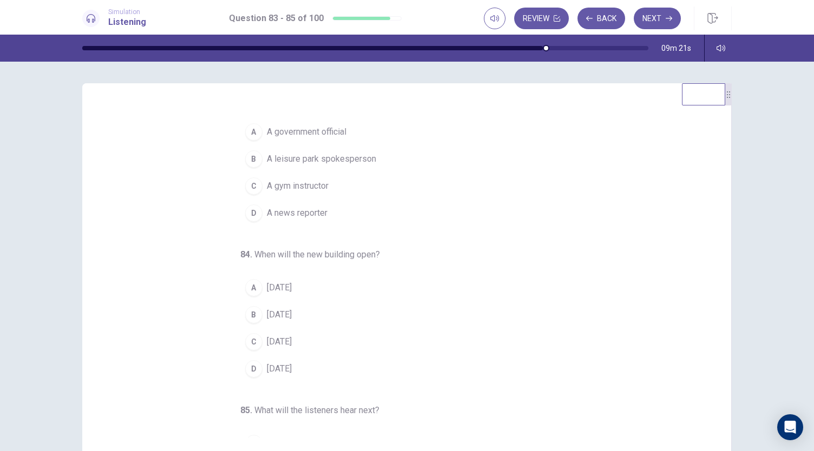
click at [305, 213] on span "A news reporter" at bounding box center [297, 213] width 61 height 13
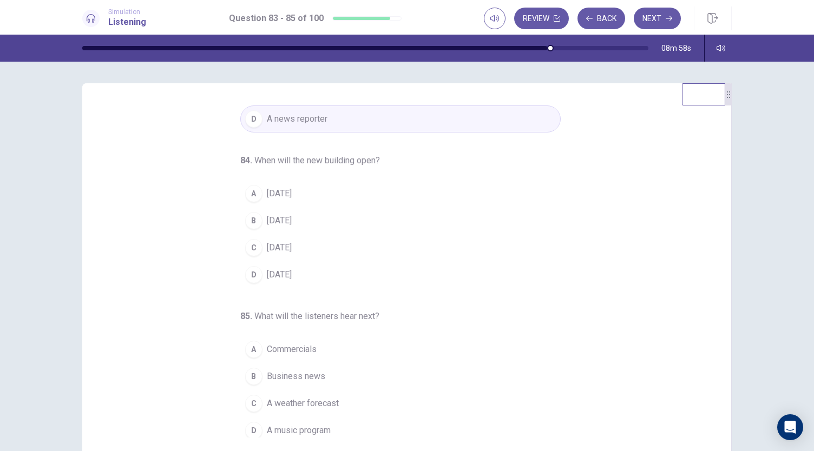
scroll to position [108, 0]
click at [292, 186] on span "[DATE]" at bounding box center [279, 192] width 25 height 13
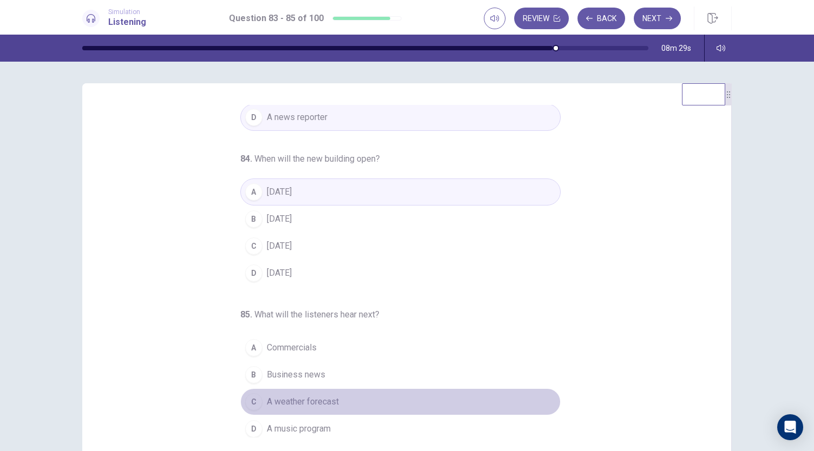
click at [314, 395] on span "A weather forecast" at bounding box center [303, 401] width 72 height 13
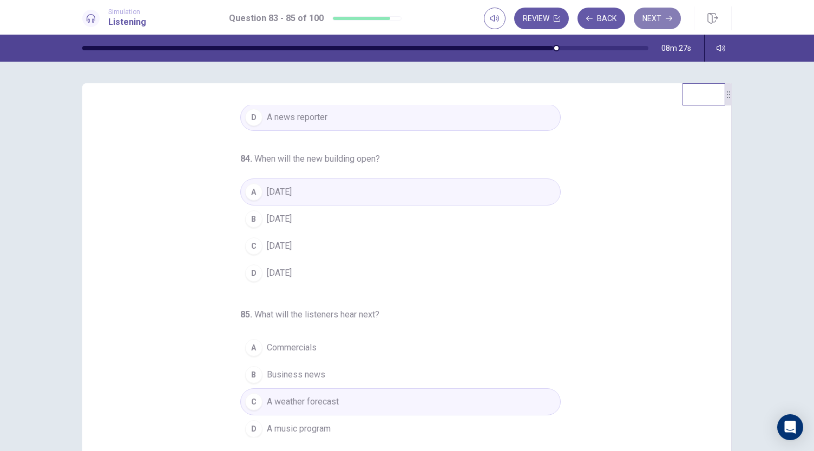
click at [662, 17] on button "Next" at bounding box center [656, 19] width 47 height 22
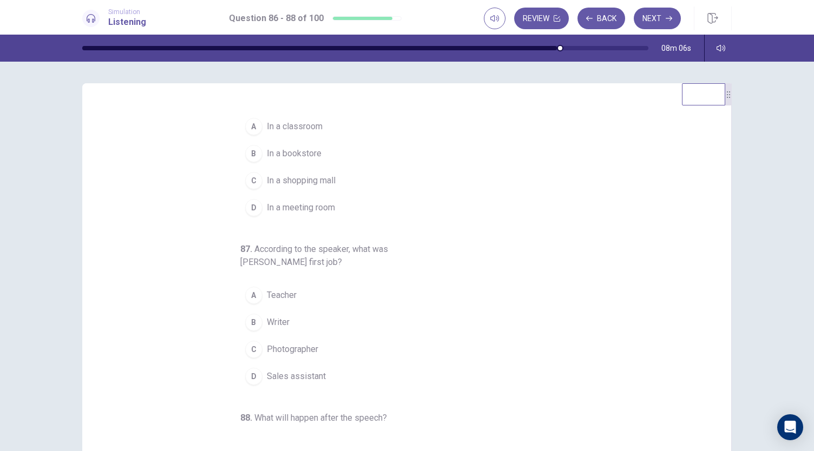
scroll to position [0, 0]
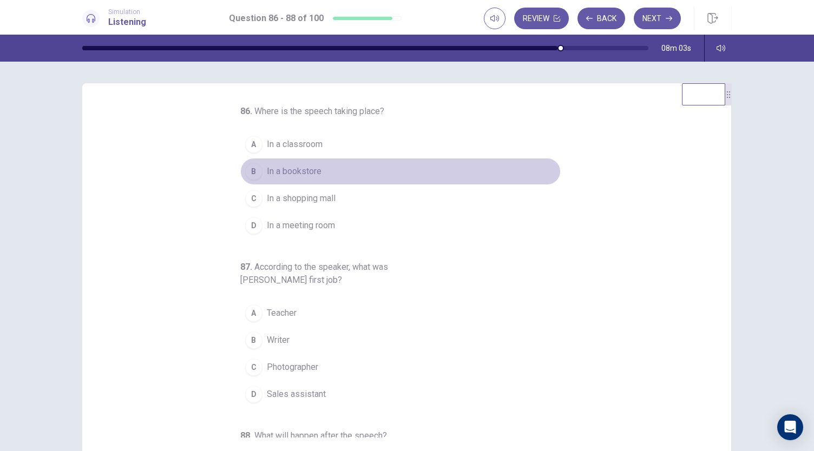
click at [302, 178] on button "B In a bookstore" at bounding box center [400, 171] width 320 height 27
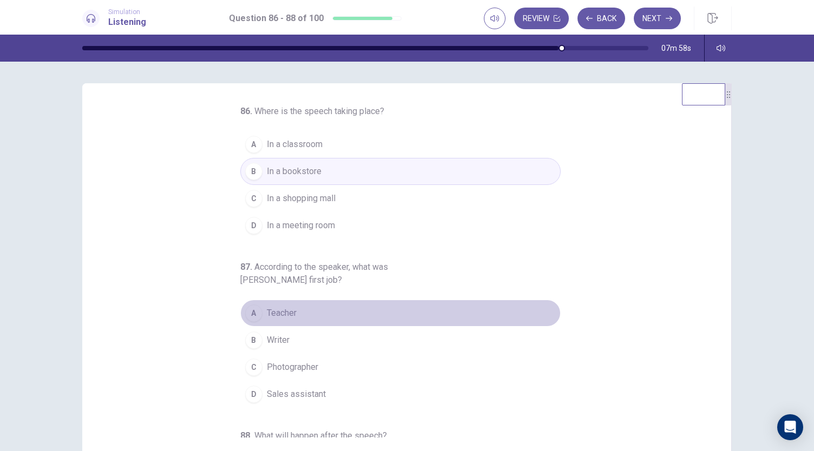
click at [305, 311] on button "A Teacher" at bounding box center [400, 313] width 320 height 27
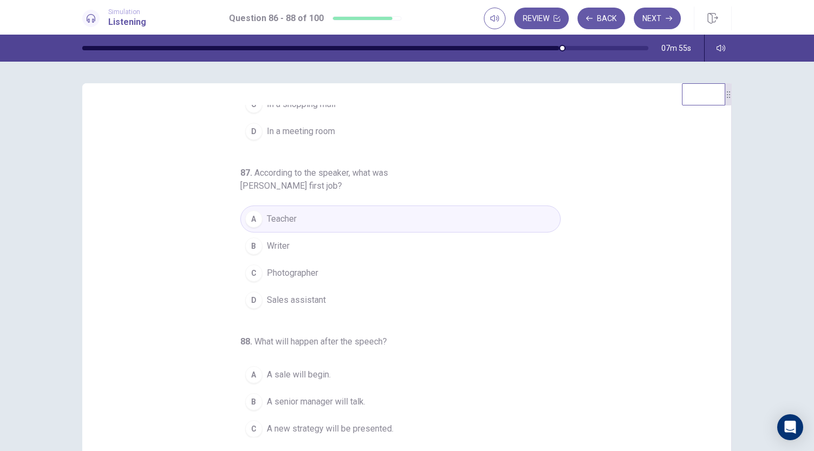
scroll to position [121, 0]
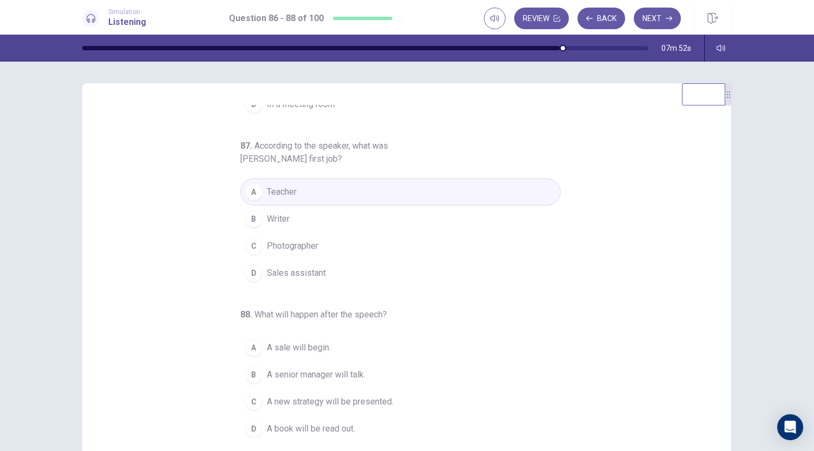
click at [327, 423] on span "A book will be read out." at bounding box center [311, 428] width 88 height 13
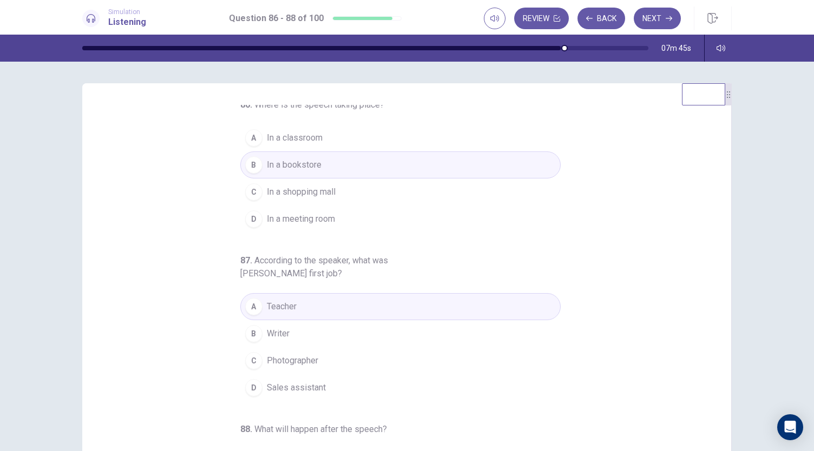
scroll to position [0, 0]
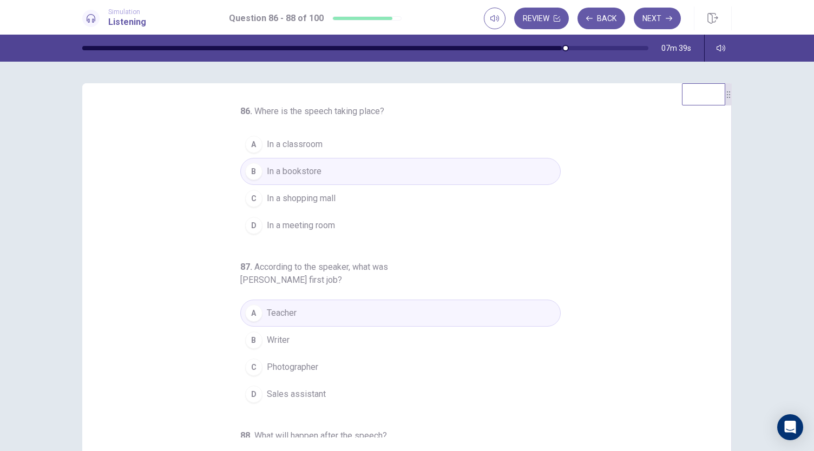
click at [331, 223] on button "D In a meeting room" at bounding box center [400, 225] width 320 height 27
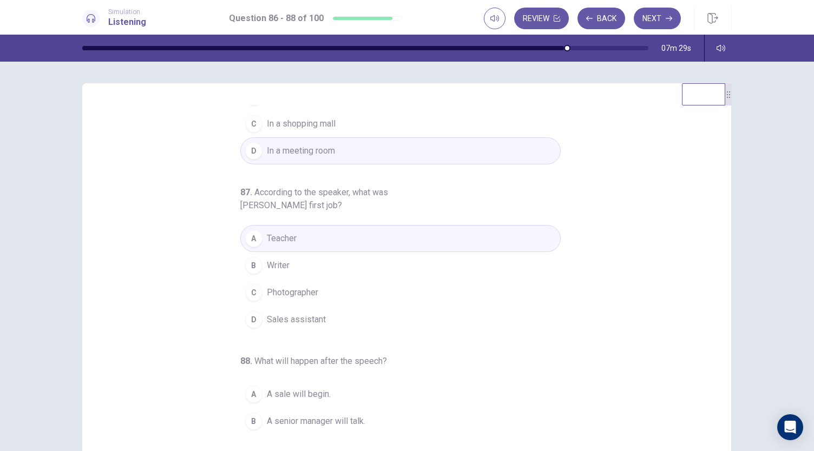
scroll to position [78, 0]
click at [310, 313] on span "Sales assistant" at bounding box center [296, 316] width 59 height 13
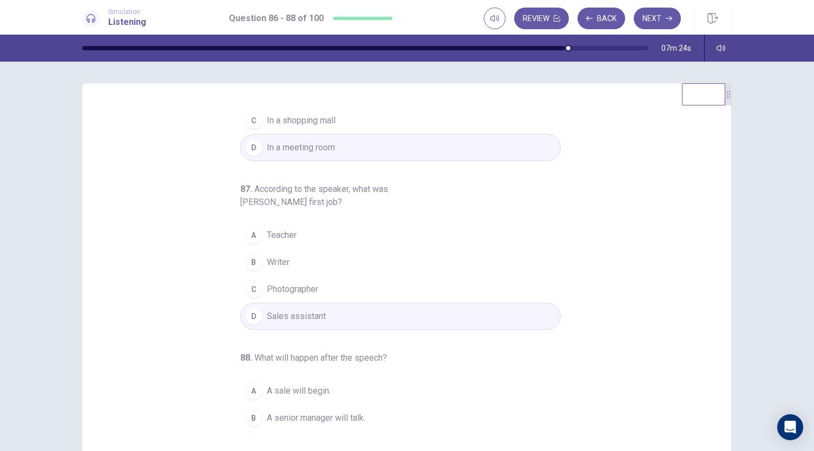
click at [285, 235] on span "Teacher" at bounding box center [282, 235] width 30 height 13
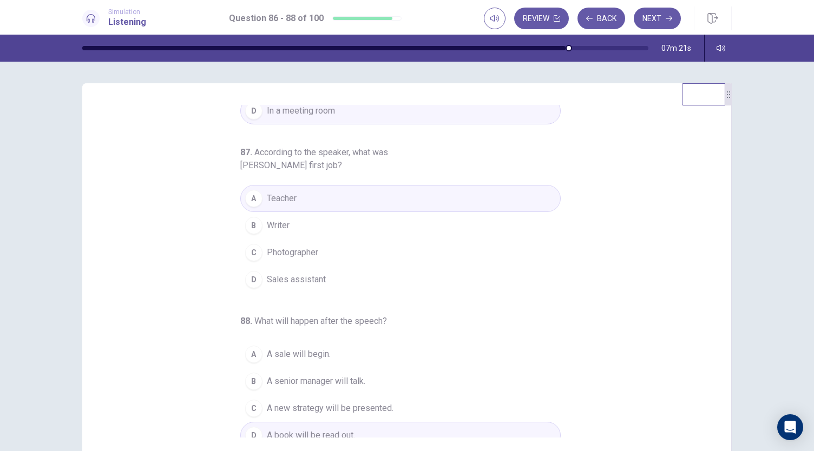
scroll to position [121, 0]
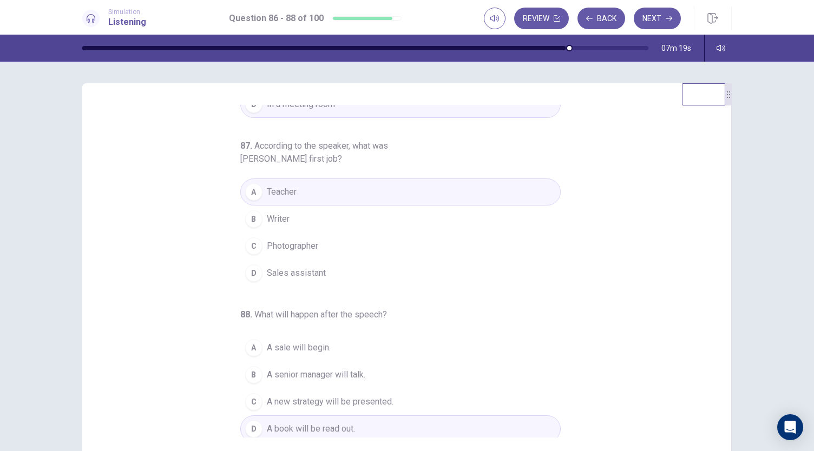
click at [375, 395] on span "A new strategy will be presented." at bounding box center [330, 401] width 127 height 13
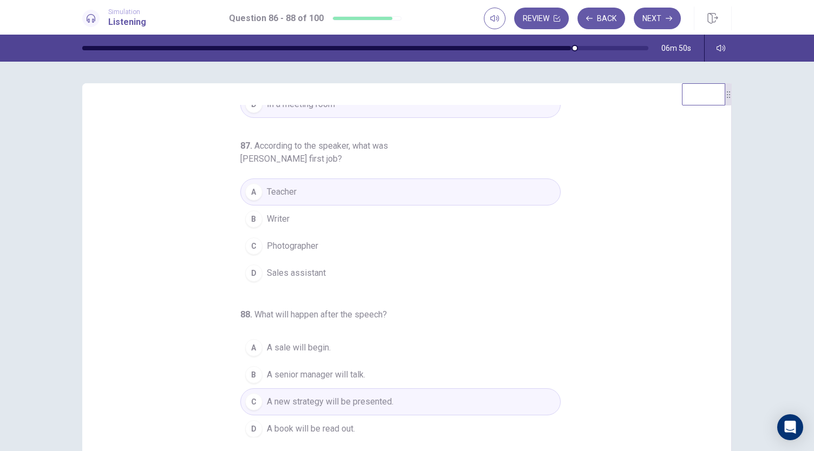
click at [351, 372] on span "A senior manager will talk." at bounding box center [316, 374] width 98 height 13
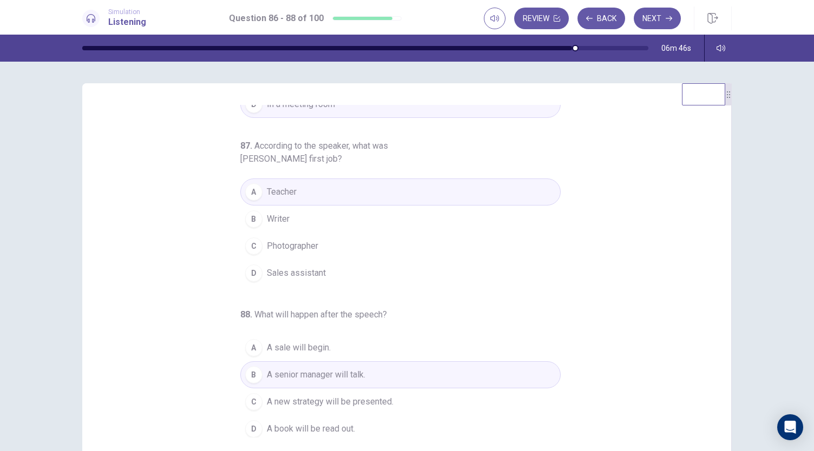
click at [373, 396] on span "A new strategy will be presented." at bounding box center [330, 401] width 127 height 13
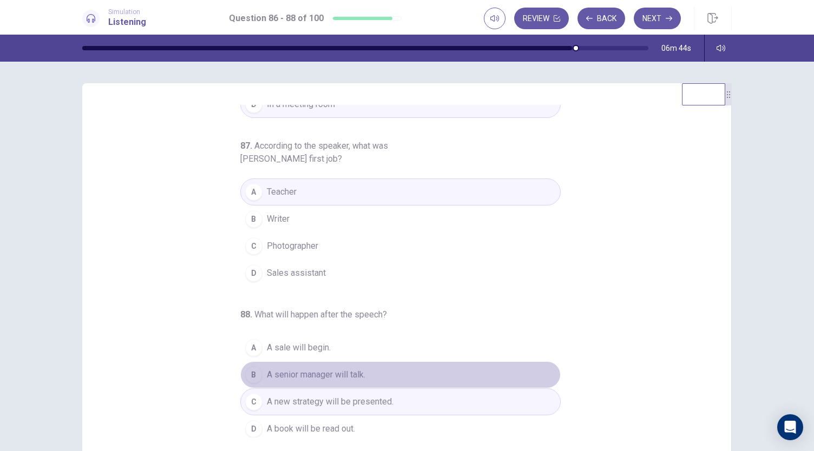
click at [368, 373] on button "B A senior manager will talk." at bounding box center [400, 374] width 320 height 27
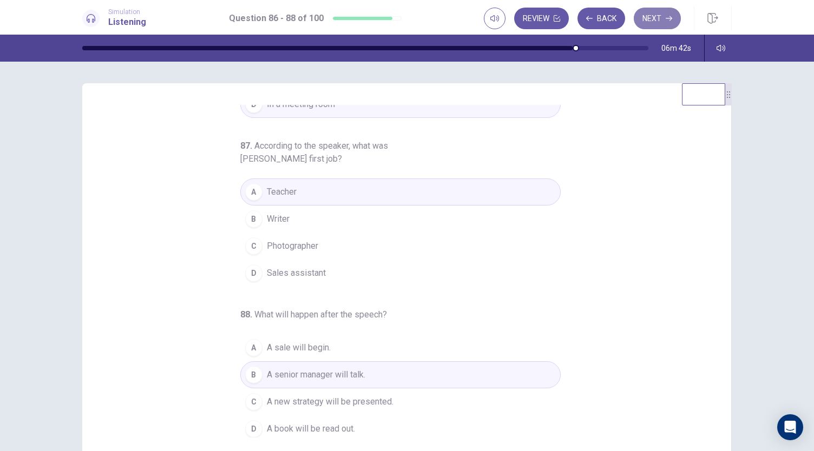
click at [671, 22] on button "Next" at bounding box center [656, 19] width 47 height 22
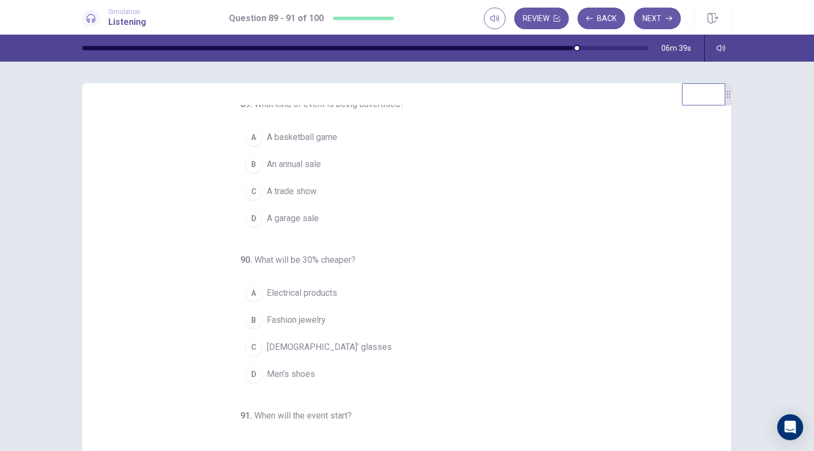
scroll to position [0, 0]
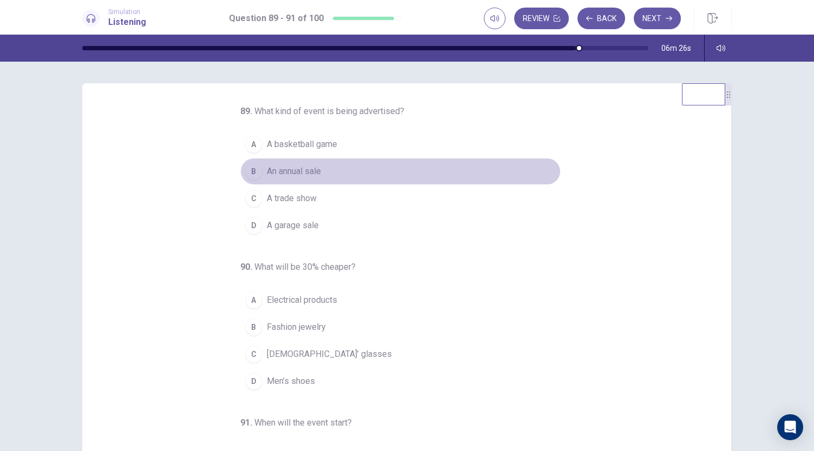
click at [296, 171] on span "An annual sale" at bounding box center [294, 171] width 54 height 13
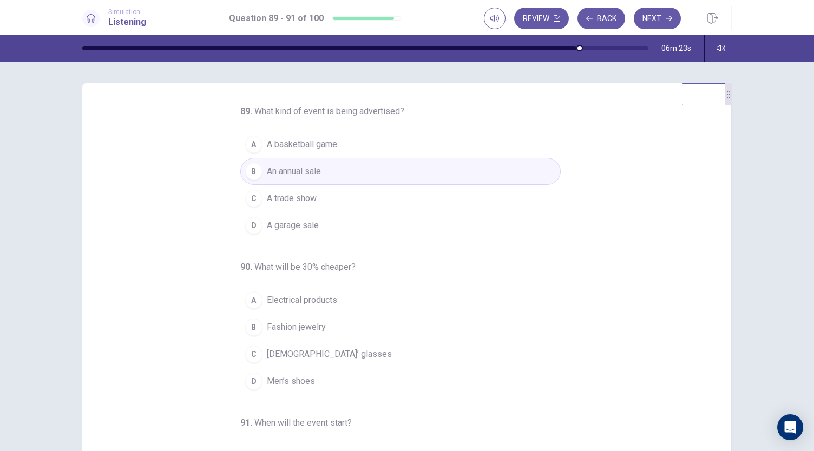
drag, startPoint x: 713, startPoint y: 208, endPoint x: 730, endPoint y: 292, distance: 85.5
click at [730, 292] on div "89 . What kind of event is being advertised? A A basketball game B An annual sa…" at bounding box center [407, 271] width 684 height 376
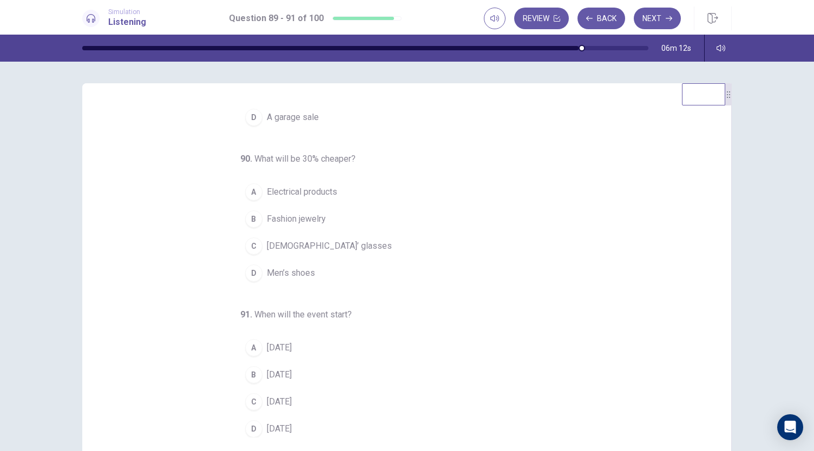
scroll to position [108, 0]
click at [304, 189] on span "Electrical products" at bounding box center [302, 192] width 70 height 13
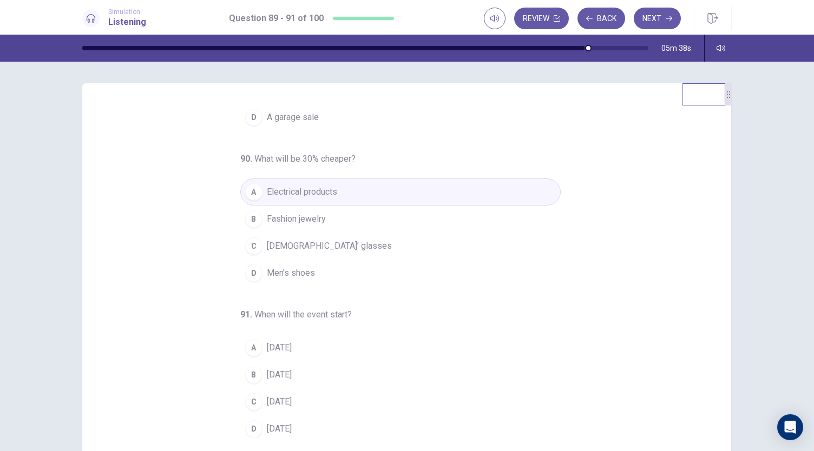
click at [290, 371] on span "[DATE]" at bounding box center [279, 374] width 25 height 13
click at [289, 422] on span "[DATE]" at bounding box center [279, 428] width 25 height 13
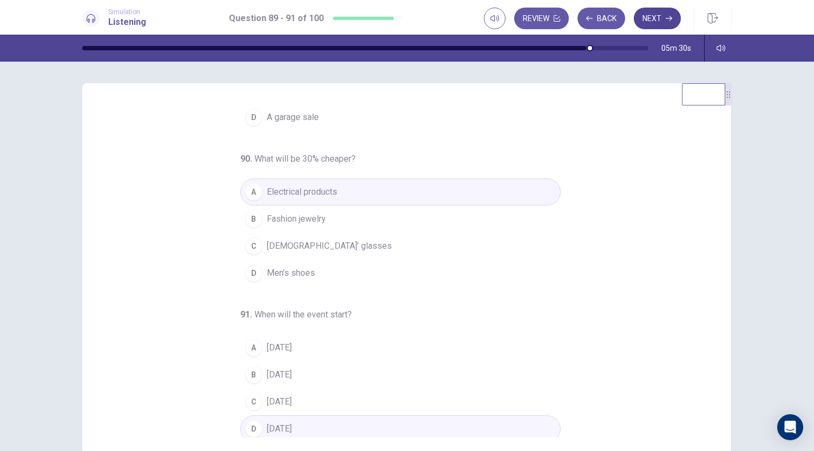
click at [657, 23] on button "Next" at bounding box center [656, 19] width 47 height 22
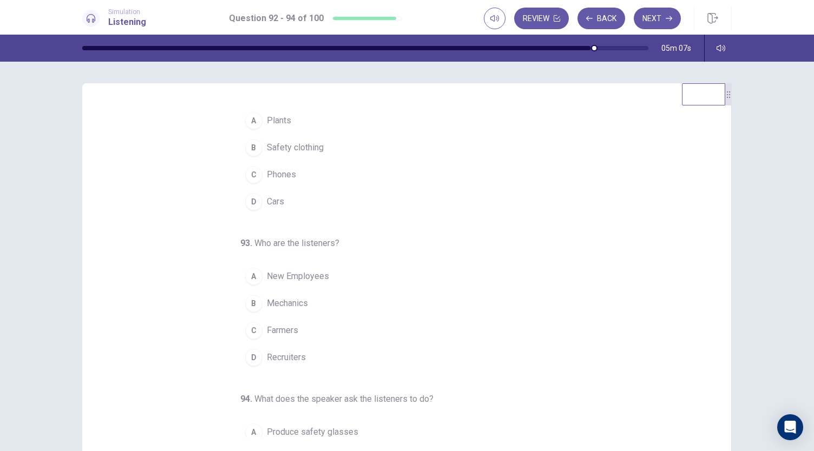
scroll to position [0, 0]
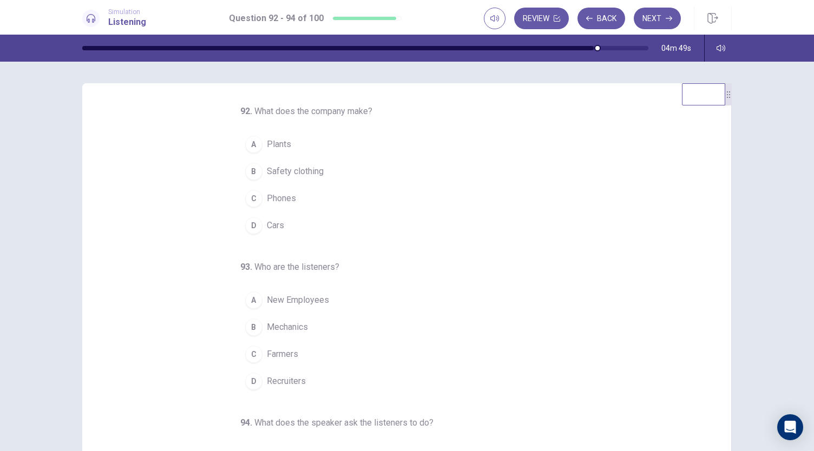
click at [276, 228] on span "Cars" at bounding box center [275, 225] width 17 height 13
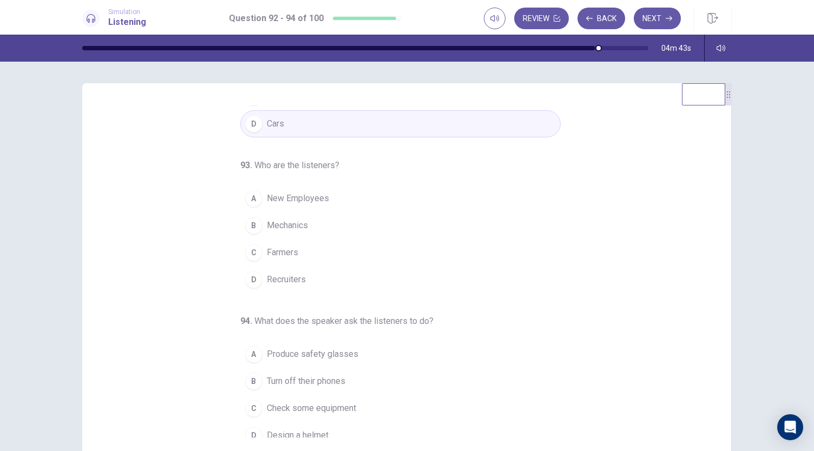
scroll to position [108, 0]
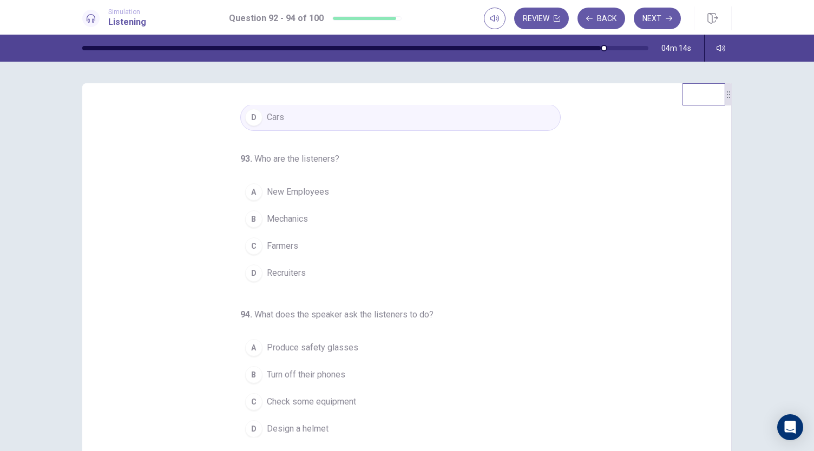
click at [329, 369] on span "Turn off their phones" at bounding box center [306, 374] width 78 height 13
click at [310, 187] on span "New Employees" at bounding box center [298, 192] width 62 height 13
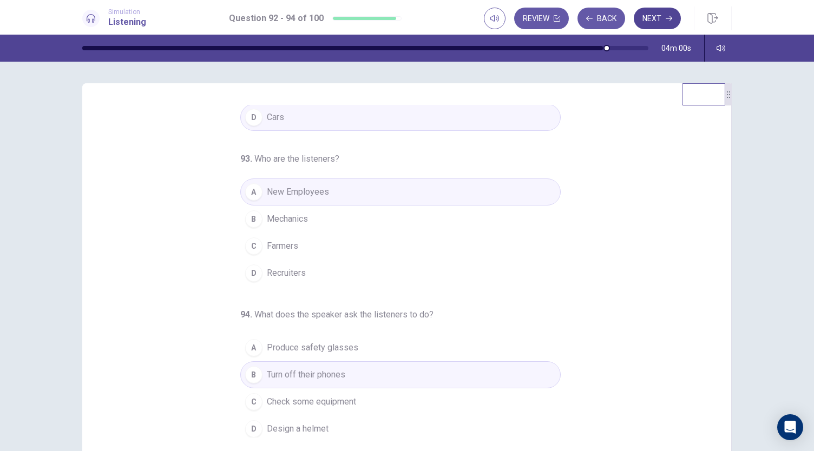
click at [659, 17] on button "Next" at bounding box center [656, 19] width 47 height 22
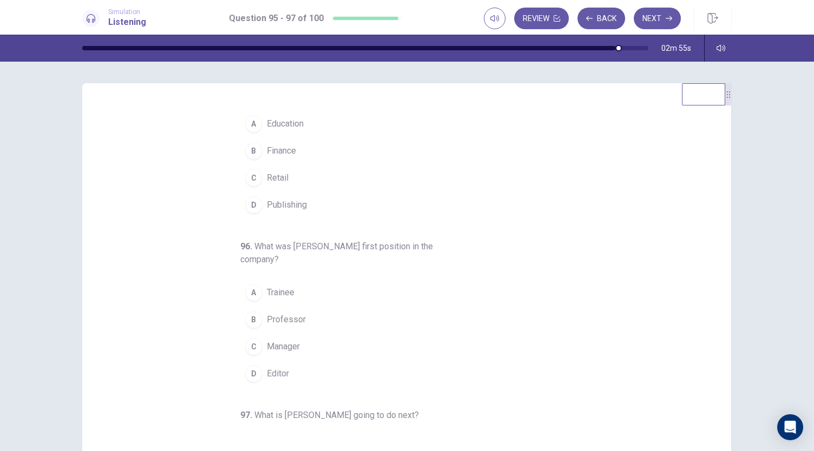
scroll to position [0, 0]
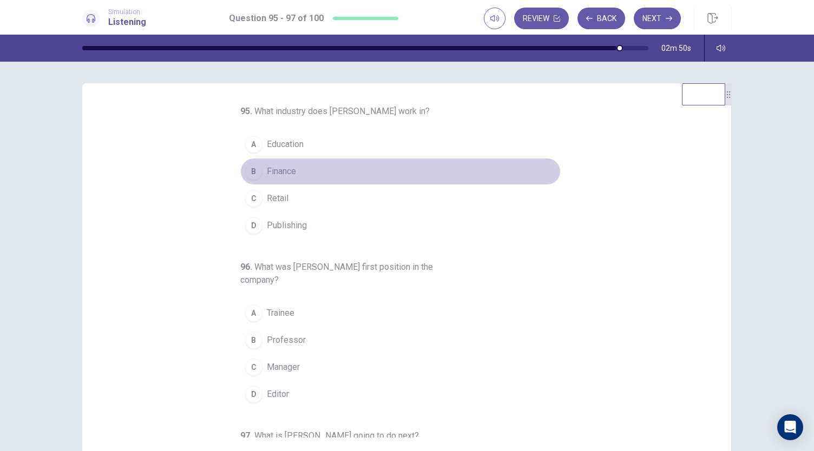
click at [279, 173] on span "Finance" at bounding box center [281, 171] width 29 height 13
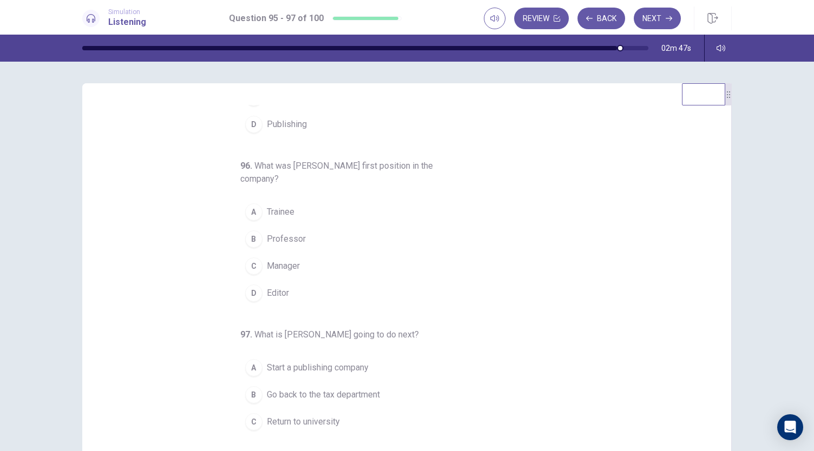
scroll to position [121, 0]
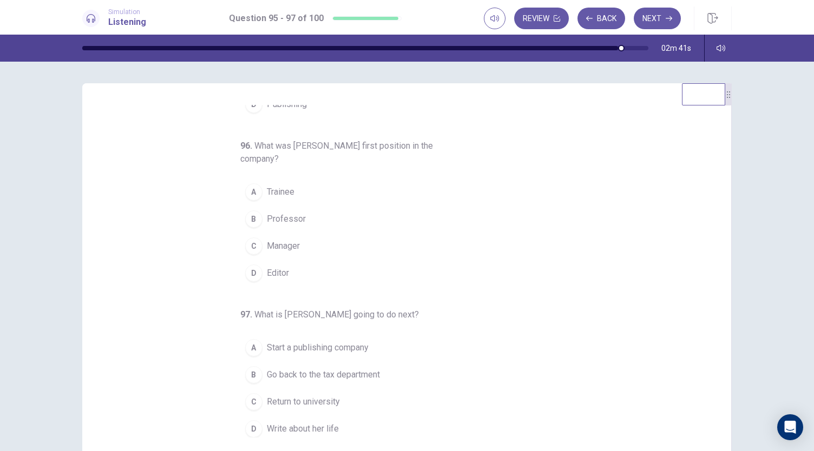
click at [306, 191] on button "A Trainee" at bounding box center [400, 191] width 320 height 27
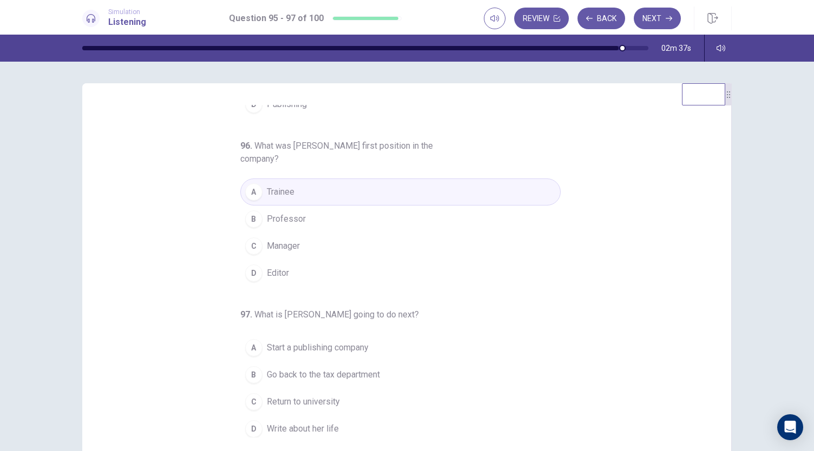
click at [335, 344] on span "Start a publishing company" at bounding box center [318, 347] width 102 height 13
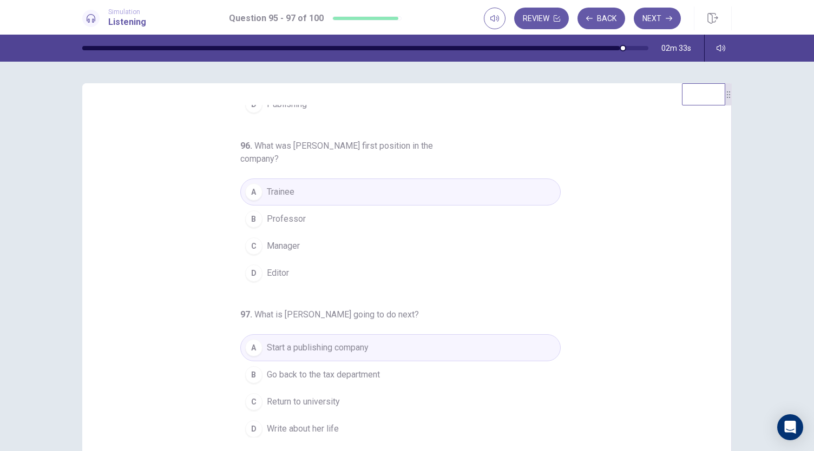
click at [315, 422] on span "Write about her life" at bounding box center [303, 428] width 72 height 13
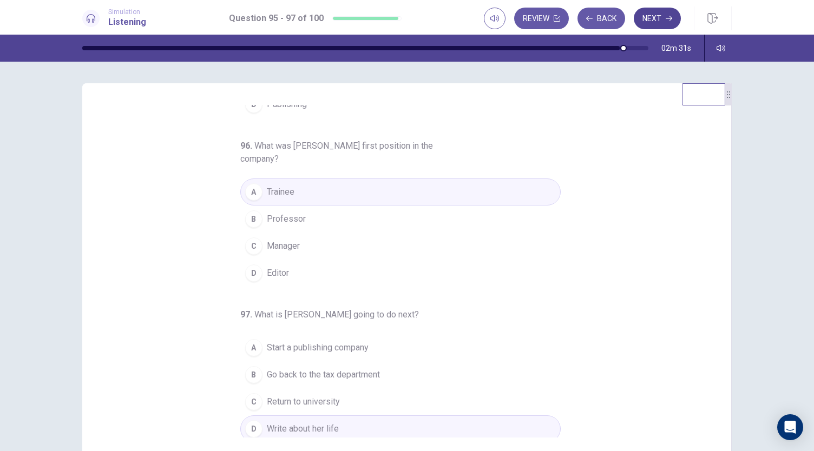
click at [672, 17] on button "Next" at bounding box center [656, 19] width 47 height 22
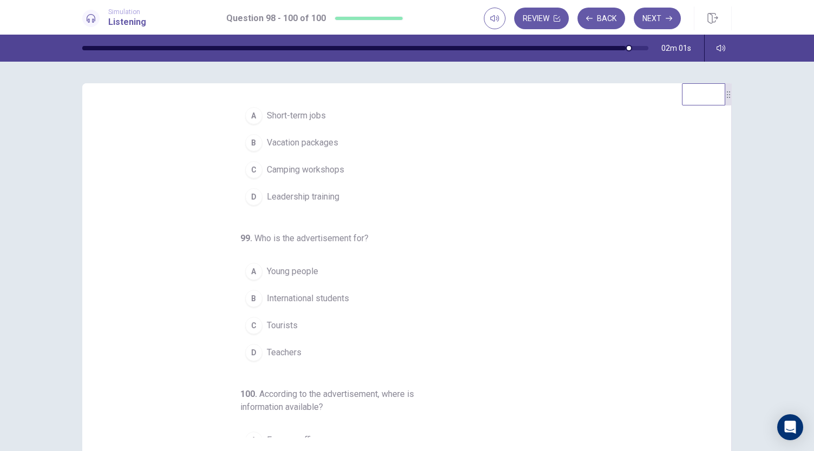
scroll to position [0, 0]
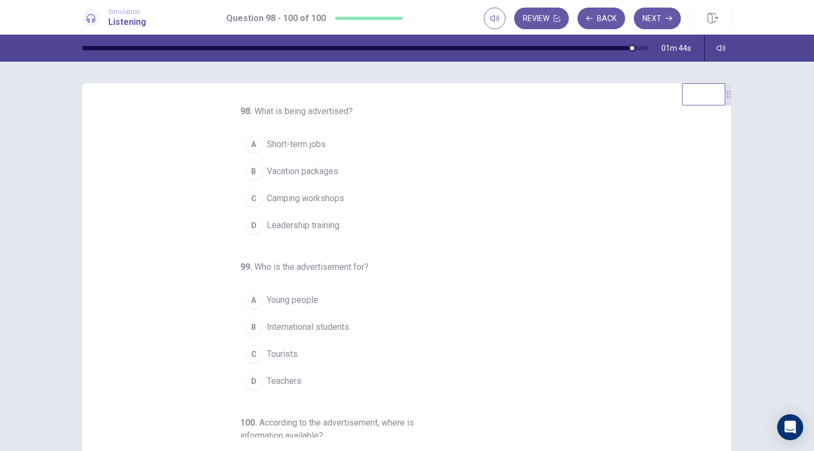
click at [293, 141] on span "Short-term jobs" at bounding box center [296, 144] width 59 height 13
drag, startPoint x: 719, startPoint y: 168, endPoint x: 722, endPoint y: 194, distance: 26.1
click at [722, 194] on div "98 . What is being advertised? A Short-term jobs B Vacation packages C Camping …" at bounding box center [406, 271] width 649 height 376
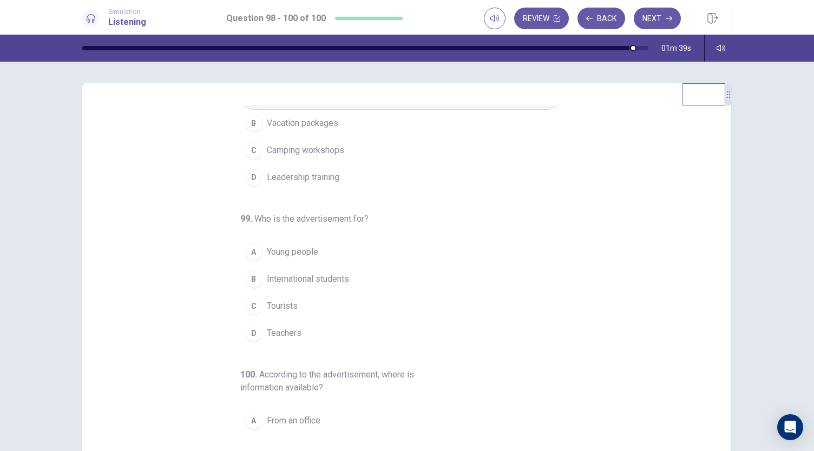
scroll to position [51, 0]
click at [303, 248] on span "Young people" at bounding box center [292, 248] width 51 height 13
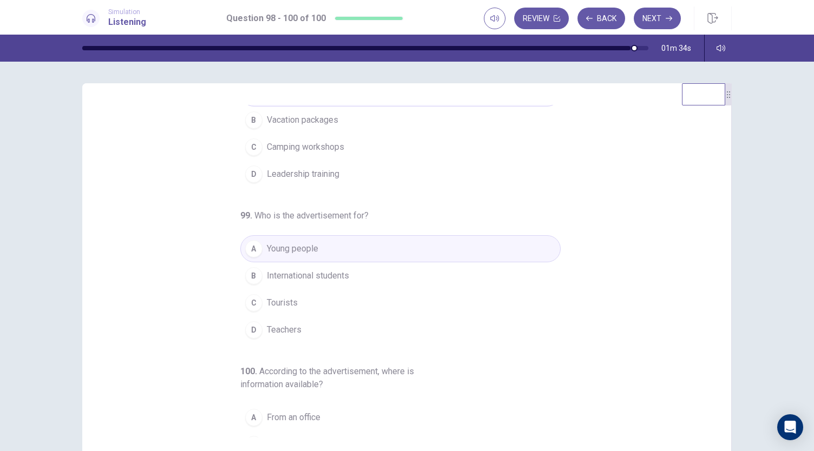
scroll to position [0, 0]
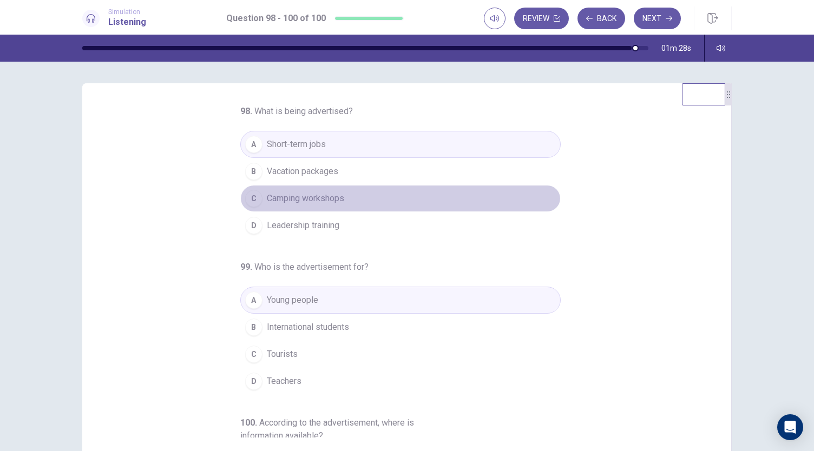
click at [336, 200] on span "Camping workshops" at bounding box center [305, 198] width 77 height 13
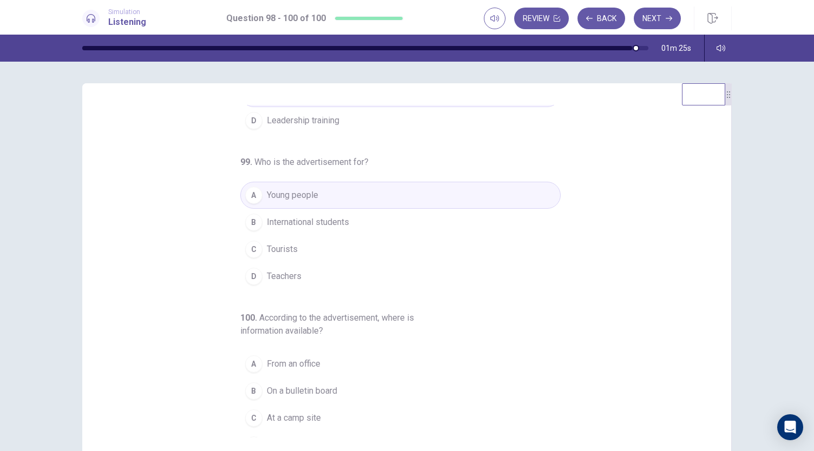
scroll to position [121, 0]
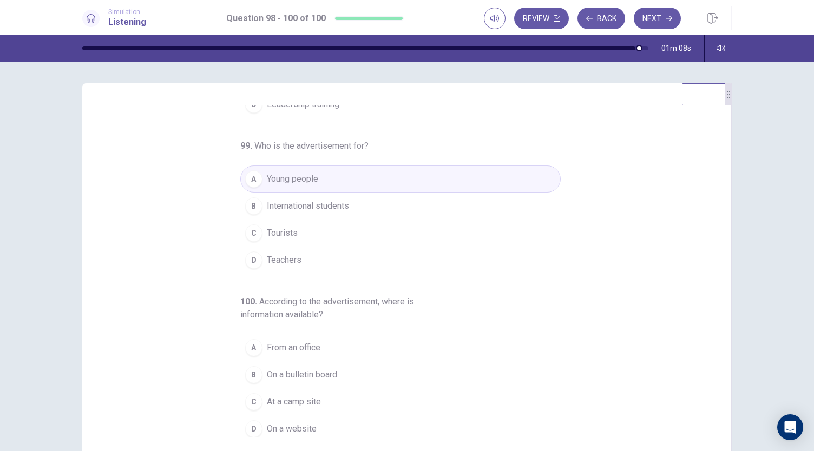
click at [288, 424] on span "On a website" at bounding box center [292, 428] width 50 height 13
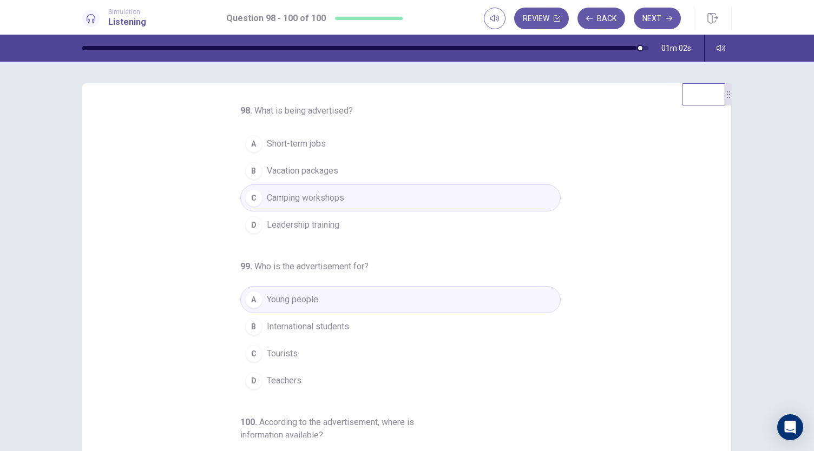
scroll to position [0, 0]
click at [286, 141] on span "Short-term jobs" at bounding box center [296, 144] width 59 height 13
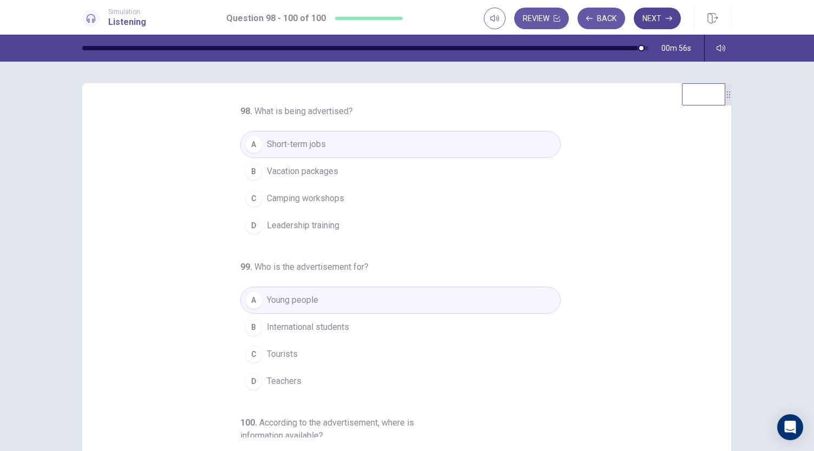
click at [662, 17] on button "Next" at bounding box center [656, 19] width 47 height 22
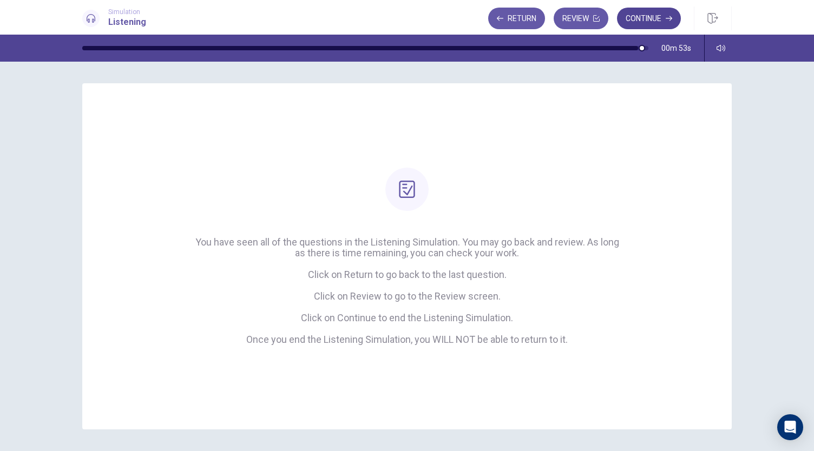
click at [659, 21] on button "Continue" at bounding box center [649, 19] width 64 height 22
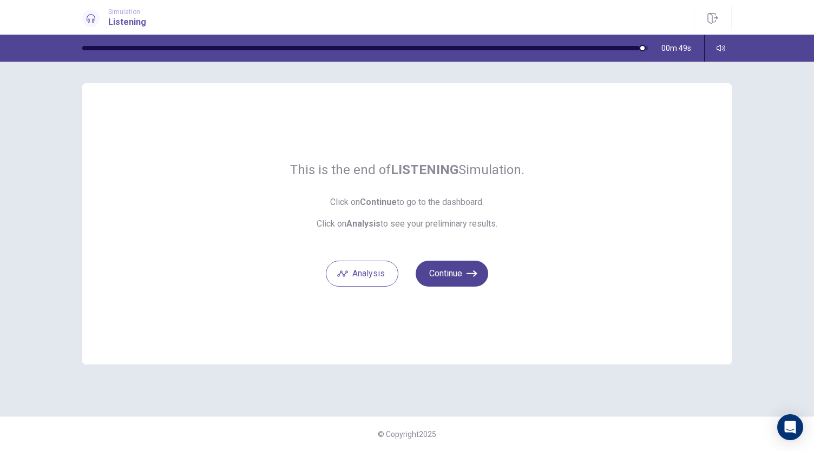
click at [462, 270] on button "Continue" at bounding box center [451, 274] width 72 height 26
